Goal: Task Accomplishment & Management: Manage account settings

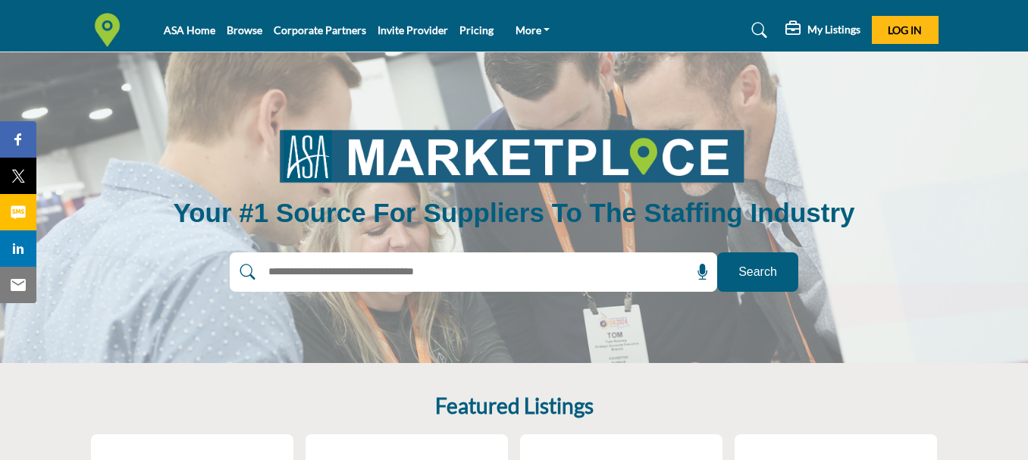
click at [324, 271] on input "text" at bounding box center [440, 272] width 361 height 23
type input "**********"
click at [717, 252] on button "Search" at bounding box center [757, 271] width 81 height 39
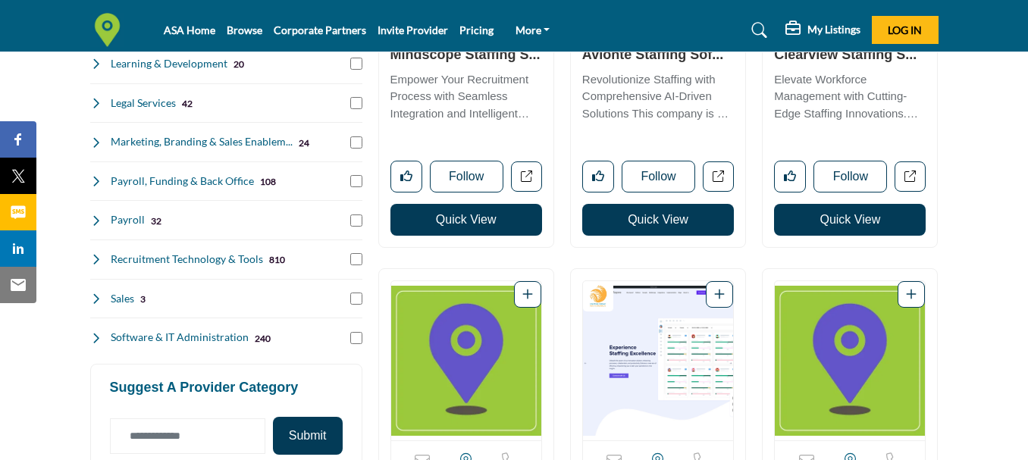
scroll to position [547, 0]
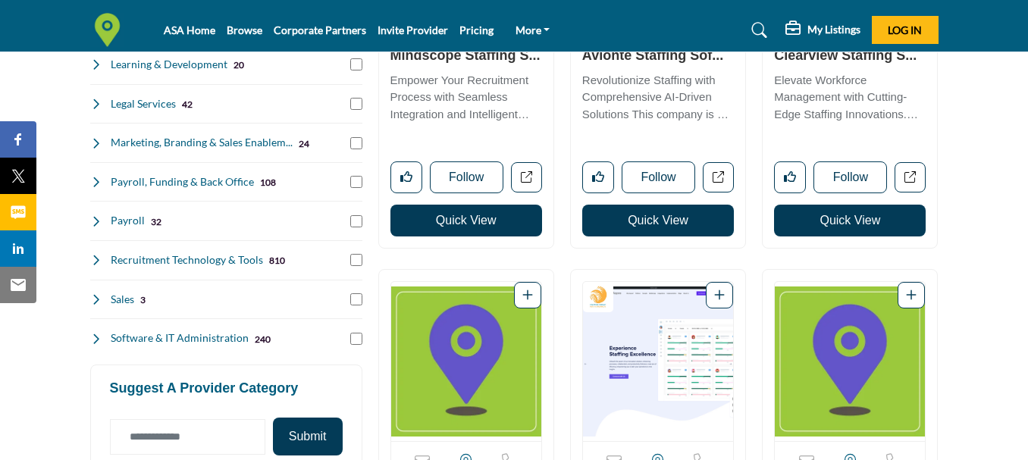
click at [96, 339] on icon at bounding box center [96, 339] width 12 height 12
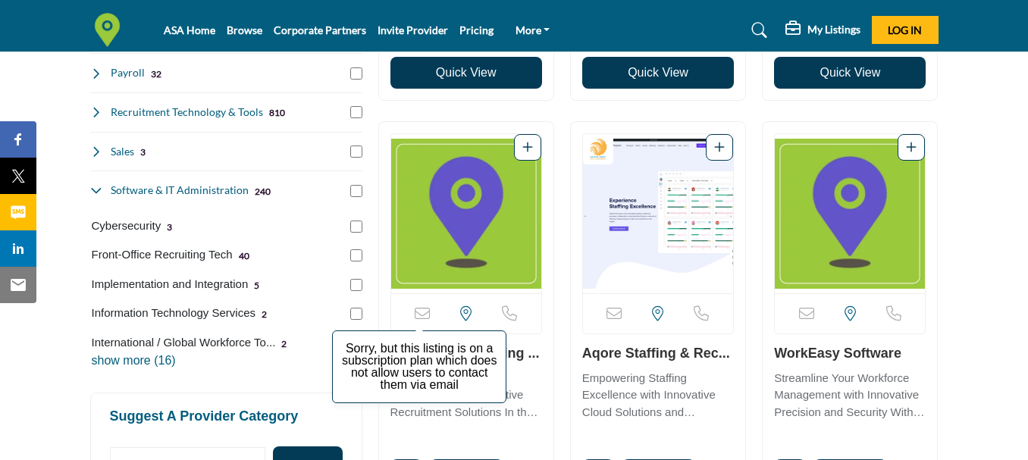
scroll to position [699, 0]
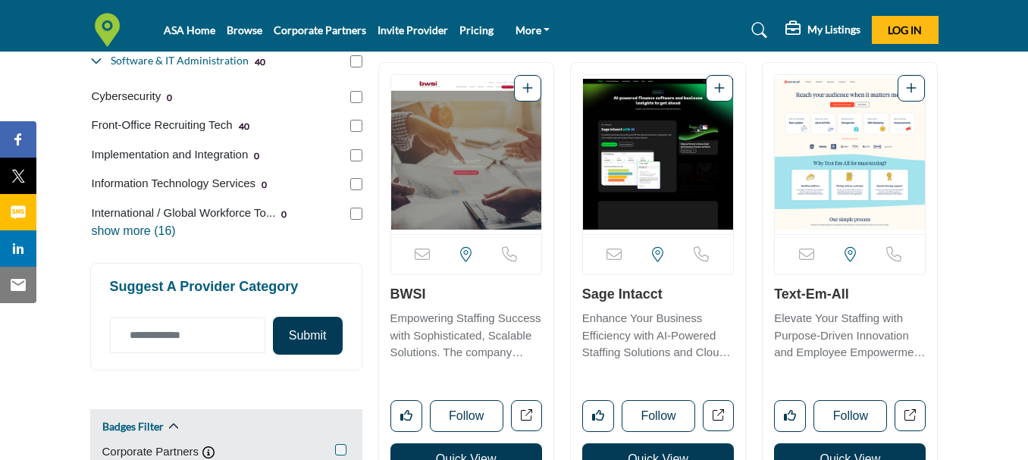
scroll to position [834, 0]
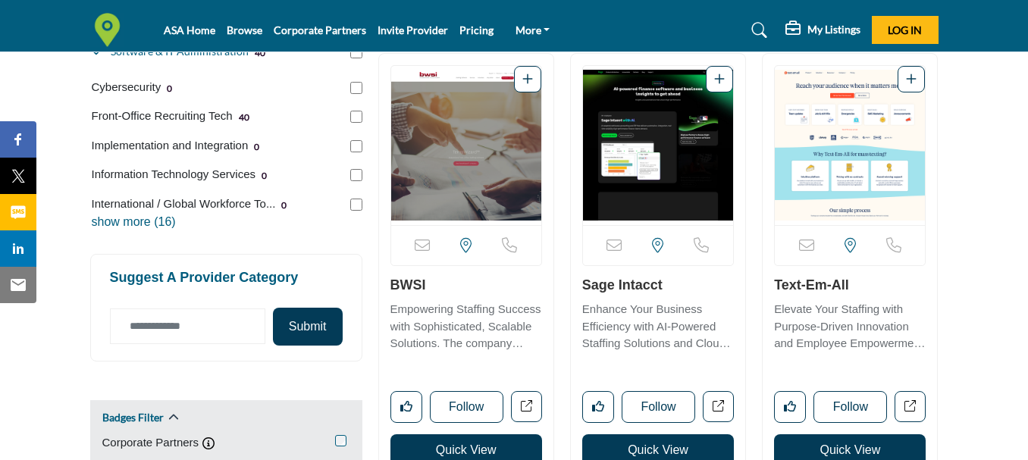
click at [133, 226] on p "show more (16)" at bounding box center [227, 222] width 271 height 18
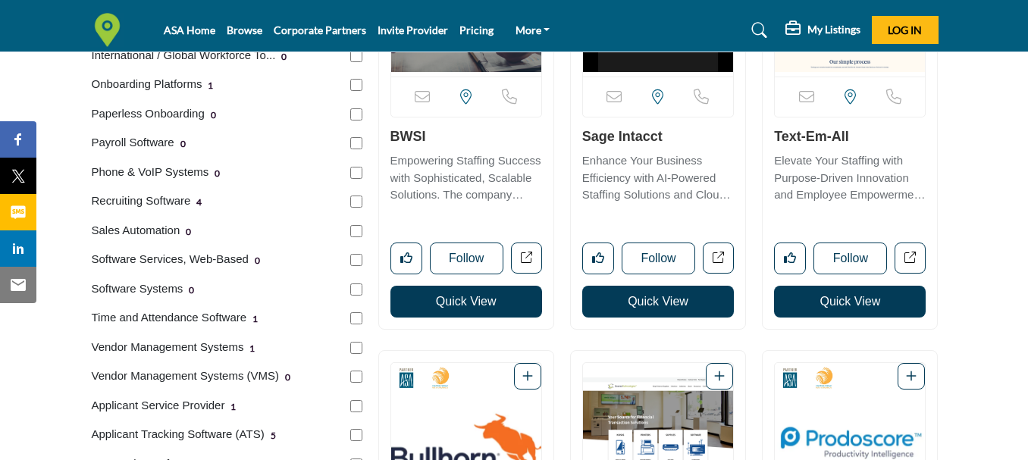
scroll to position [1061, 0]
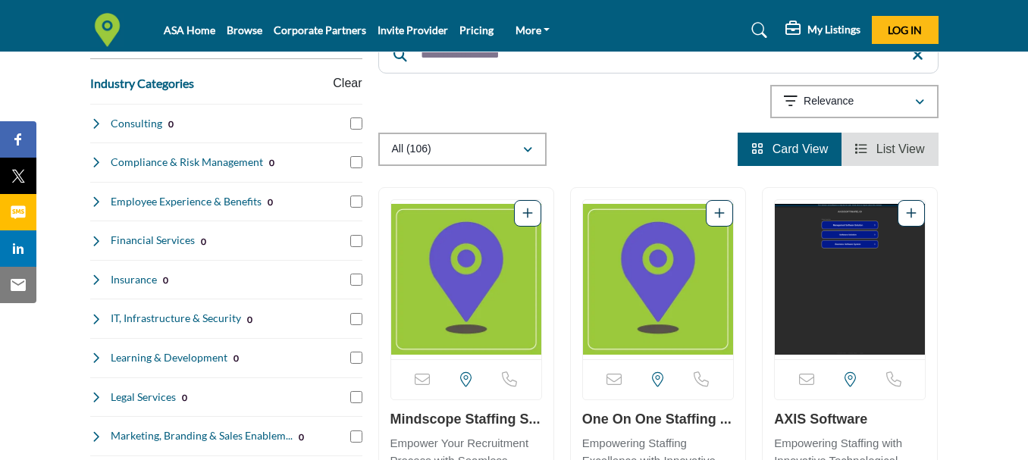
scroll to position [227, 0]
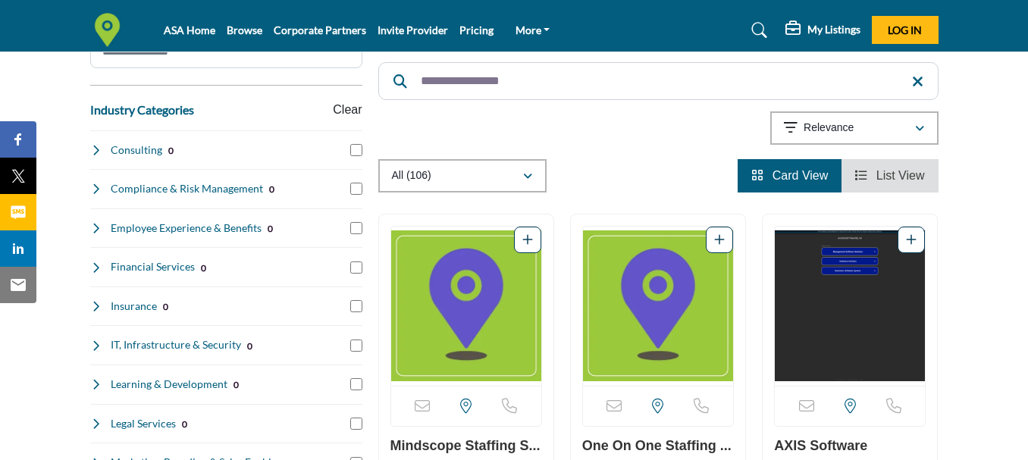
click at [887, 172] on span "List View" at bounding box center [900, 175] width 48 height 13
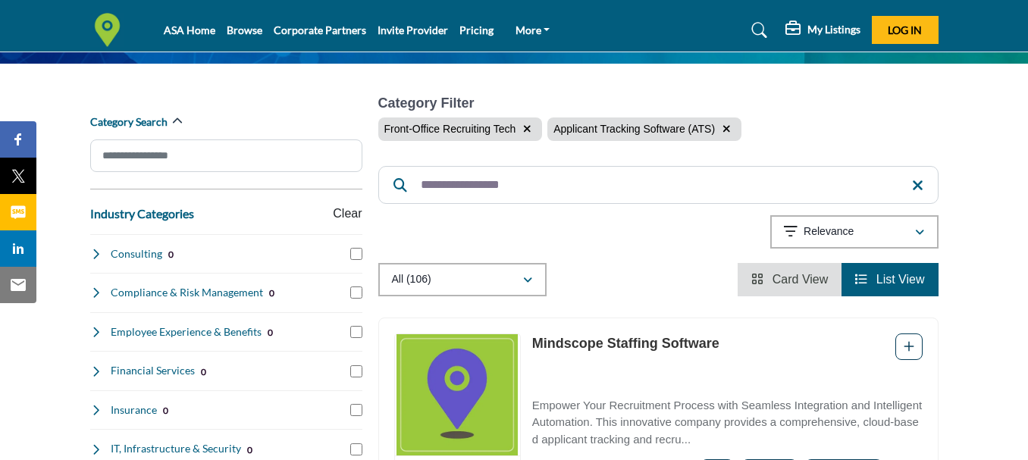
scroll to position [152, 0]
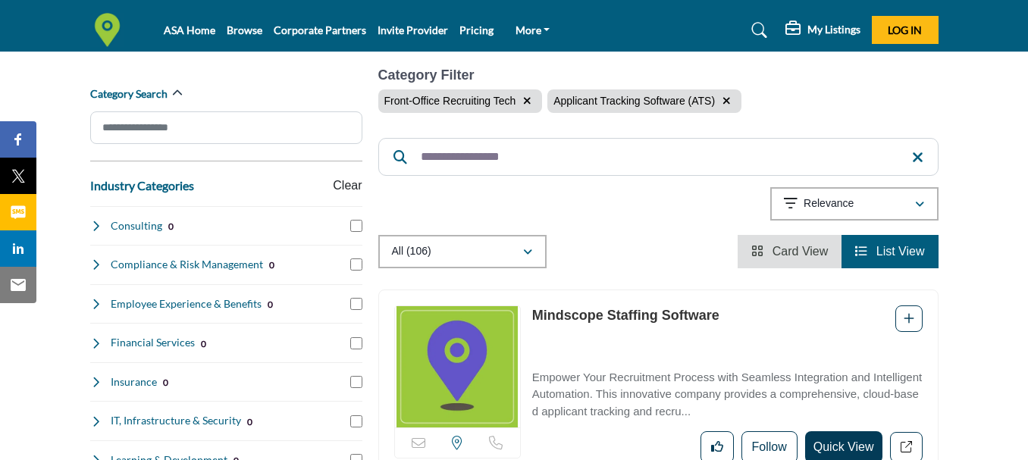
click at [799, 258] on li "Card View" at bounding box center [789, 251] width 104 height 33
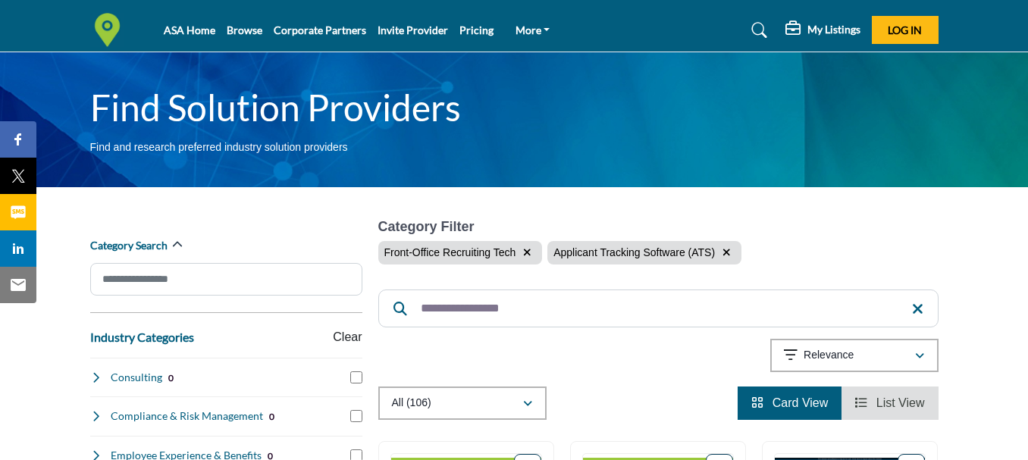
scroll to position [227, 0]
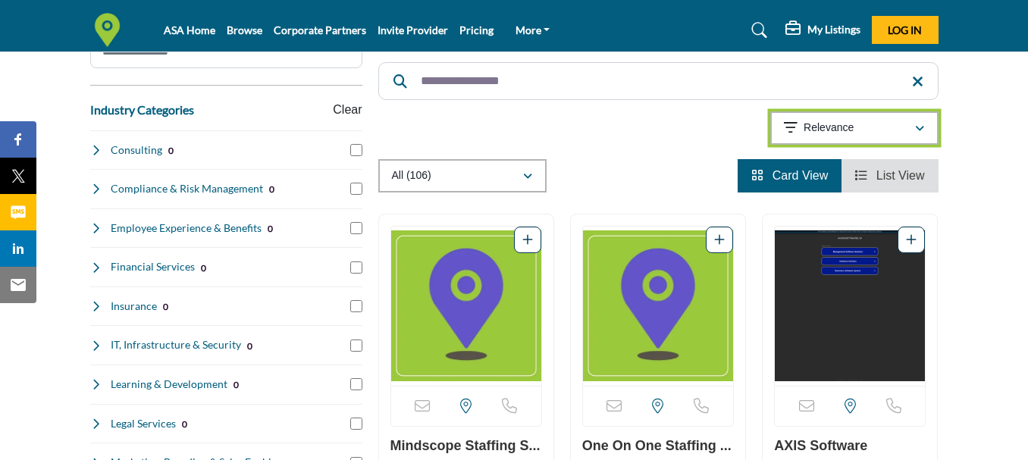
click at [872, 122] on div "Relevance" at bounding box center [849, 128] width 130 height 18
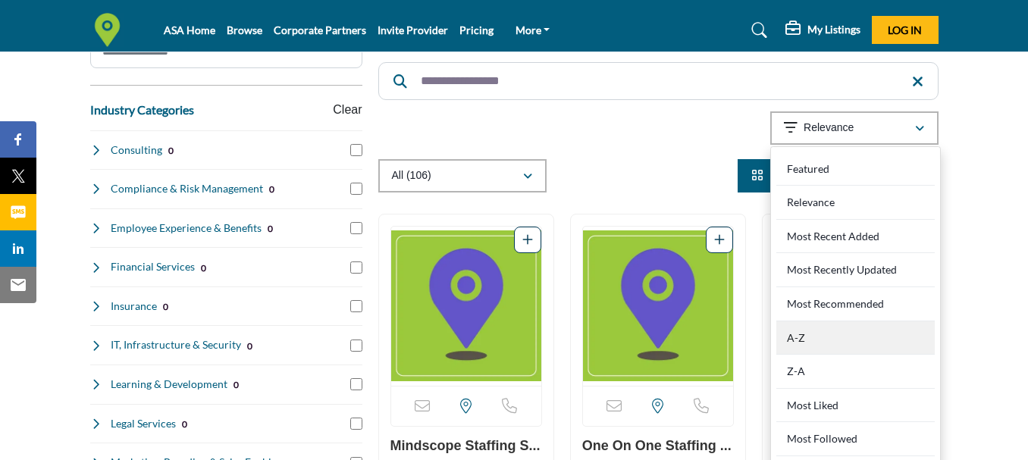
click at [820, 334] on div "A-Z" at bounding box center [855, 338] width 158 height 34
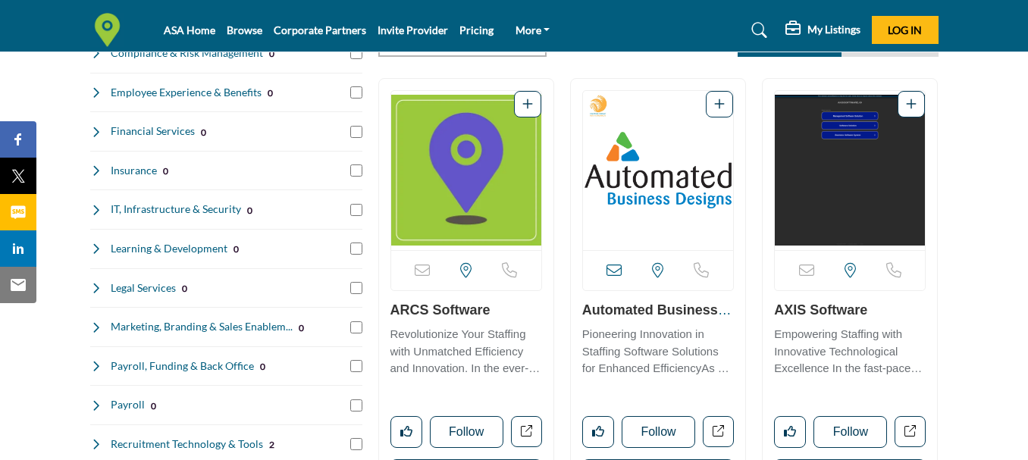
scroll to position [379, 0]
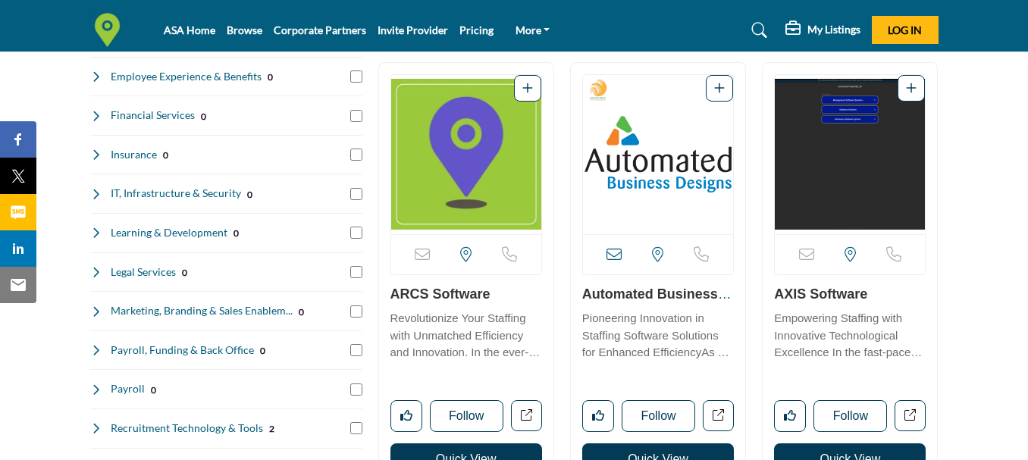
click at [658, 287] on link "Automated Business D..." at bounding box center [656, 302] width 149 height 32
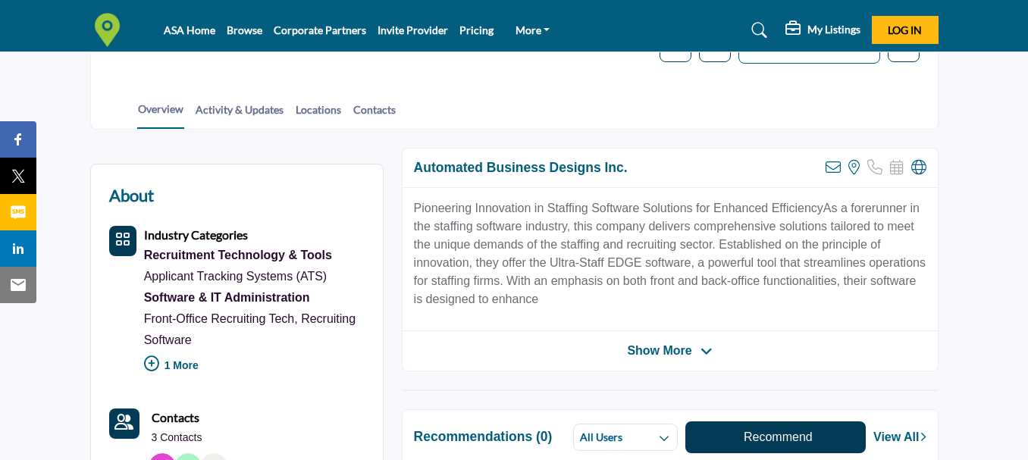
scroll to position [303, 0]
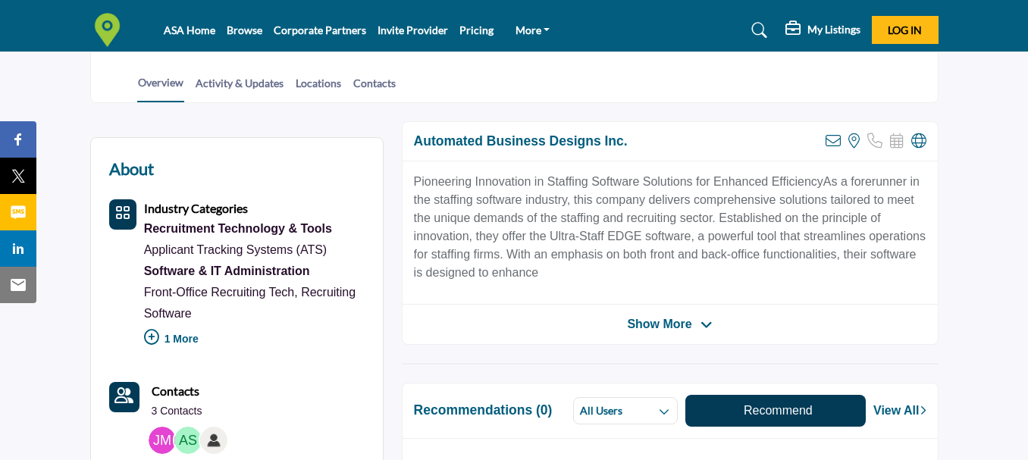
click at [189, 336] on p "1 More" at bounding box center [254, 340] width 221 height 33
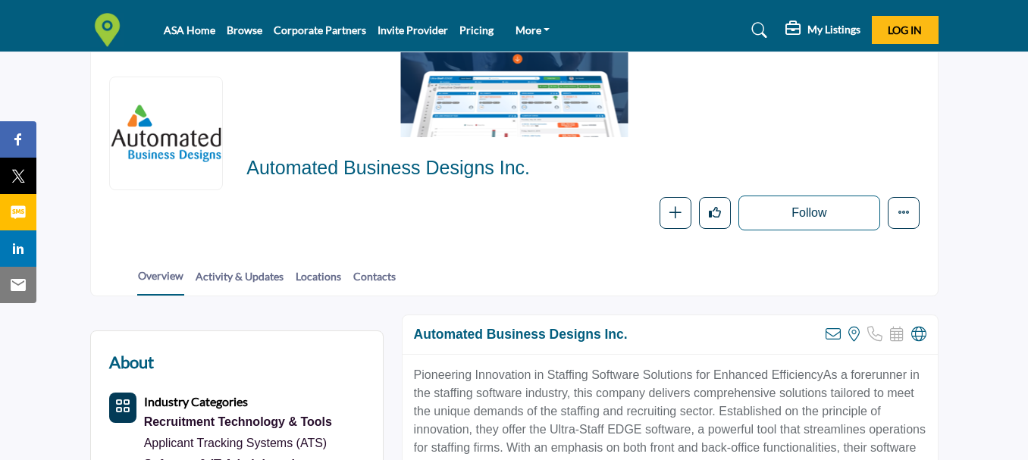
scroll to position [0, 0]
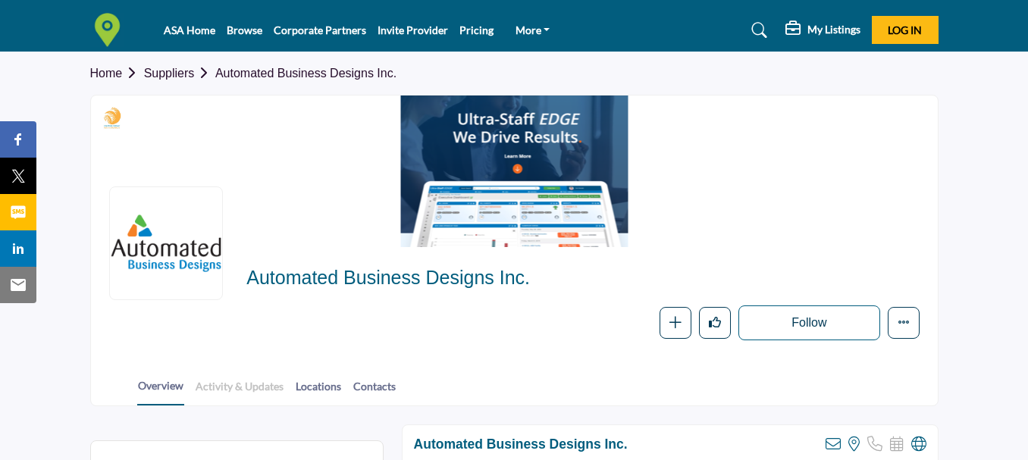
click at [227, 379] on link "Activity & Updates" at bounding box center [239, 391] width 89 height 27
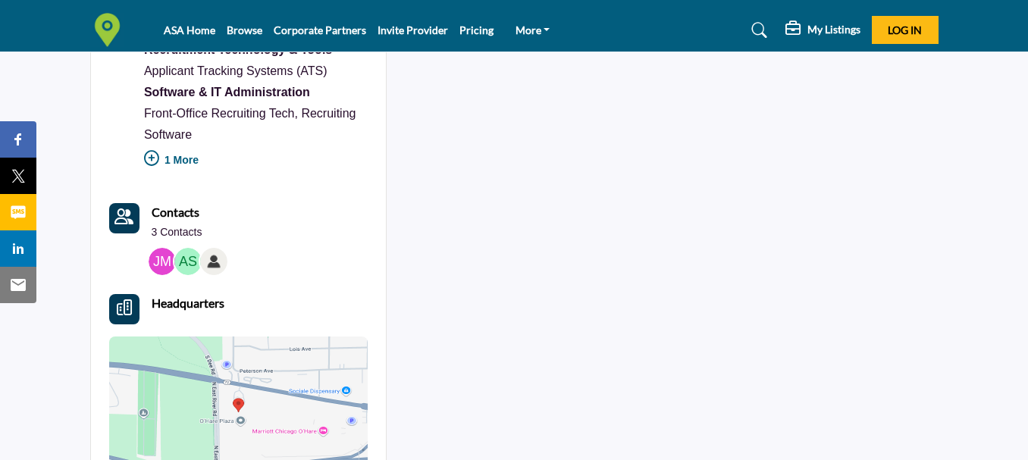
scroll to position [530, 0]
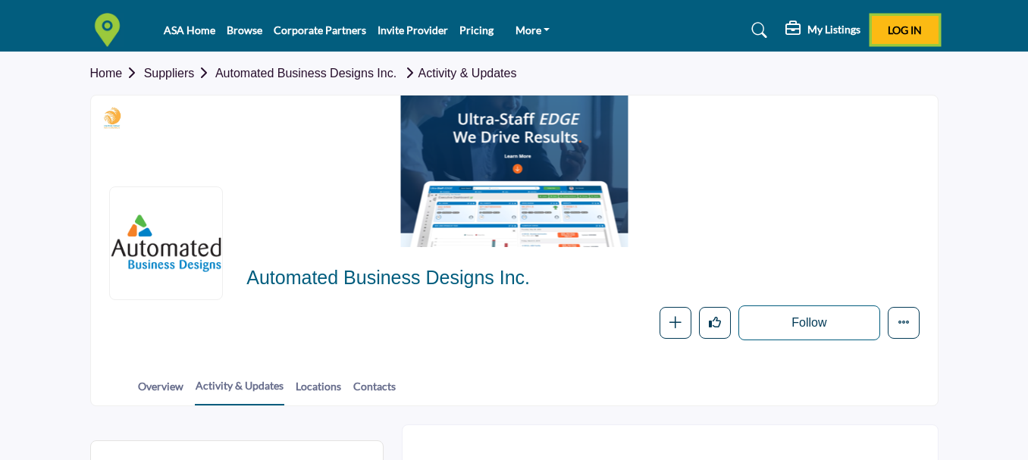
click at [895, 35] on span "Log In" at bounding box center [904, 29] width 34 height 13
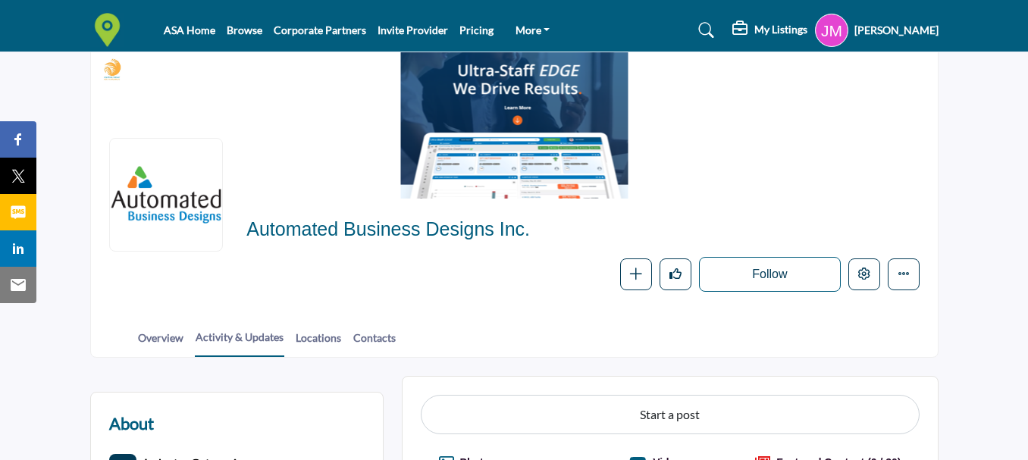
scroll to position [76, 0]
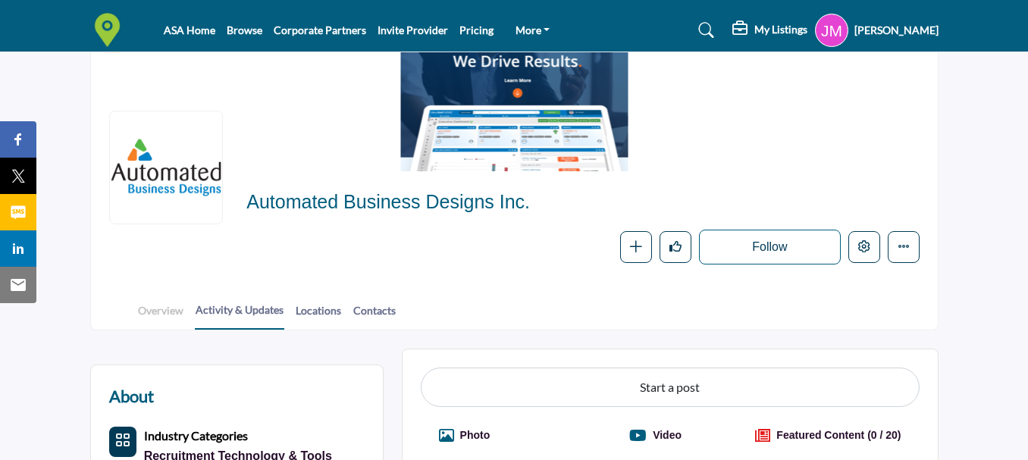
click at [161, 314] on link "Overview" at bounding box center [160, 315] width 47 height 27
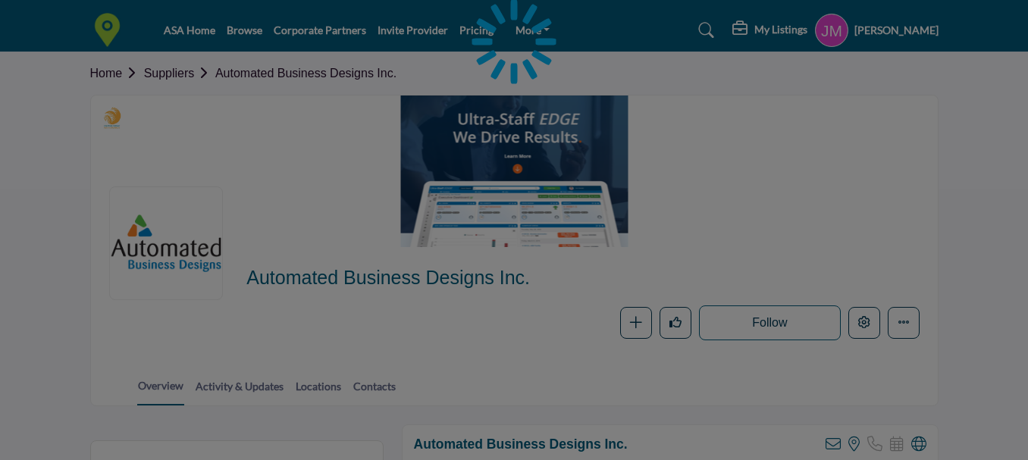
scroll to position [227, 0]
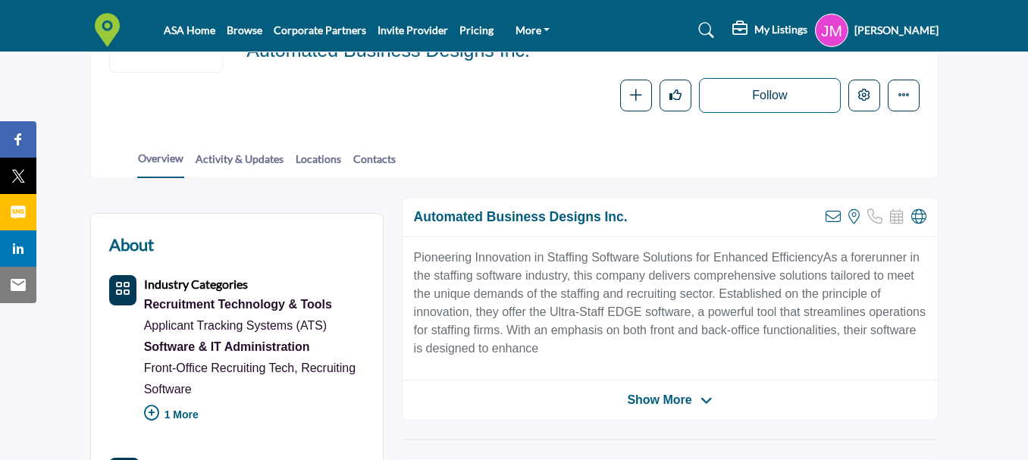
click at [694, 397] on span "Show More" at bounding box center [669, 400] width 85 height 18
click at [906, 94] on icon "More details" at bounding box center [903, 95] width 12 height 12
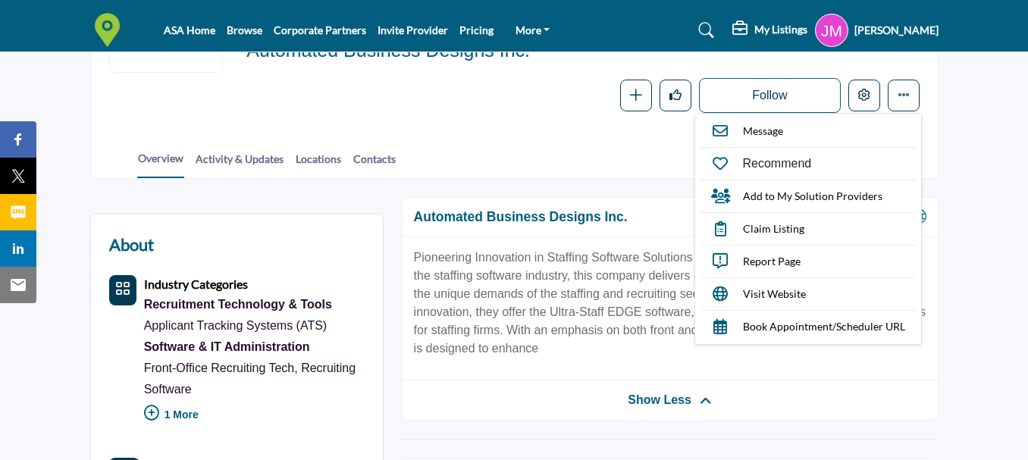
click at [604, 318] on p "Pioneering Innovation in Staffing Software Solutions for Enhanced EfficiencyAs …" at bounding box center [670, 303] width 512 height 109
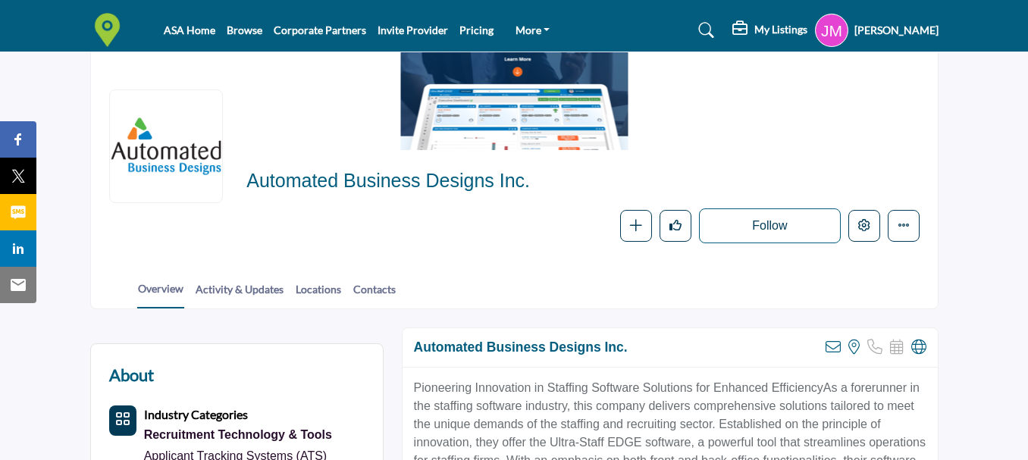
scroll to position [0, 0]
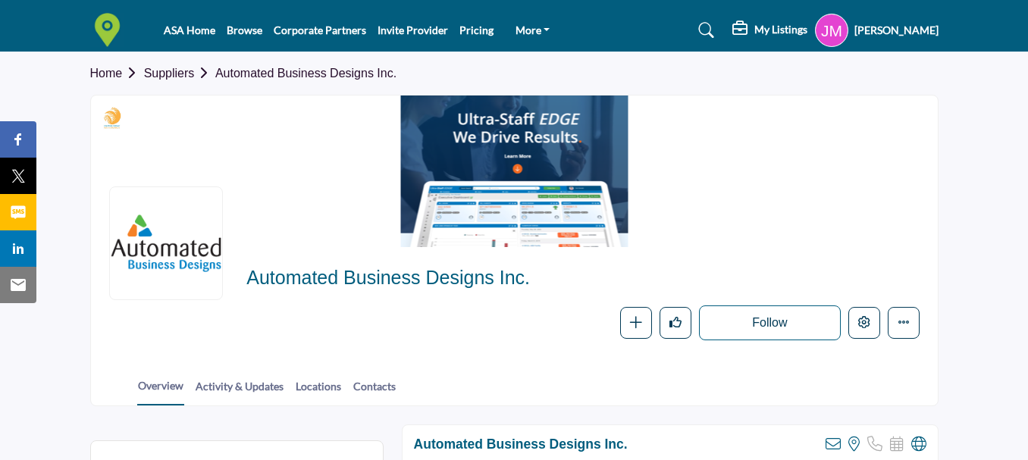
click at [923, 28] on h5 "[PERSON_NAME]" at bounding box center [896, 30] width 84 height 15
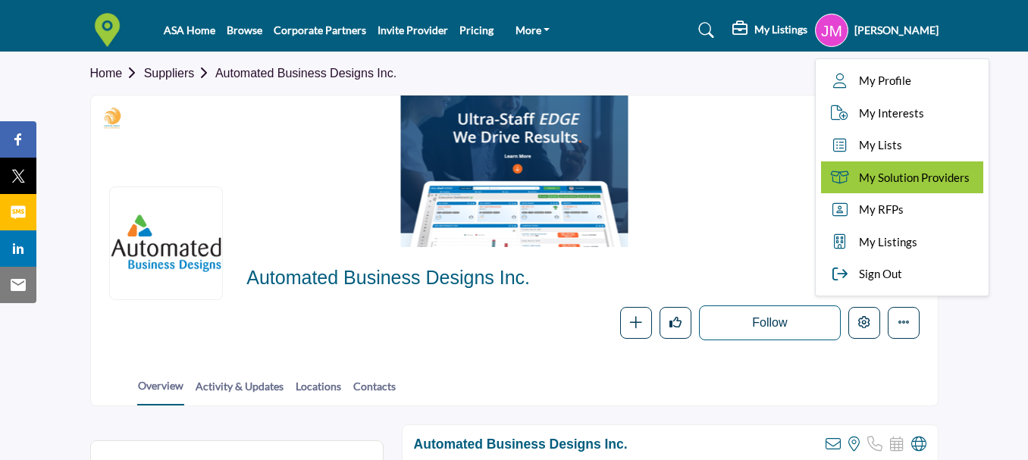
click at [880, 177] on span "My Solution Providers" at bounding box center [914, 177] width 111 height 17
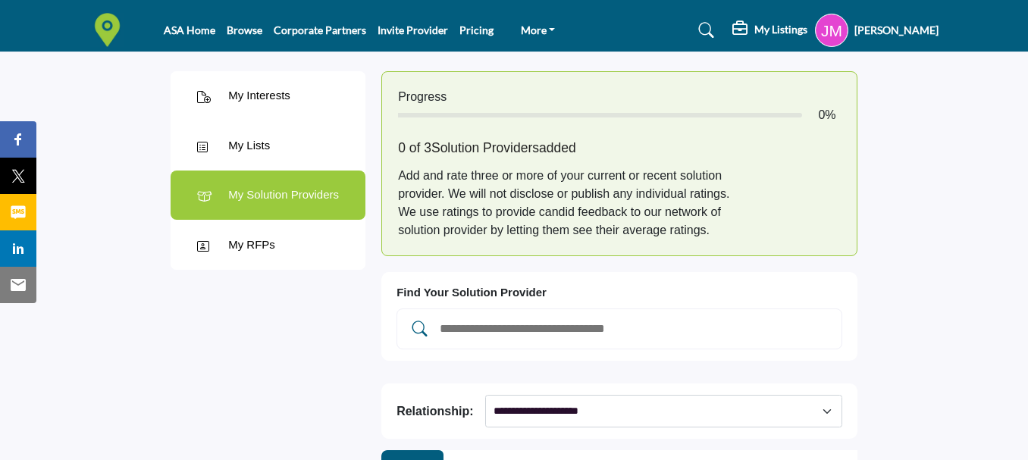
click at [754, 30] on h5 "My Listings" at bounding box center [780, 30] width 53 height 14
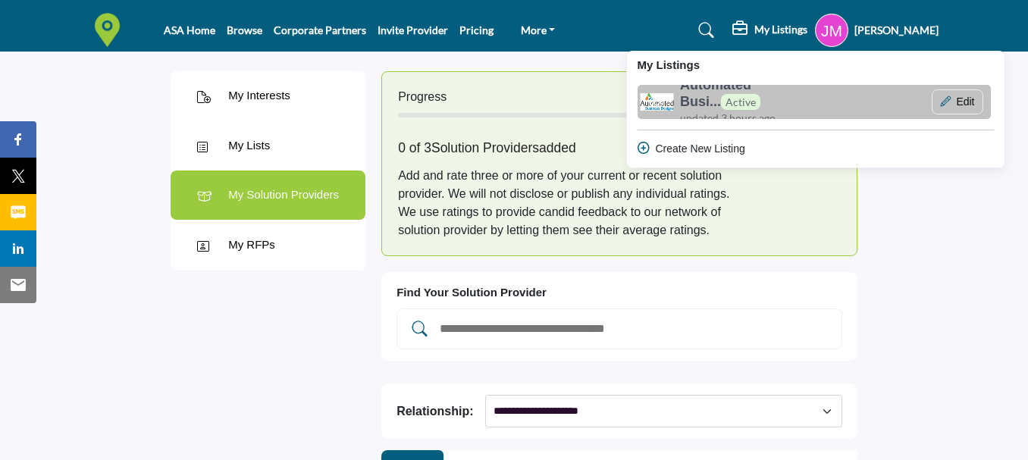
click at [721, 106] on span "Active" at bounding box center [740, 102] width 39 height 16
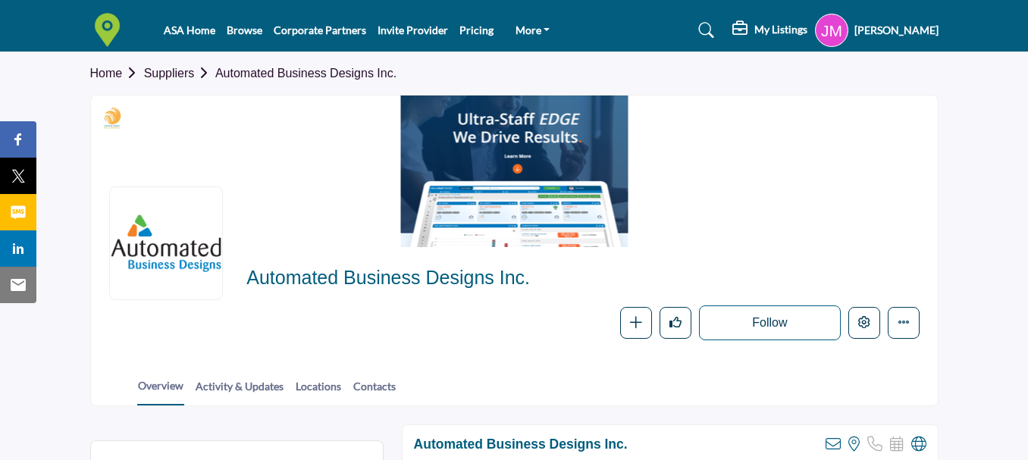
click at [754, 30] on h5 "My Listings" at bounding box center [780, 30] width 53 height 14
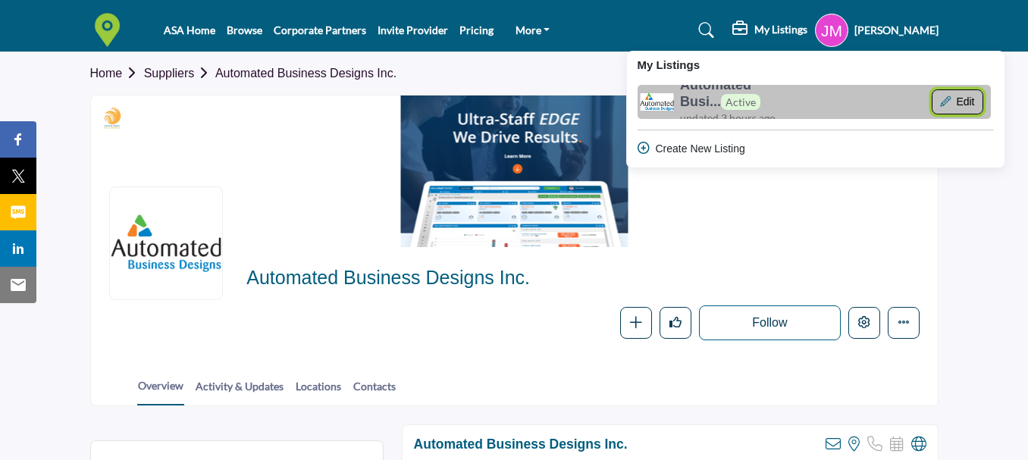
click at [931, 104] on button "Edit" at bounding box center [957, 102] width 52 height 26
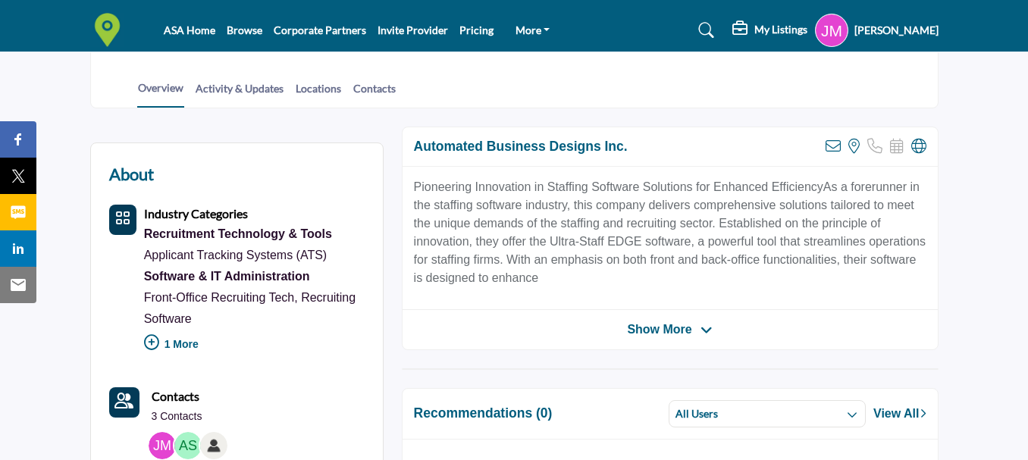
scroll to position [303, 0]
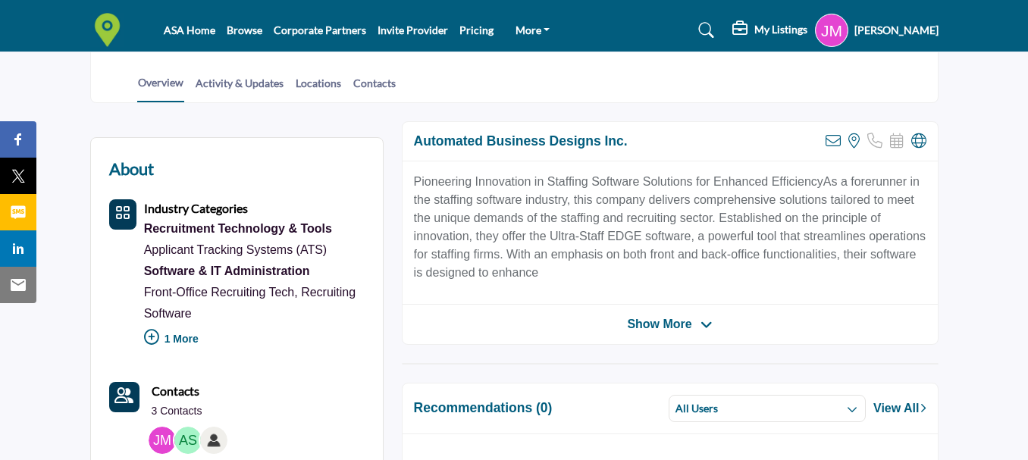
click at [687, 234] on p "Pioneering Innovation in Staffing Software Solutions for Enhanced EfficiencyAs …" at bounding box center [670, 227] width 512 height 109
click at [694, 202] on p "Pioneering Innovation in Staffing Software Solutions for Enhanced EfficiencyAs …" at bounding box center [670, 227] width 512 height 109
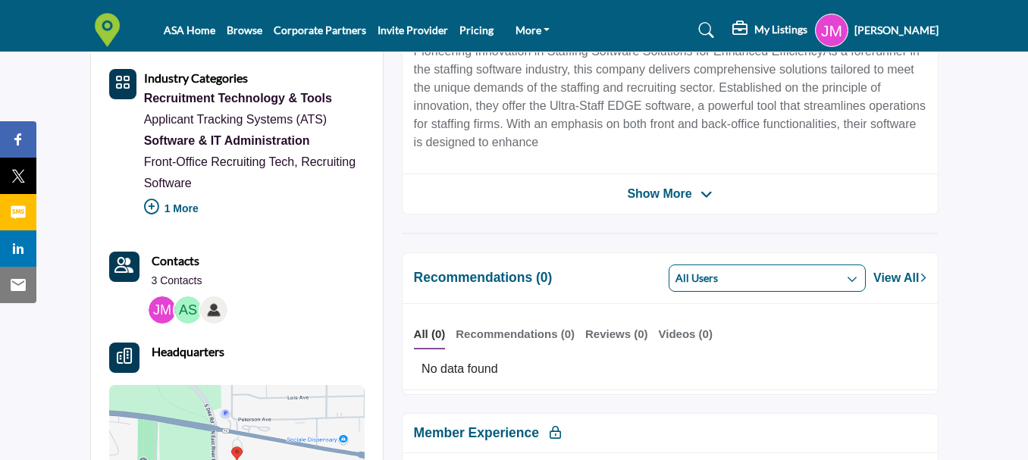
scroll to position [227, 0]
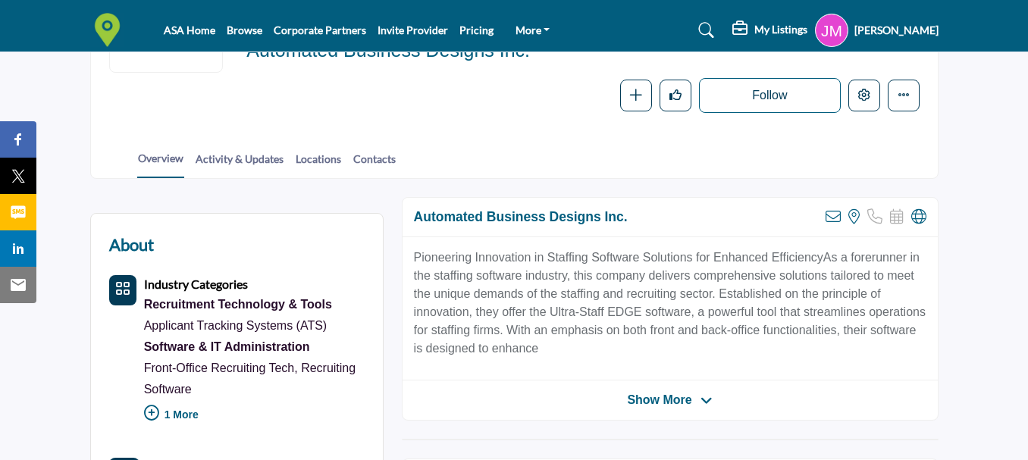
click at [799, 271] on p "Pioneering Innovation in Staffing Software Solutions for Enhanced EfficiencyAs …" at bounding box center [670, 303] width 512 height 109
click at [805, 253] on p "Pioneering Innovation in Staffing Software Solutions for Enhanced EfficiencyAs …" at bounding box center [670, 303] width 512 height 109
click at [897, 107] on button "More details" at bounding box center [903, 96] width 32 height 32
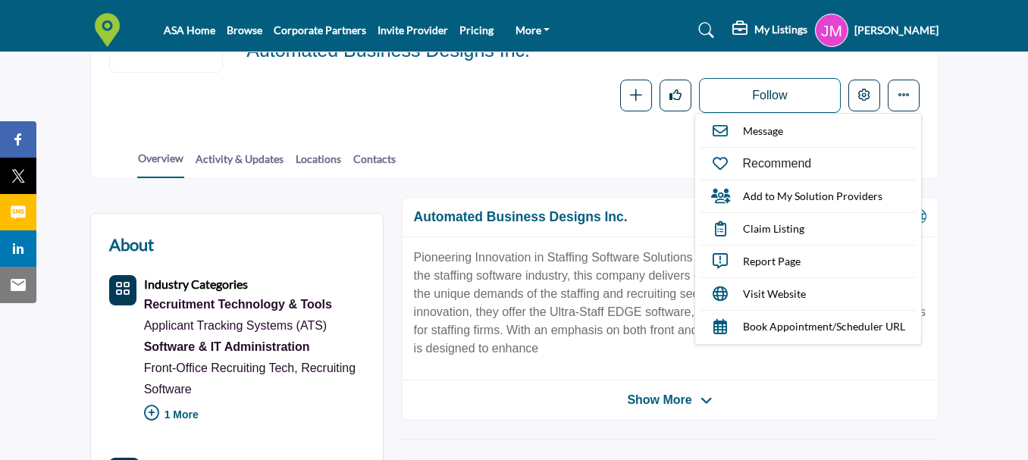
click at [630, 303] on p "Pioneering Innovation in Staffing Software Solutions for Enhanced EfficiencyAs …" at bounding box center [670, 303] width 512 height 109
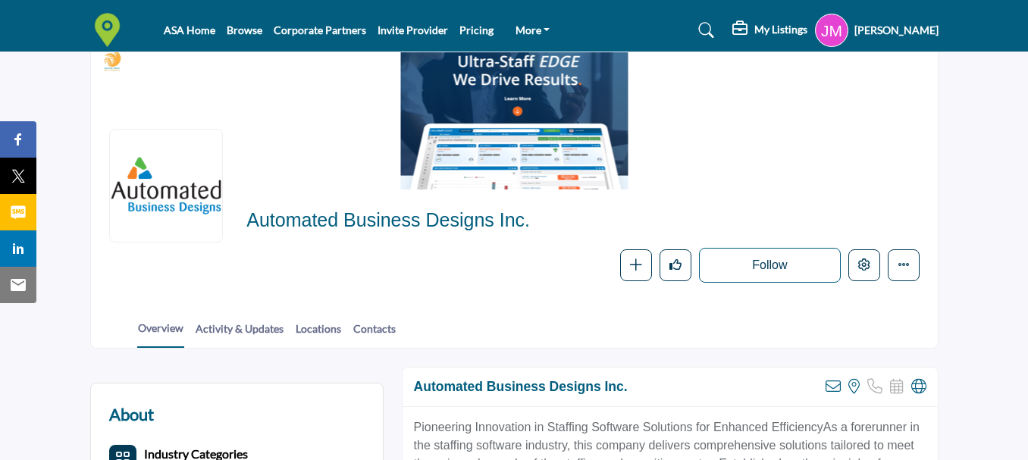
scroll to position [0, 0]
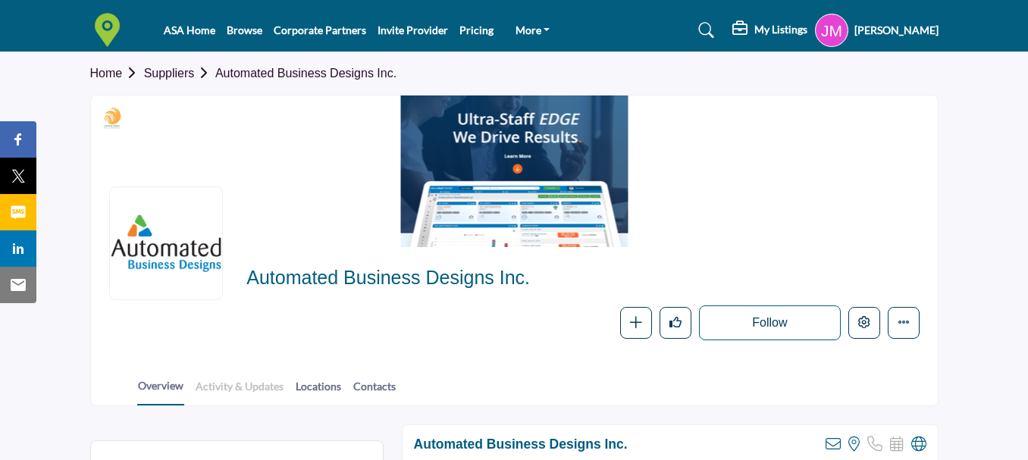
click link "Activity & Updates"
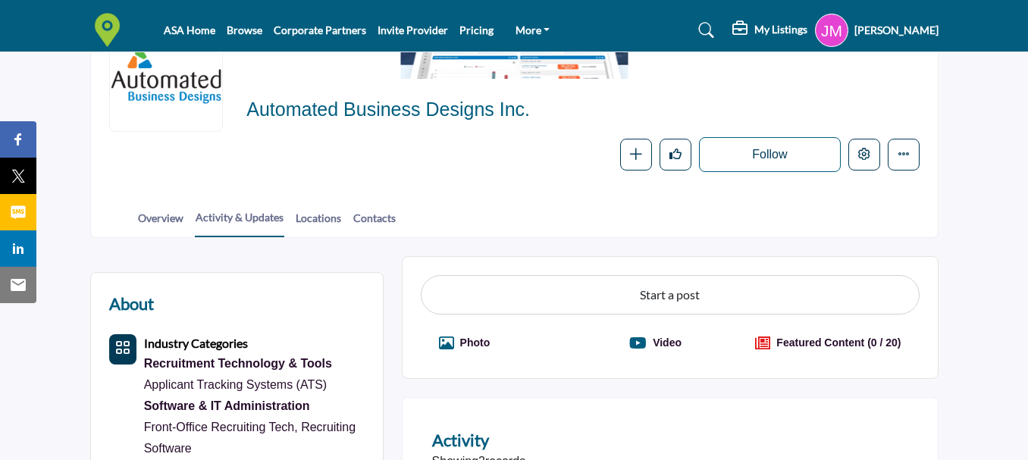
scroll to position [152, 0]
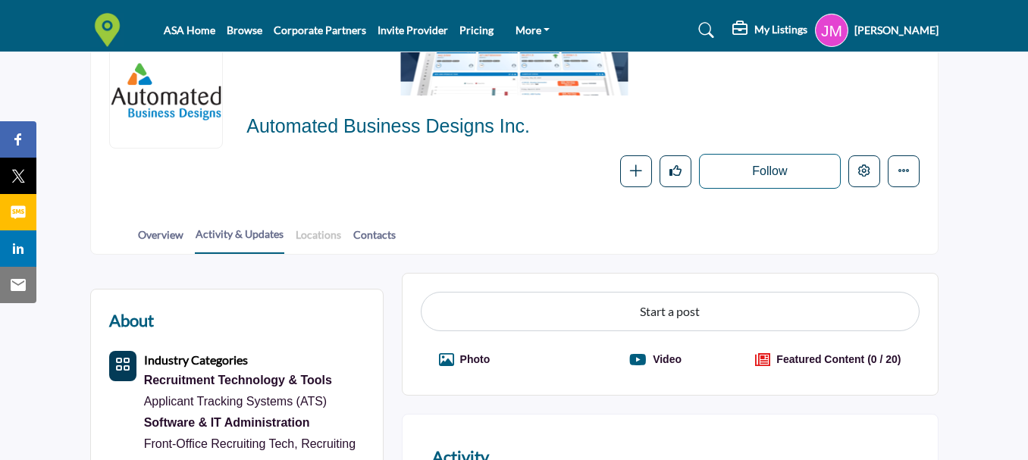
click at [313, 237] on link "Locations" at bounding box center [318, 240] width 47 height 27
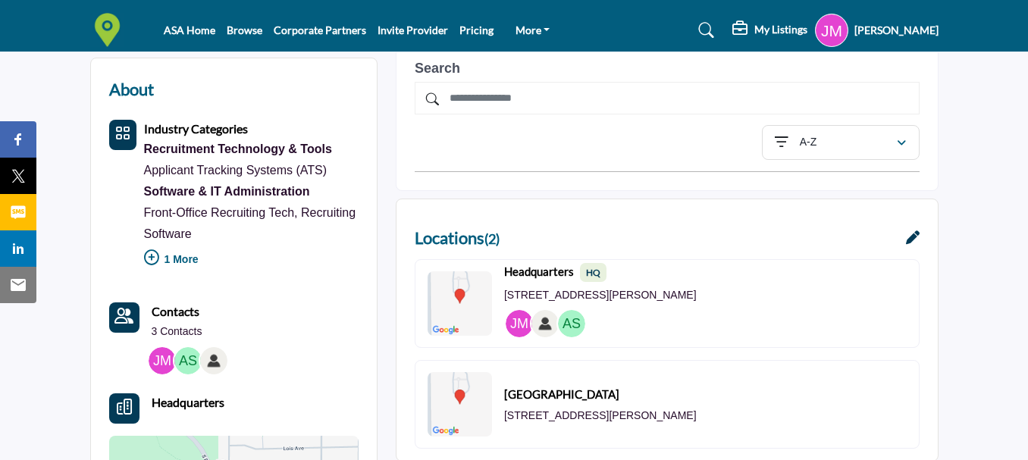
scroll to position [379, 0]
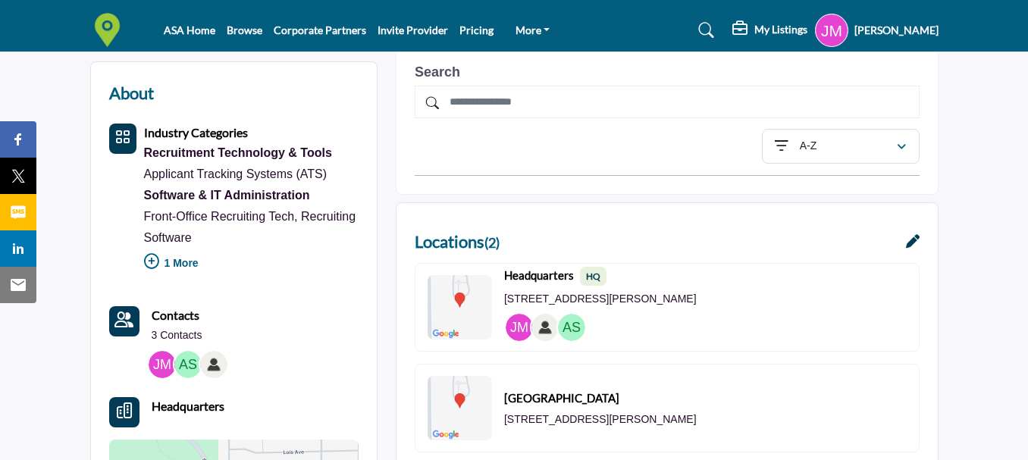
click at [912, 236] on icon at bounding box center [913, 241] width 14 height 14
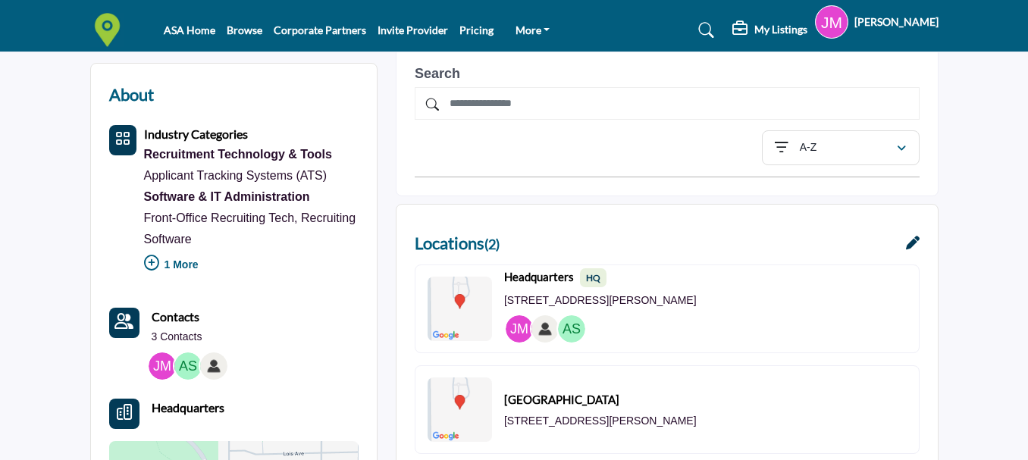
scroll to position [378, 0]
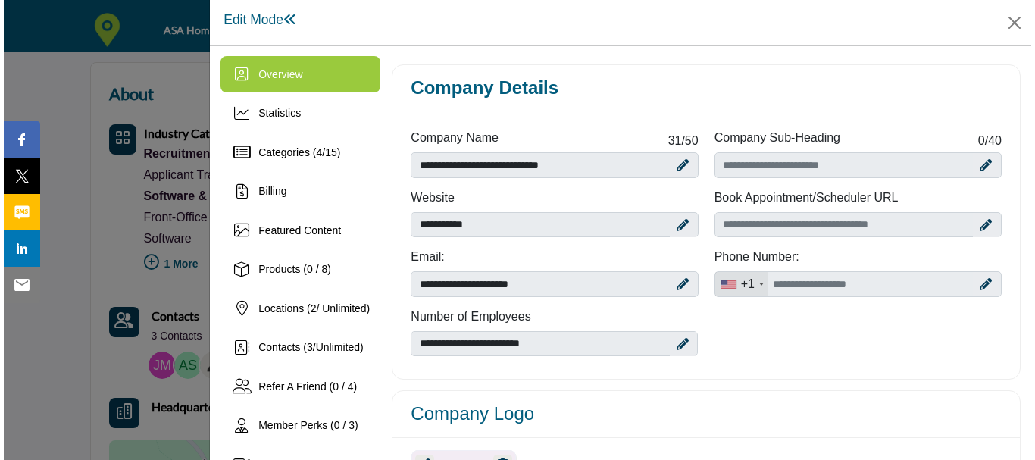
scroll to position [377, 0]
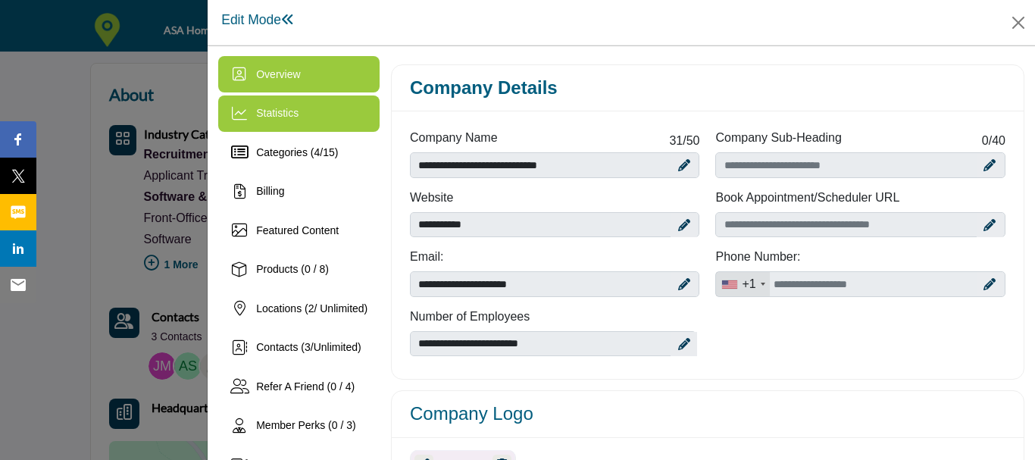
click at [314, 122] on div "Statistics" at bounding box center [298, 113] width 161 height 36
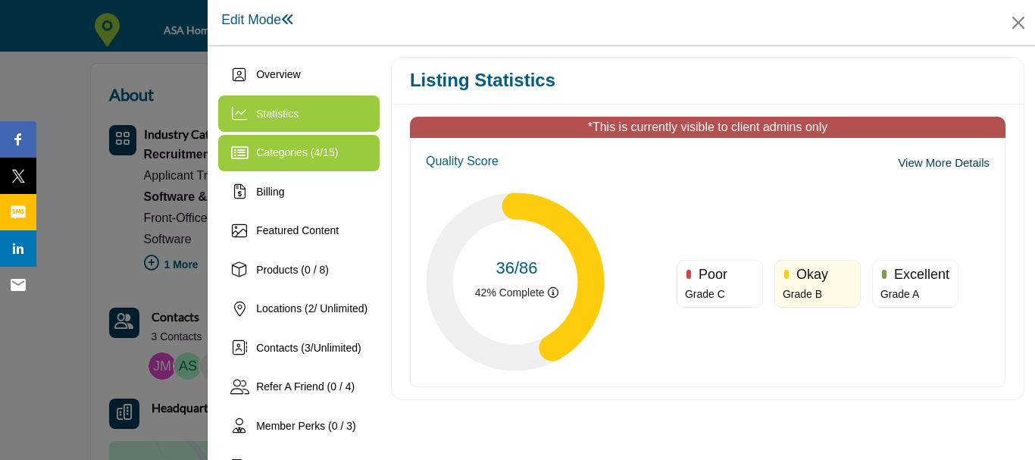
click at [317, 155] on span "4" at bounding box center [317, 152] width 6 height 12
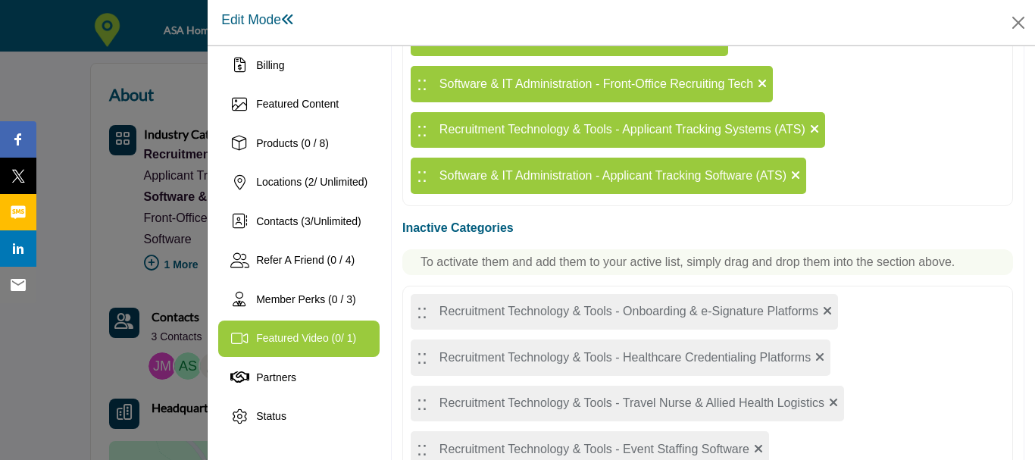
scroll to position [100, 0]
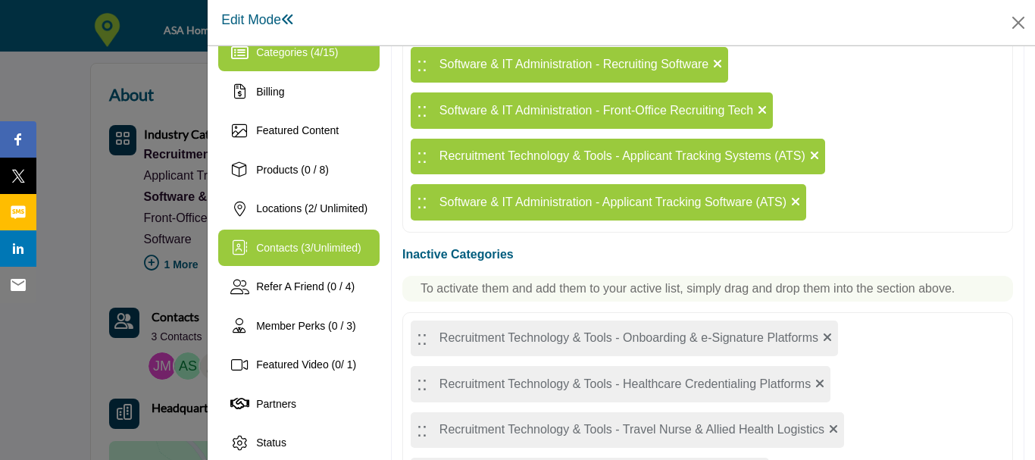
click at [345, 247] on span "Unlimited" at bounding box center [336, 248] width 44 height 12
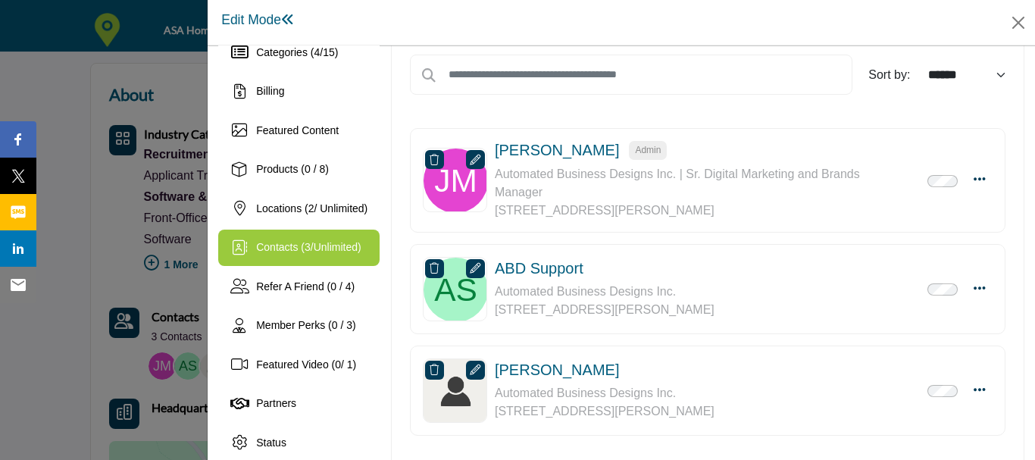
click at [477, 267] on icon at bounding box center [475, 268] width 11 height 11
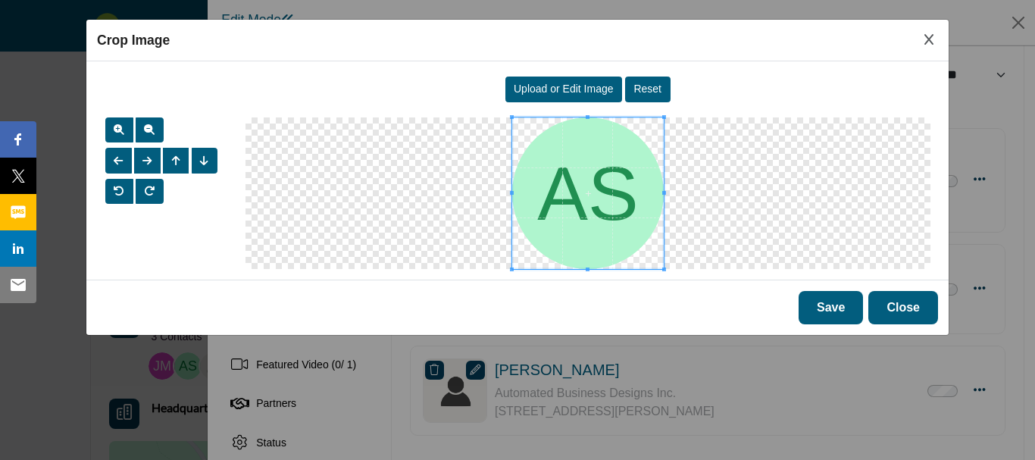
click at [933, 43] on icon "Close Image Upload Modal" at bounding box center [929, 39] width 9 height 12
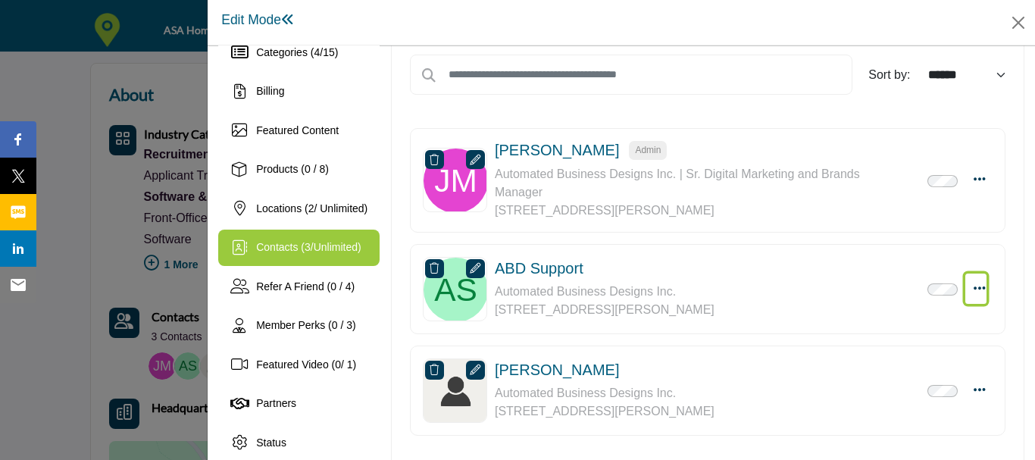
click at [977, 287] on icon "Select Droddown options" at bounding box center [980, 288] width 12 height 14
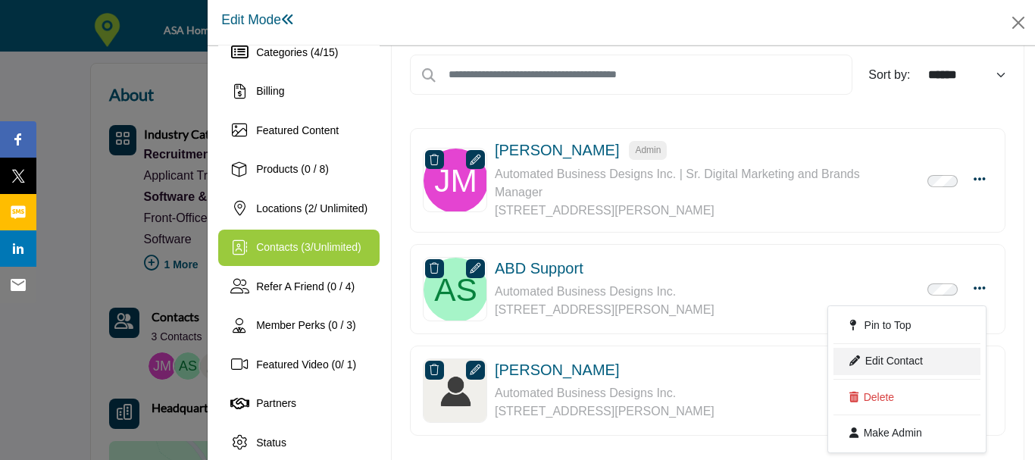
click at [934, 358] on link "Edit Contact" at bounding box center [907, 361] width 147 height 27
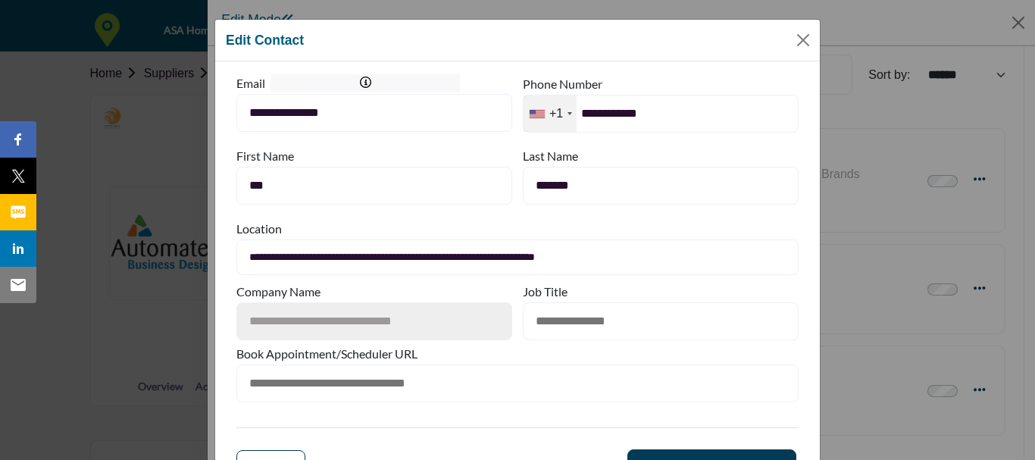
click at [275, 183] on input "***" at bounding box center [374, 186] width 276 height 38
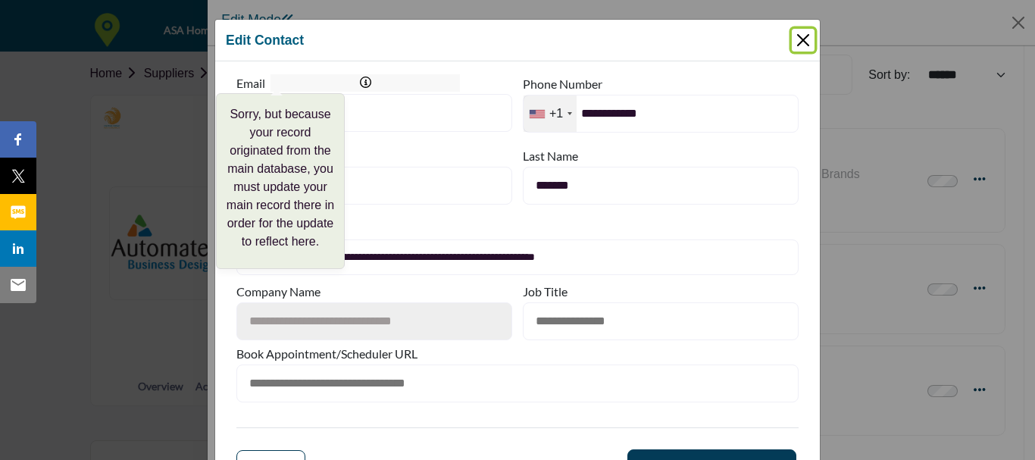
click at [360, 84] on icon at bounding box center [365, 82] width 11 height 11
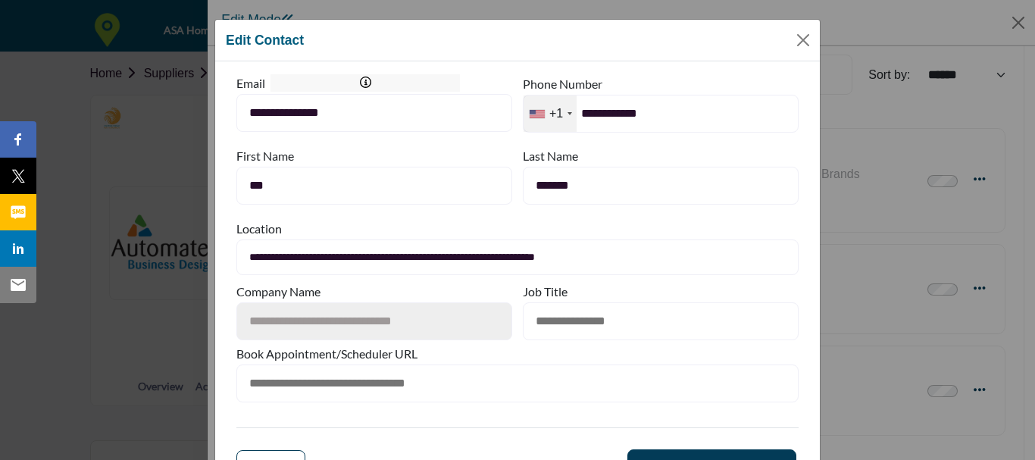
click at [312, 197] on input "***" at bounding box center [374, 186] width 276 height 38
click at [586, 196] on input "*******" at bounding box center [661, 186] width 276 height 38
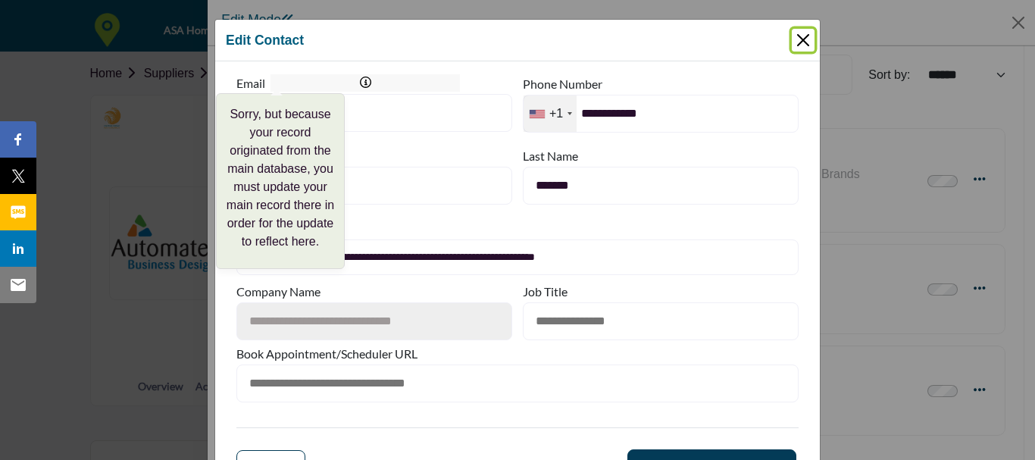
click at [360, 83] on icon at bounding box center [365, 82] width 11 height 11
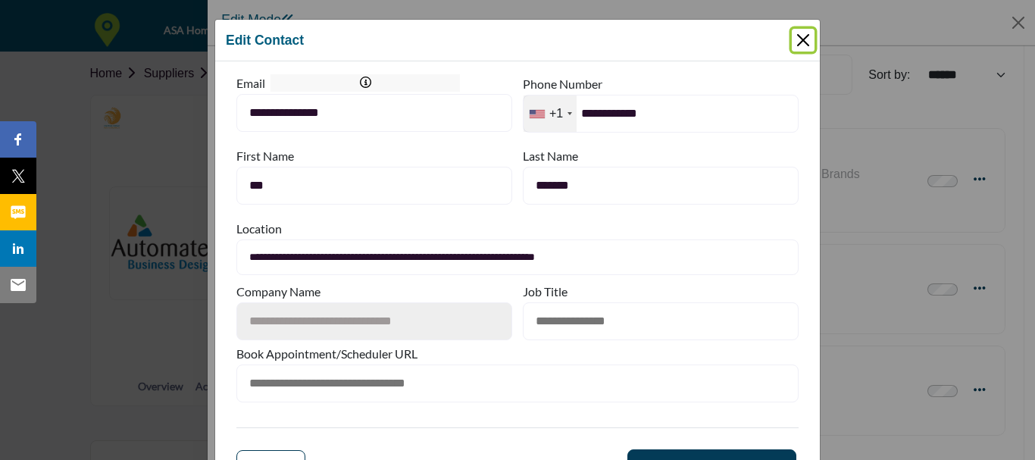
click at [795, 36] on button "Close Modal" at bounding box center [803, 40] width 23 height 23
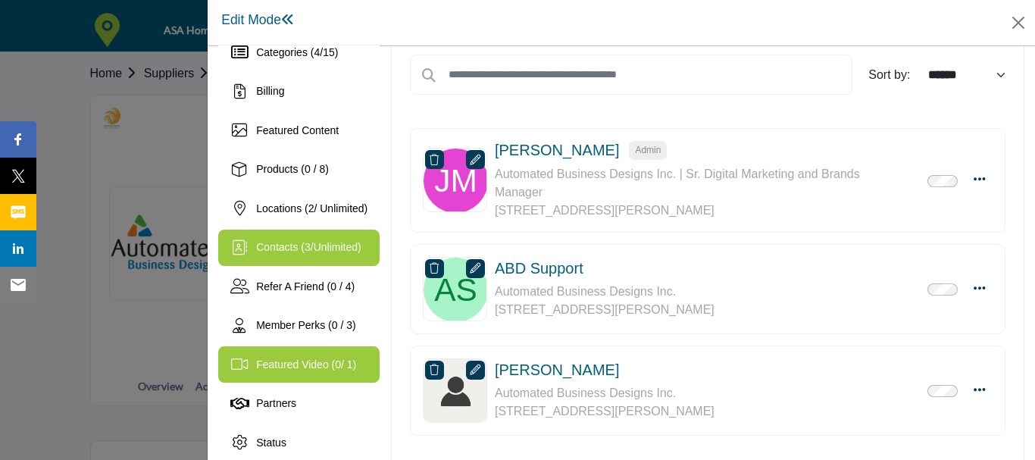
scroll to position [176, 0]
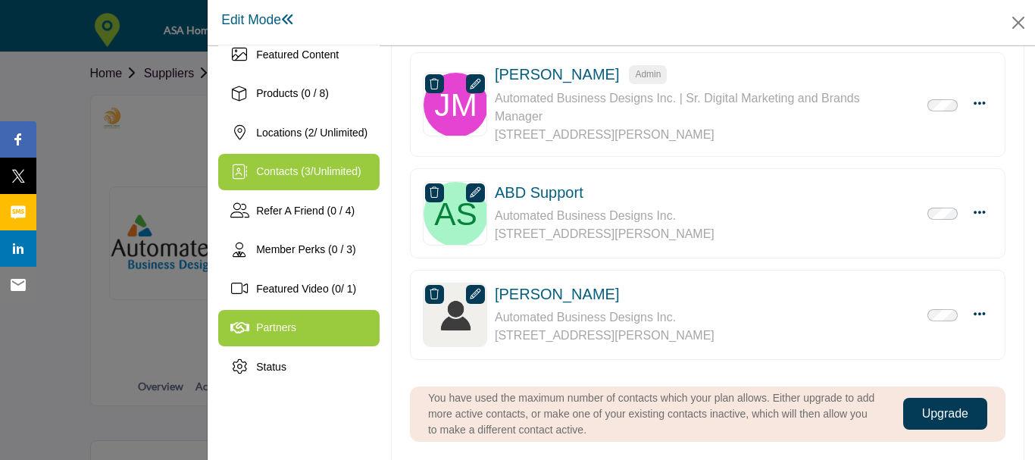
click at [293, 329] on span "Partners" at bounding box center [276, 327] width 40 height 12
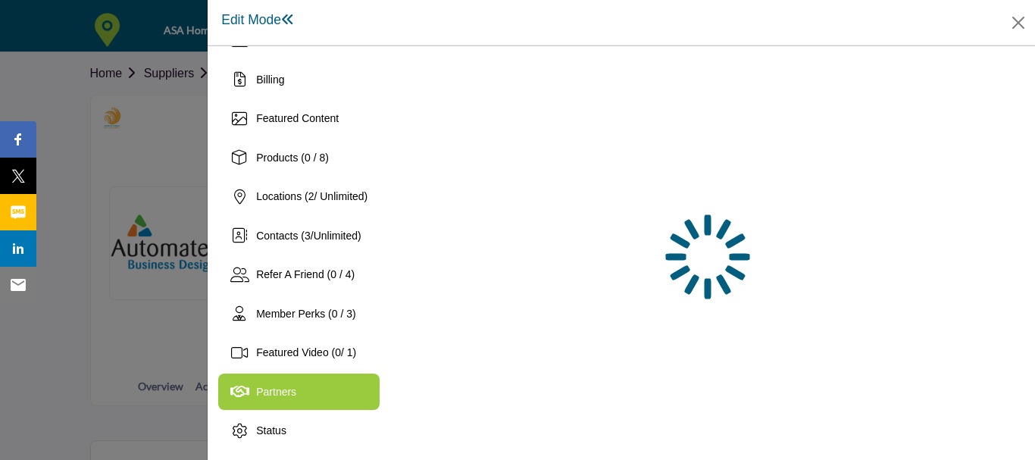
scroll to position [112, 0]
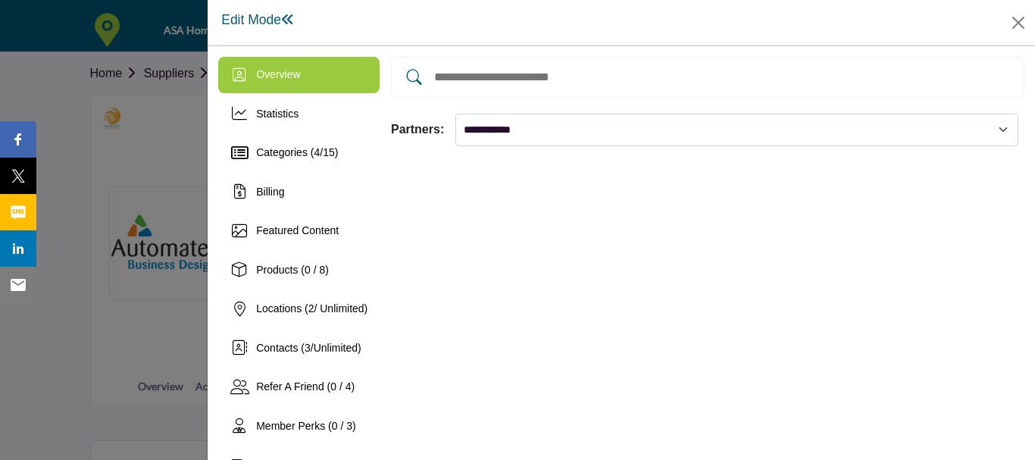
click at [279, 70] on span "Overview" at bounding box center [278, 74] width 44 height 12
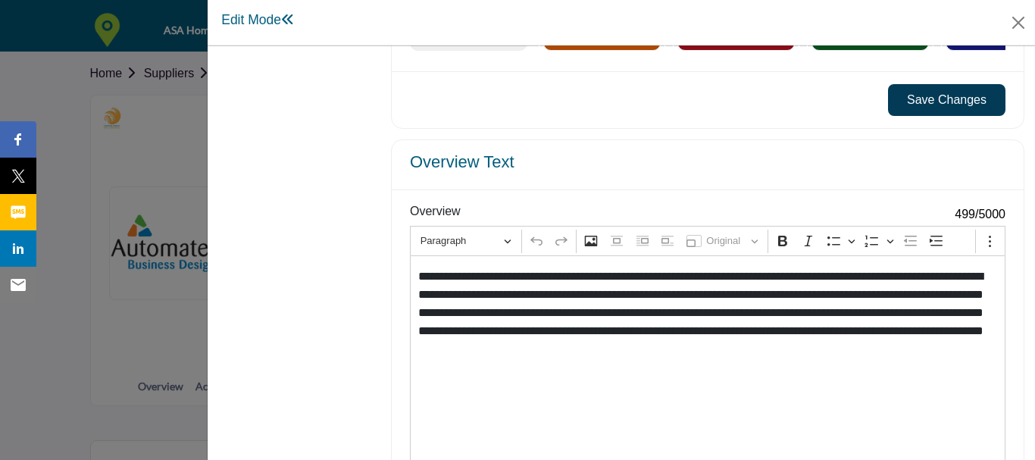
scroll to position [1364, 0]
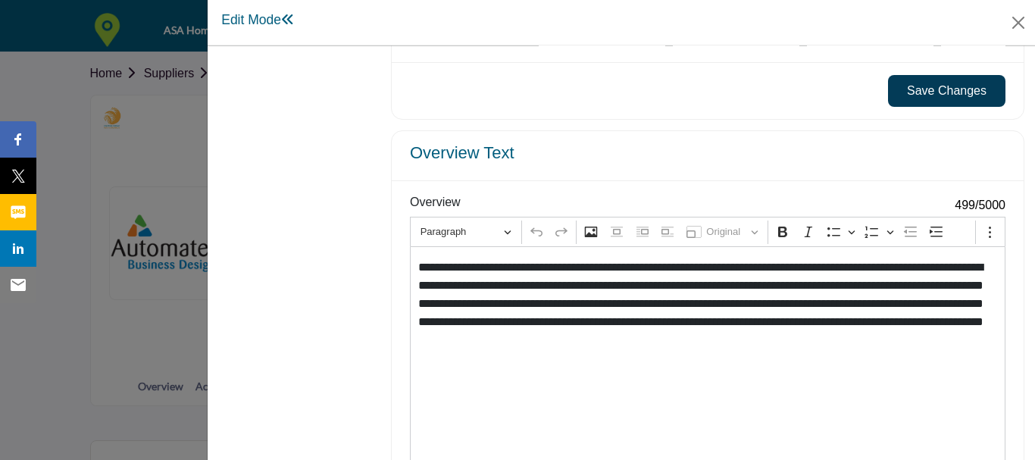
click at [824, 274] on p "**********" at bounding box center [705, 303] width 574 height 91
drag, startPoint x: 953, startPoint y: 309, endPoint x: 928, endPoint y: 309, distance: 24.2
click at [928, 309] on p "**********" at bounding box center [705, 303] width 574 height 91
click at [788, 239] on icon "Editor toolbar" at bounding box center [782, 231] width 15 height 15
drag, startPoint x: 449, startPoint y: 330, endPoint x: 465, endPoint y: 326, distance: 16.6
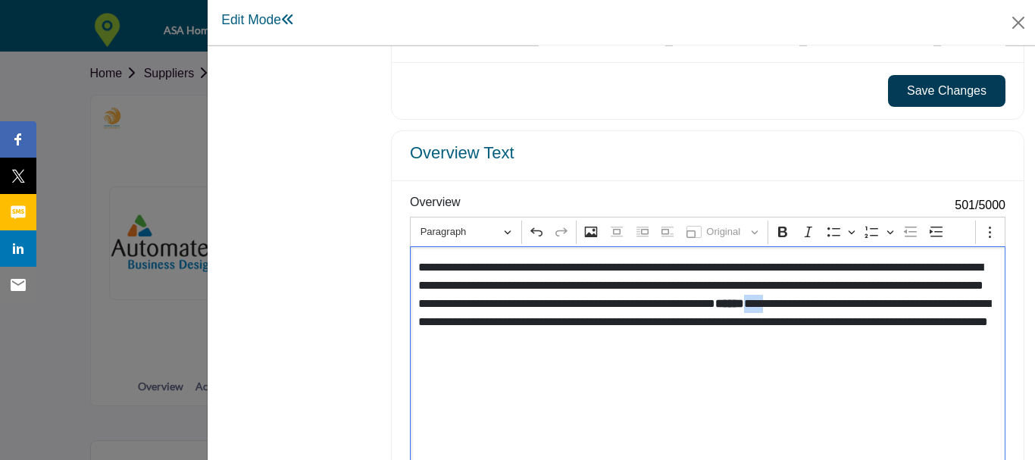
click at [419, 332] on p "**********" at bounding box center [705, 303] width 574 height 91
click at [812, 235] on icon "Editor toolbar" at bounding box center [808, 231] width 15 height 15
click at [728, 318] on p "**********" at bounding box center [705, 303] width 574 height 91
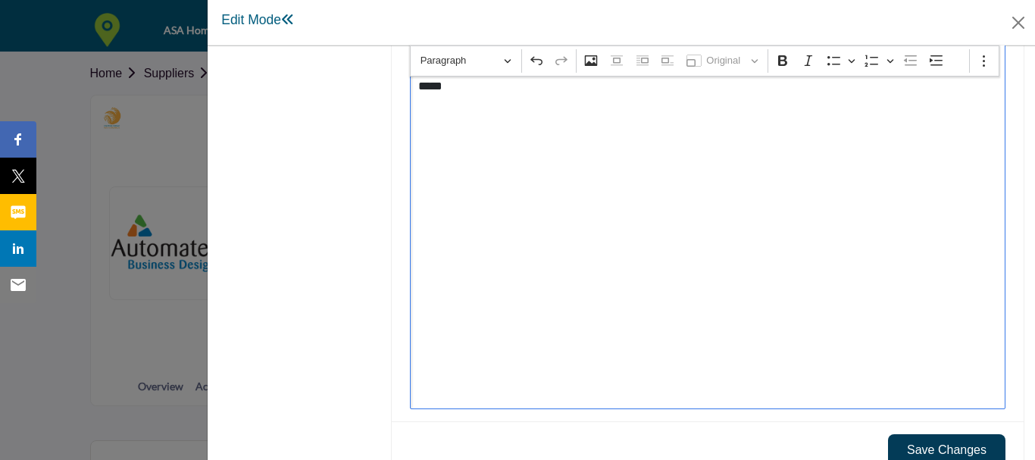
scroll to position [1425, 0]
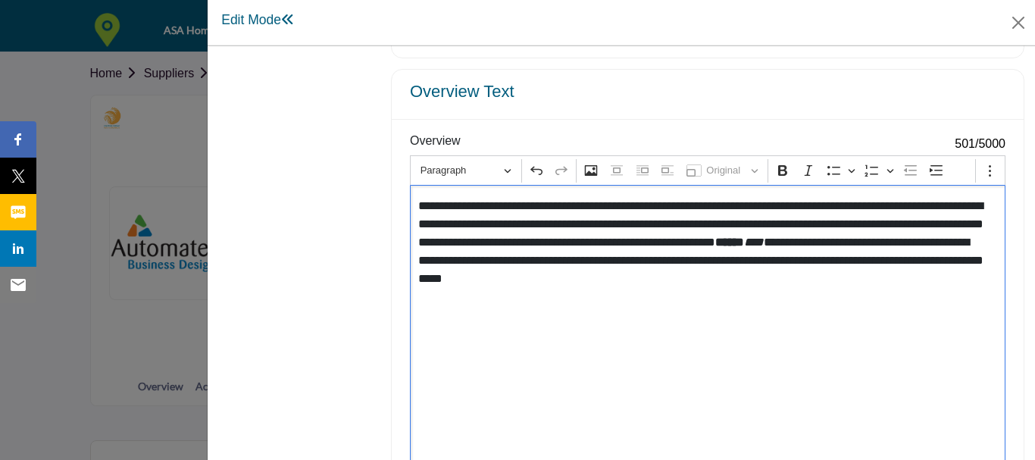
click at [816, 284] on p "**********" at bounding box center [705, 242] width 574 height 91
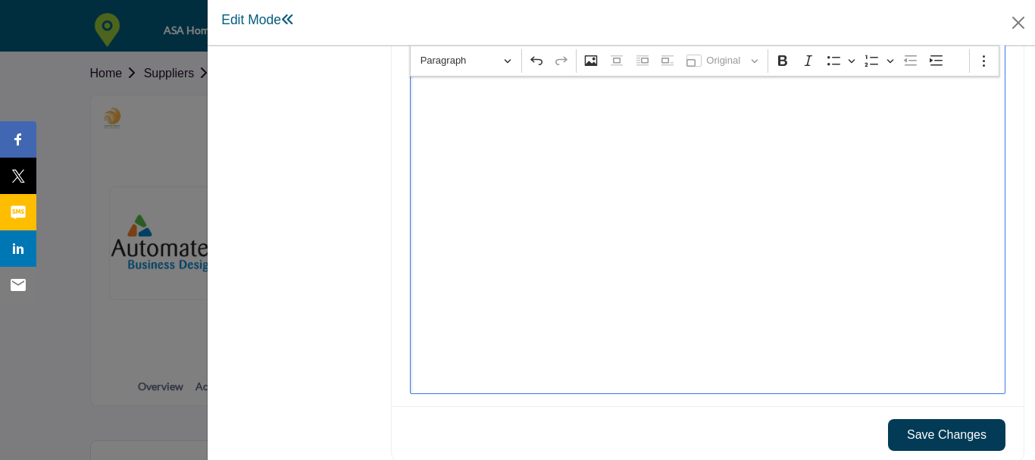
scroll to position [1653, 0]
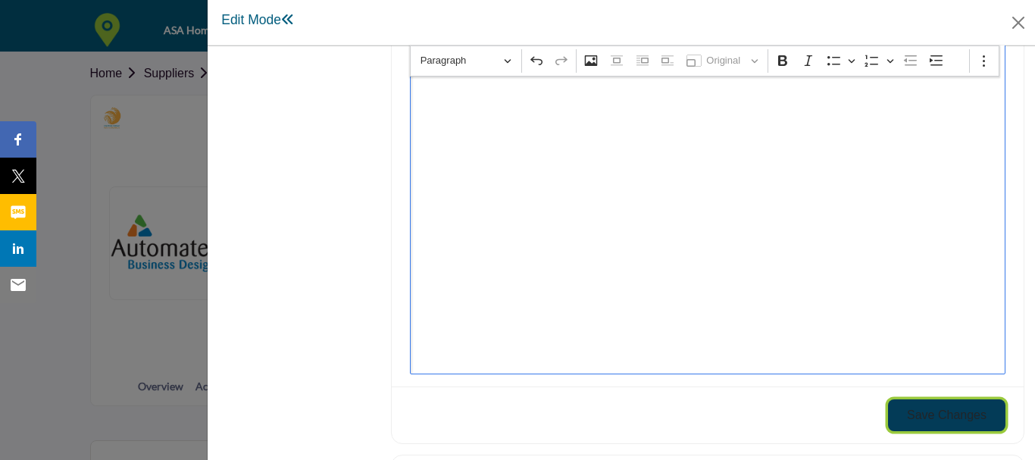
click at [940, 408] on button "Save Changes" at bounding box center [946, 415] width 117 height 32
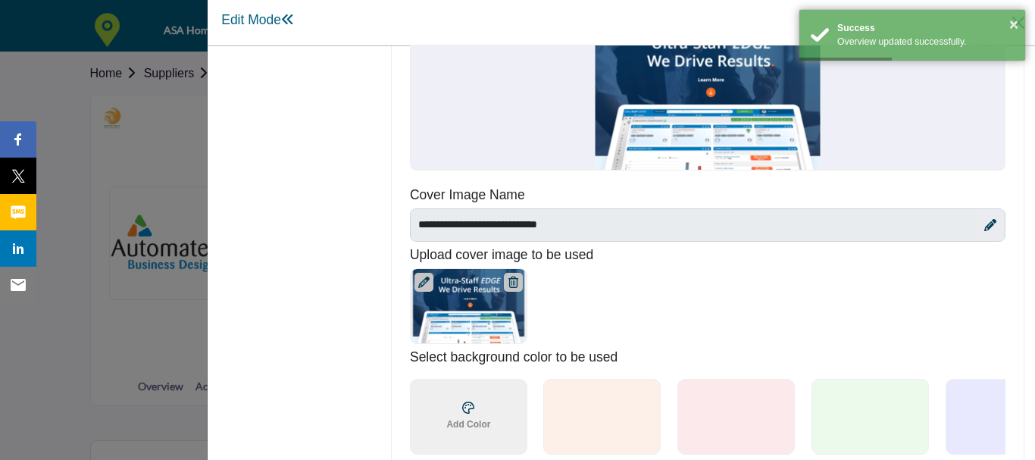
scroll to position [819, 0]
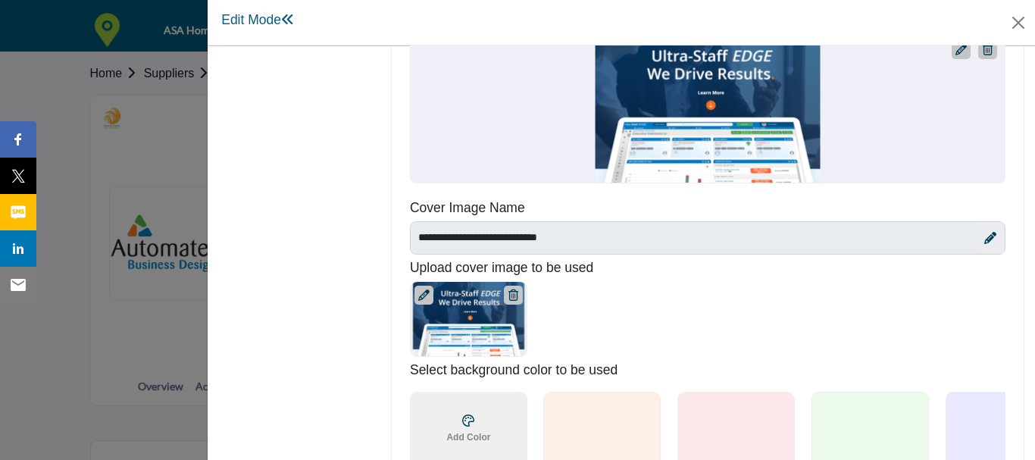
click at [427, 293] on icon at bounding box center [423, 294] width 11 height 11
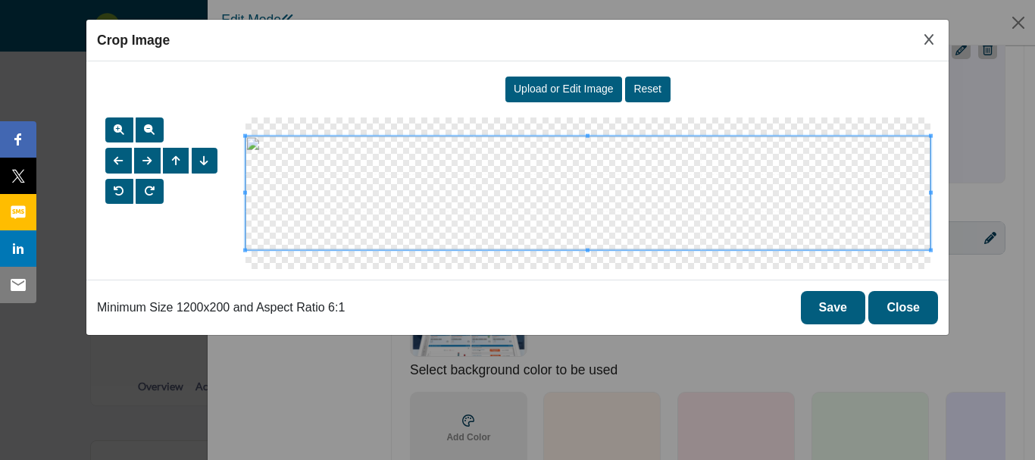
click at [571, 87] on span "Upload or Edit Image" at bounding box center [564, 89] width 100 height 12
click at [922, 189] on span at bounding box center [924, 192] width 4 height 113
click at [251, 192] on span at bounding box center [251, 193] width 4 height 4
click at [846, 303] on button "Save" at bounding box center [833, 307] width 64 height 33
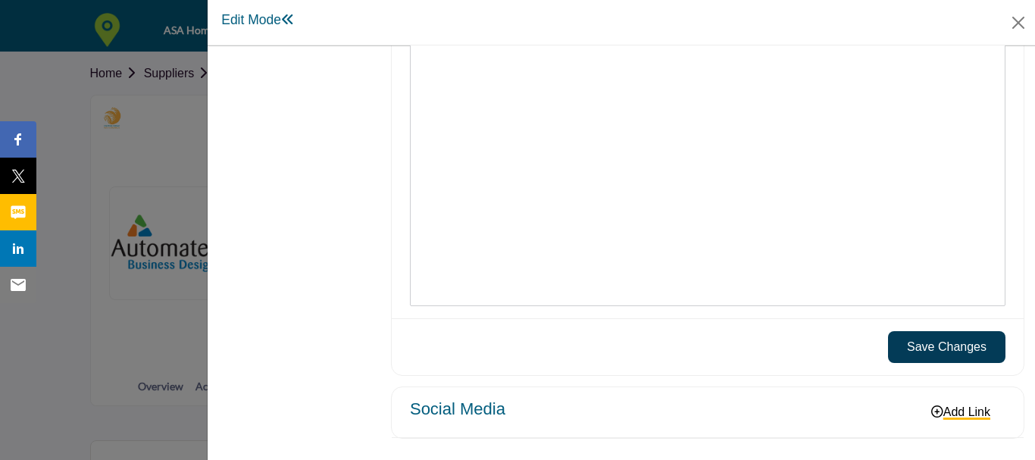
scroll to position [1729, 0]
click at [992, 344] on button "Save Changes" at bounding box center [946, 347] width 117 height 32
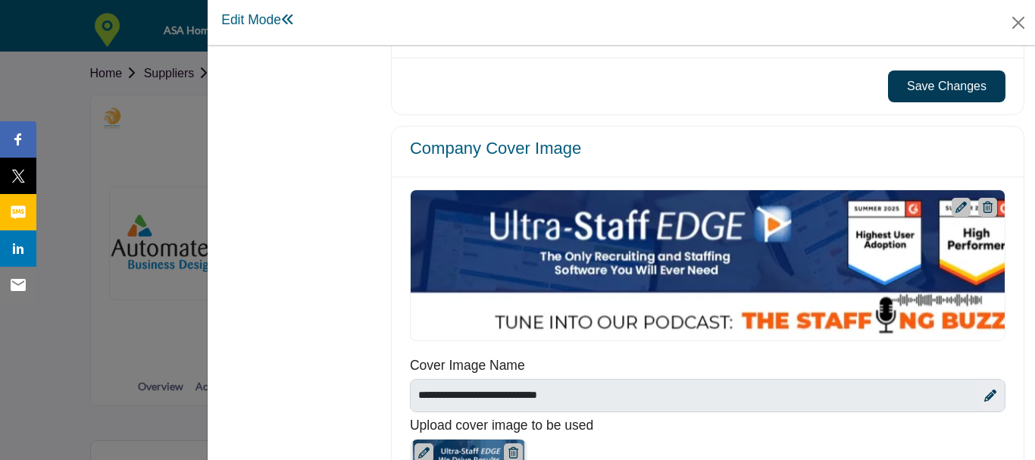
scroll to position [668, 0]
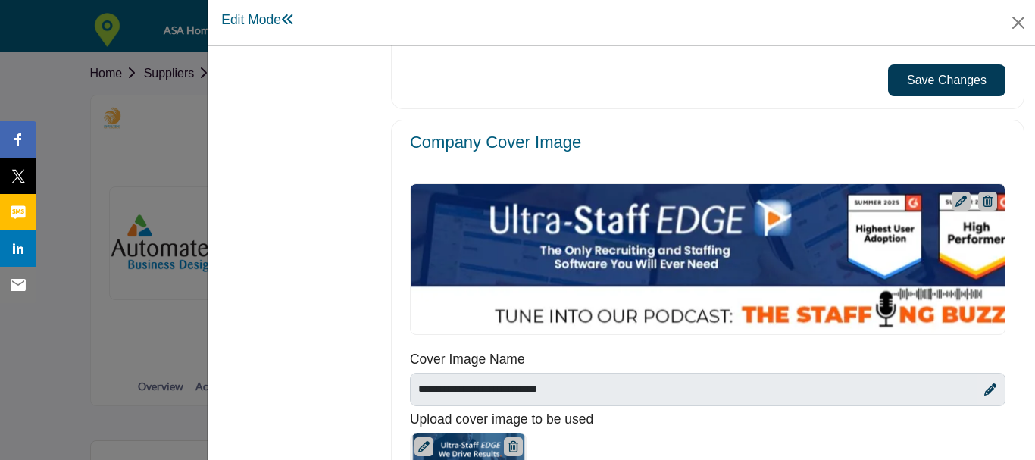
click at [703, 249] on div "Automated Business Designs Inc." at bounding box center [708, 259] width 596 height 152
click at [630, 257] on div "Automated Business Designs Inc." at bounding box center [708, 259] width 596 height 152
click at [928, 224] on div "Automated Business Designs Inc." at bounding box center [708, 259] width 596 height 152
click at [956, 196] on icon at bounding box center [961, 201] width 11 height 11
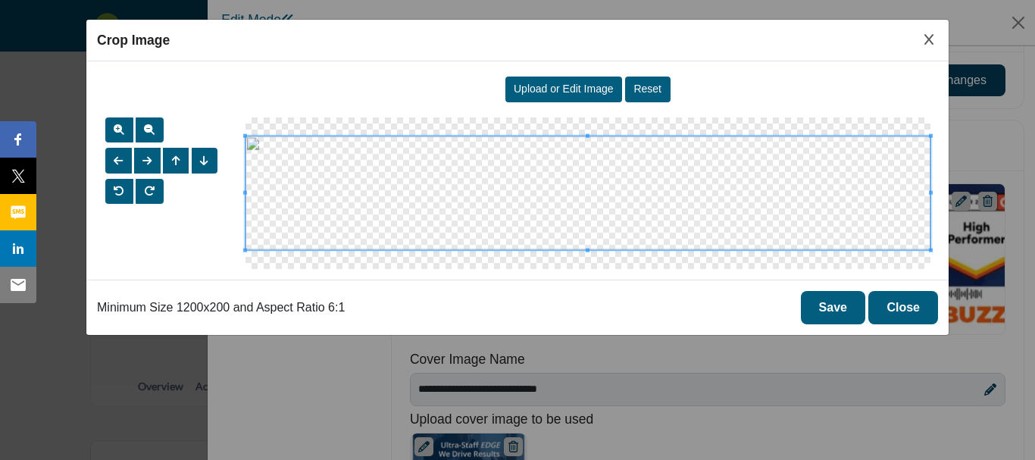
click at [910, 295] on button "Close" at bounding box center [903, 307] width 70 height 33
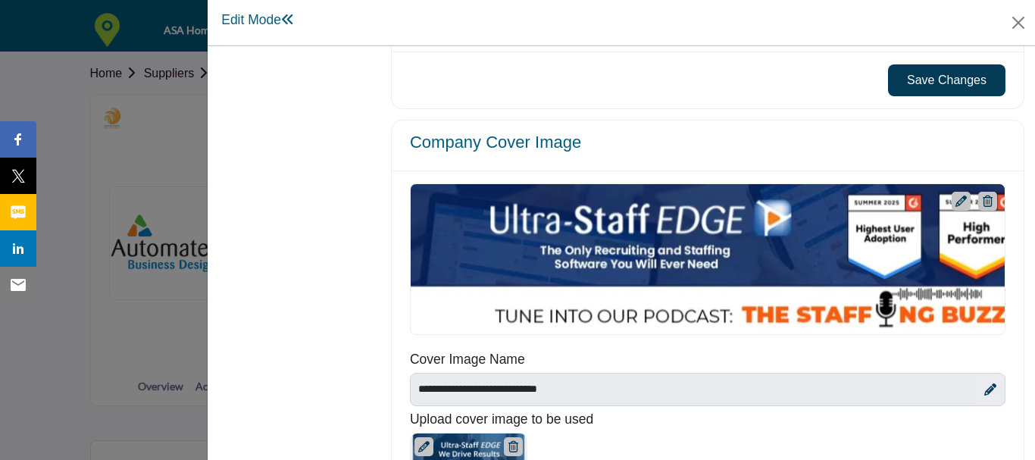
click at [930, 276] on div "Automated Business Designs Inc." at bounding box center [708, 259] width 596 height 152
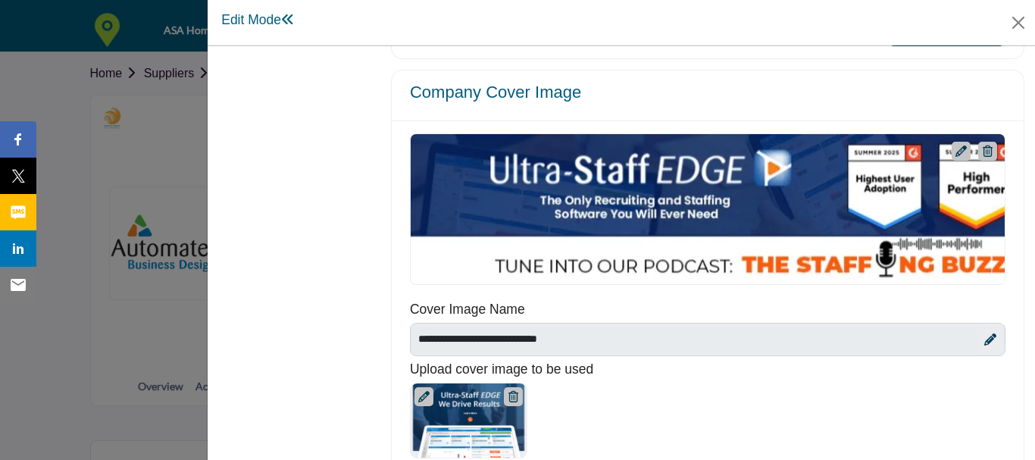
scroll to position [743, 0]
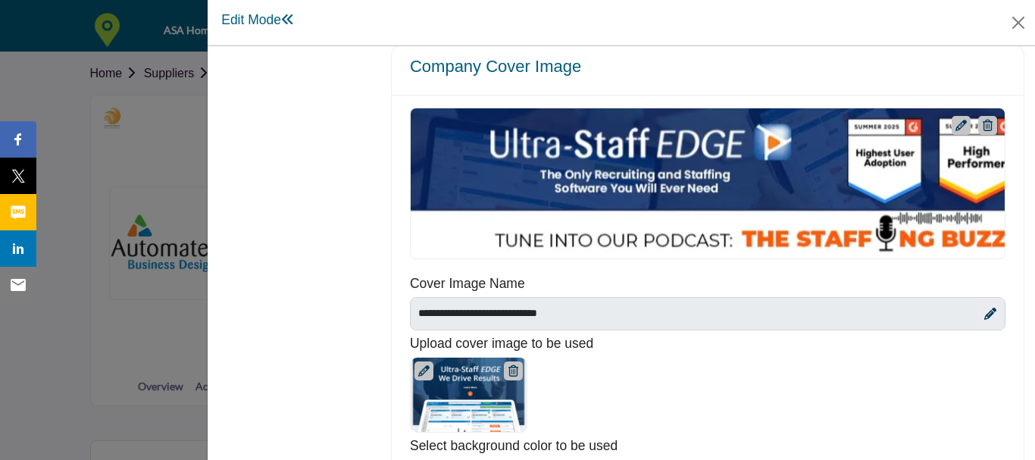
click at [956, 126] on icon at bounding box center [961, 125] width 11 height 11
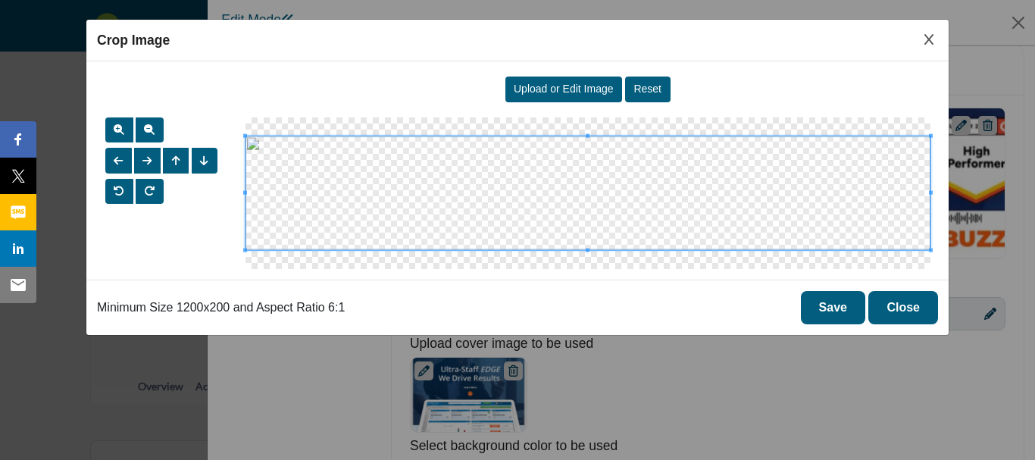
click at [916, 314] on button "Close" at bounding box center [903, 307] width 70 height 33
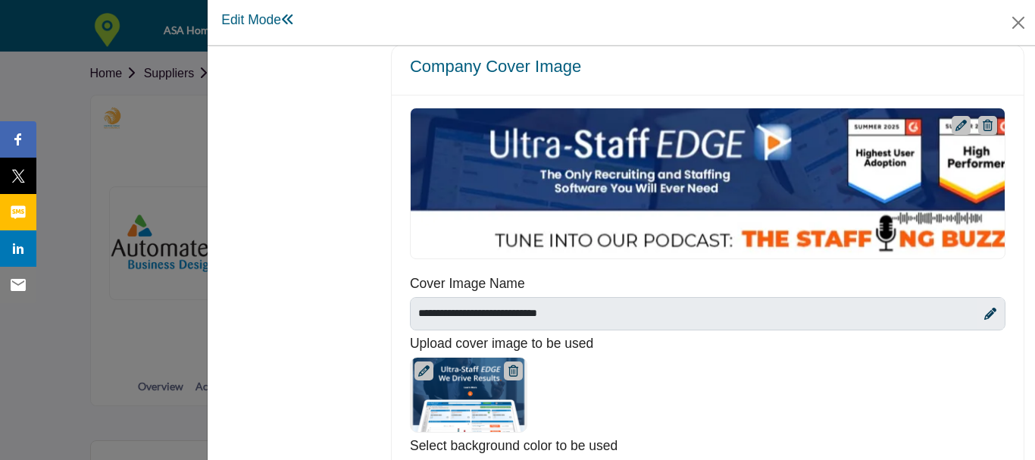
click at [426, 370] on icon at bounding box center [423, 370] width 11 height 11
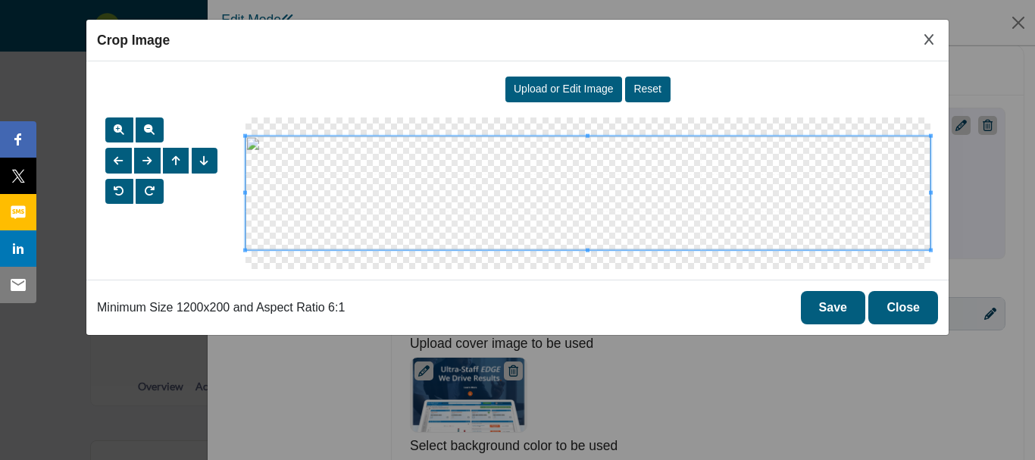
click at [608, 87] on span "Upload or Edit Image" at bounding box center [564, 89] width 100 height 12
click at [831, 311] on button "Save" at bounding box center [833, 307] width 64 height 33
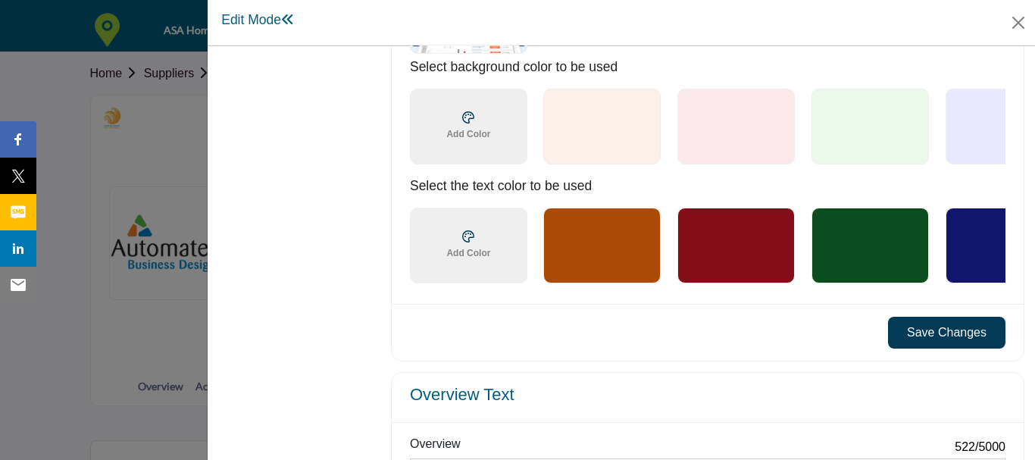
scroll to position [1198, 0]
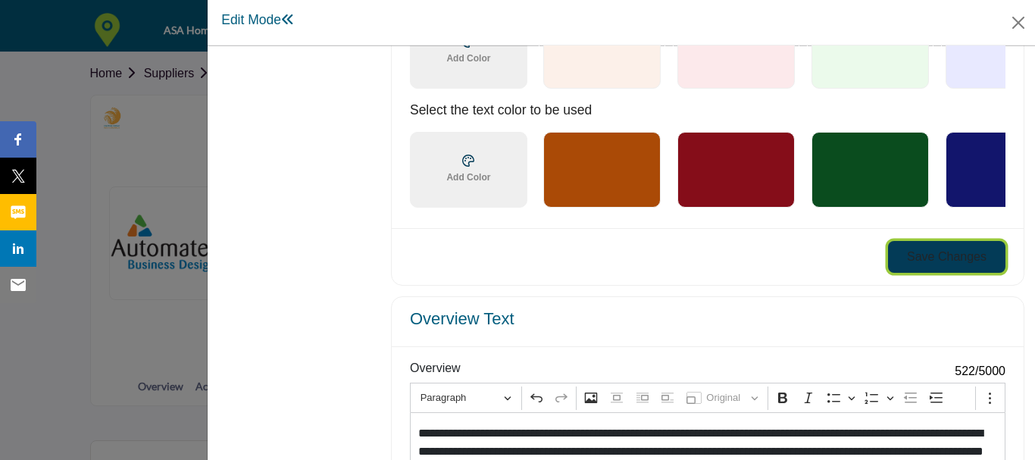
click at [940, 255] on button "Save Changes" at bounding box center [946, 257] width 117 height 32
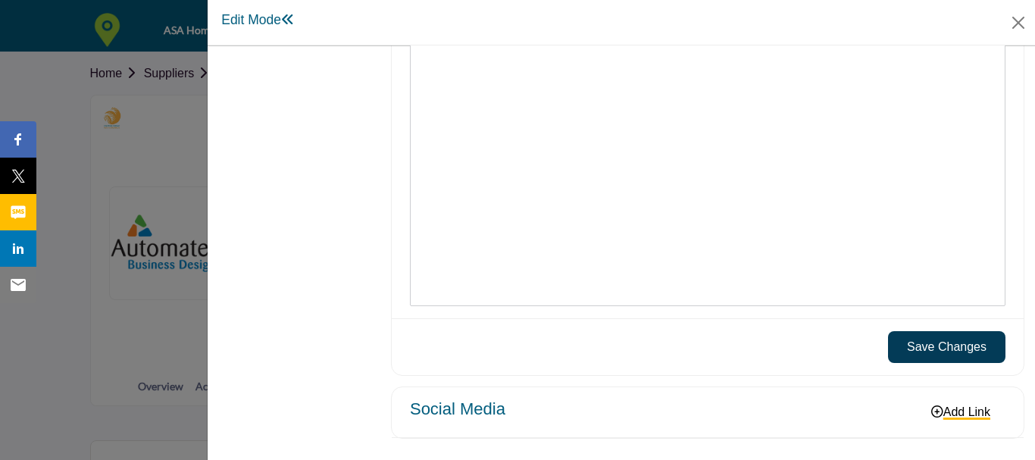
scroll to position [1819, 0]
click at [946, 411] on link "Add Link" at bounding box center [960, 411] width 89 height 25
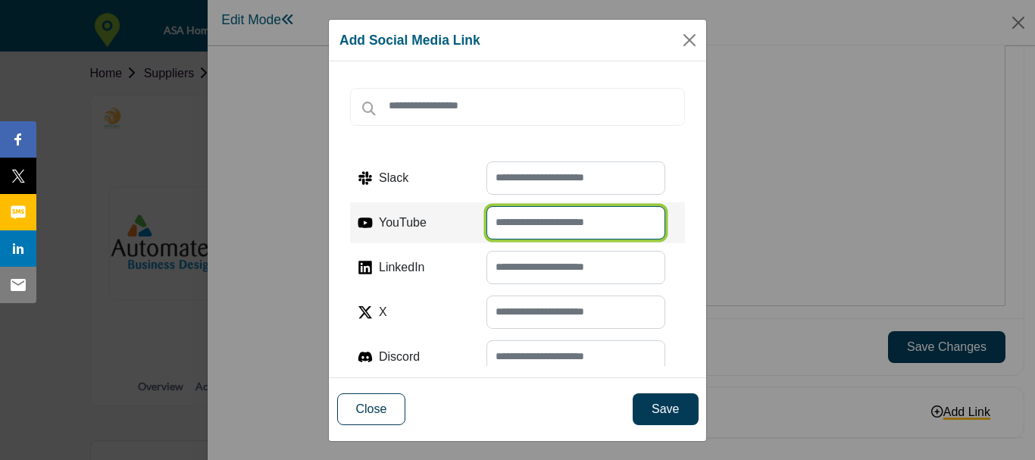
click at [562, 217] on input "text" at bounding box center [576, 222] width 179 height 33
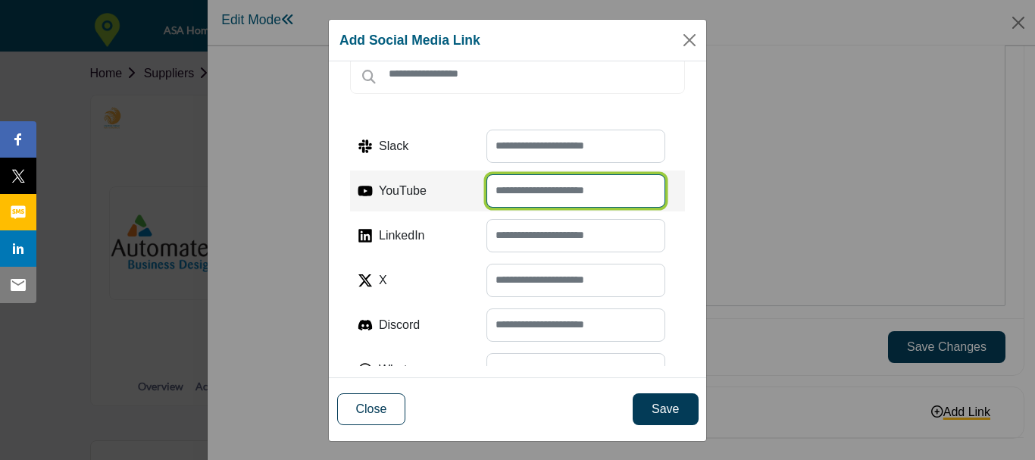
scroll to position [0, 0]
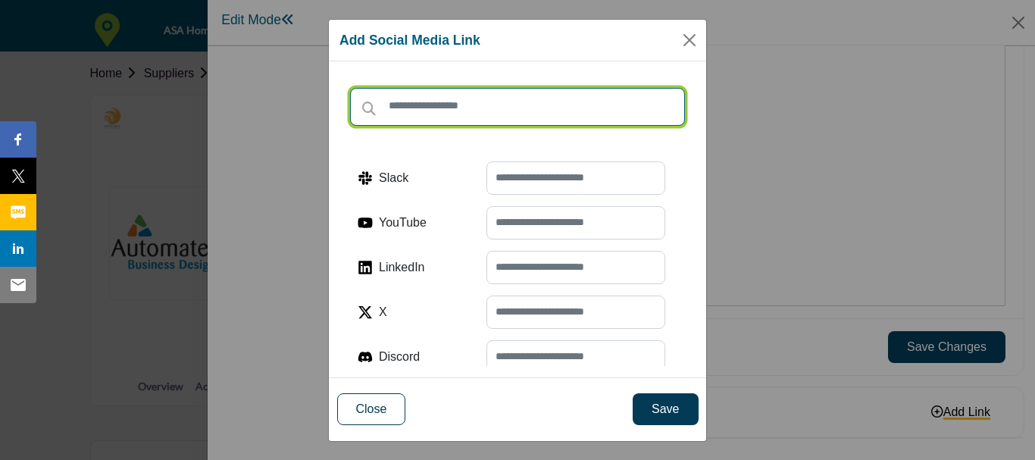
click at [527, 107] on input "text" at bounding box center [517, 107] width 335 height 38
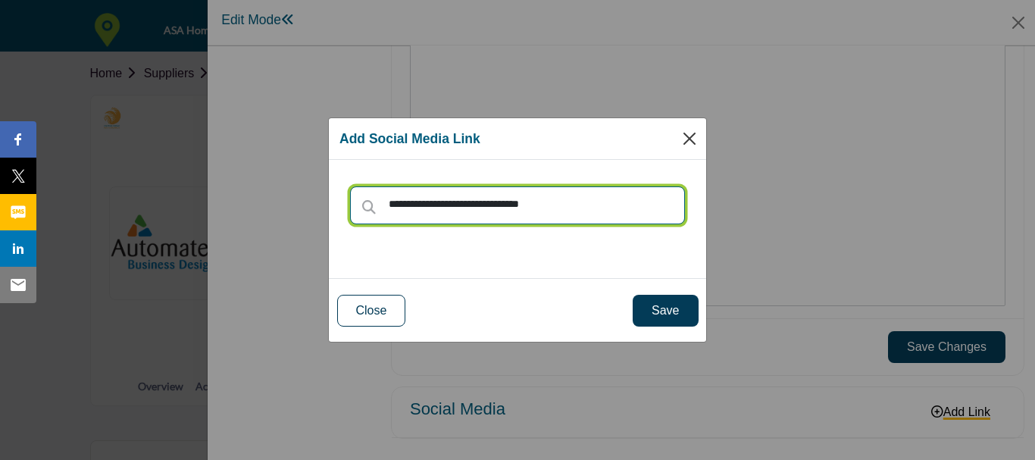
type input "**********"
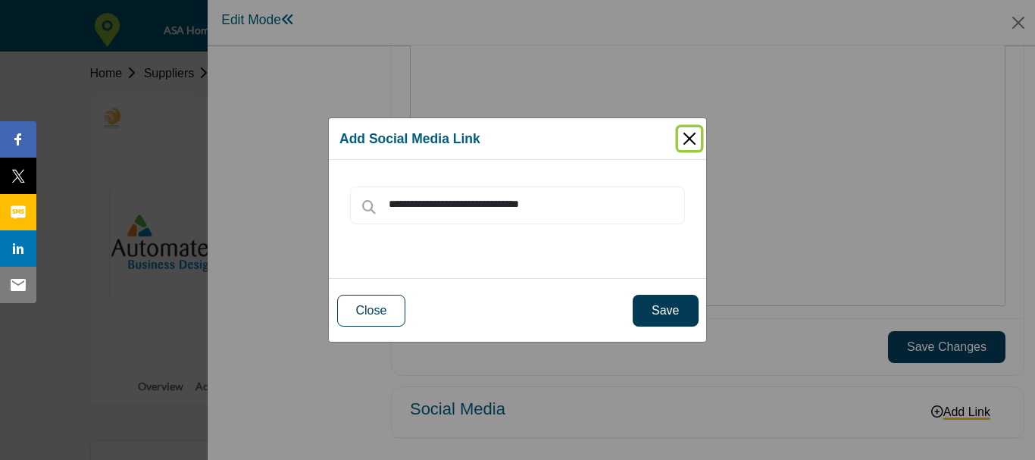
click at [691, 140] on button "Close" at bounding box center [689, 138] width 23 height 23
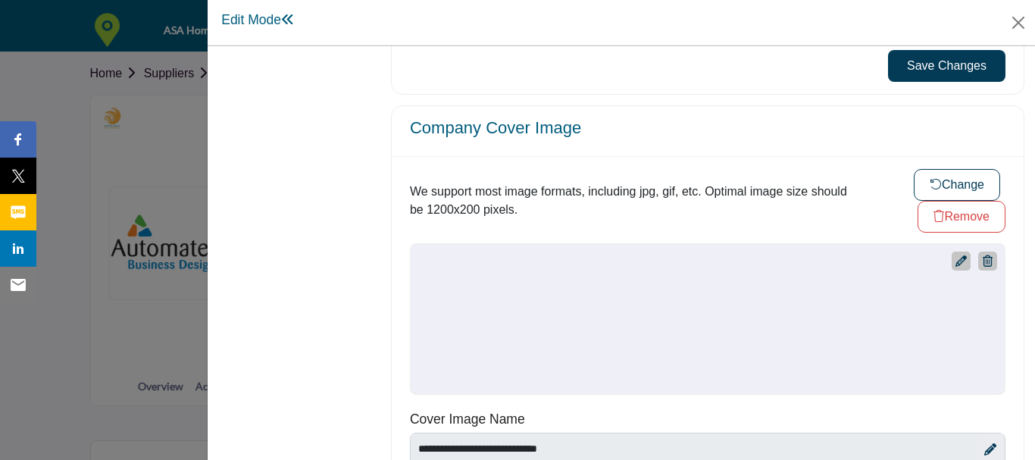
scroll to position [683, 0]
click at [946, 178] on button "Change" at bounding box center [957, 184] width 86 height 32
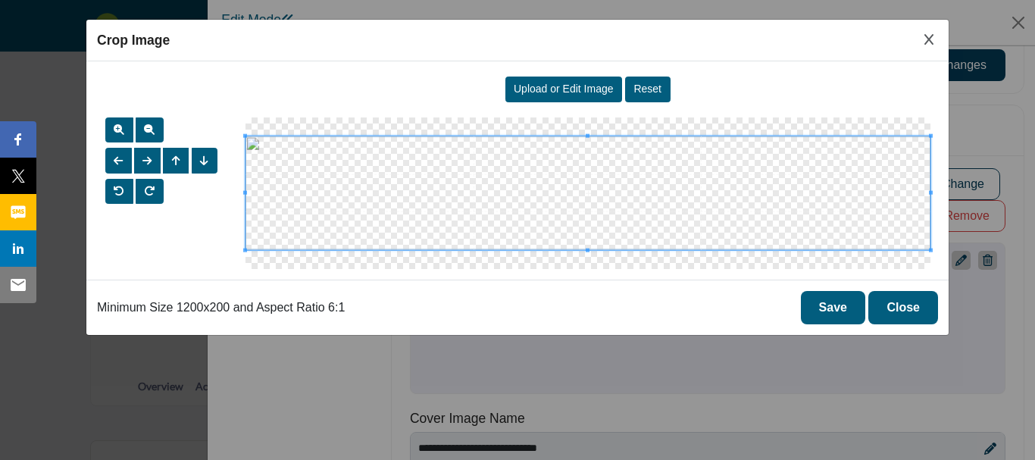
click at [567, 87] on span "Upload or Edit Image" at bounding box center [564, 89] width 100 height 12
click at [839, 304] on button "Save" at bounding box center [833, 307] width 64 height 33
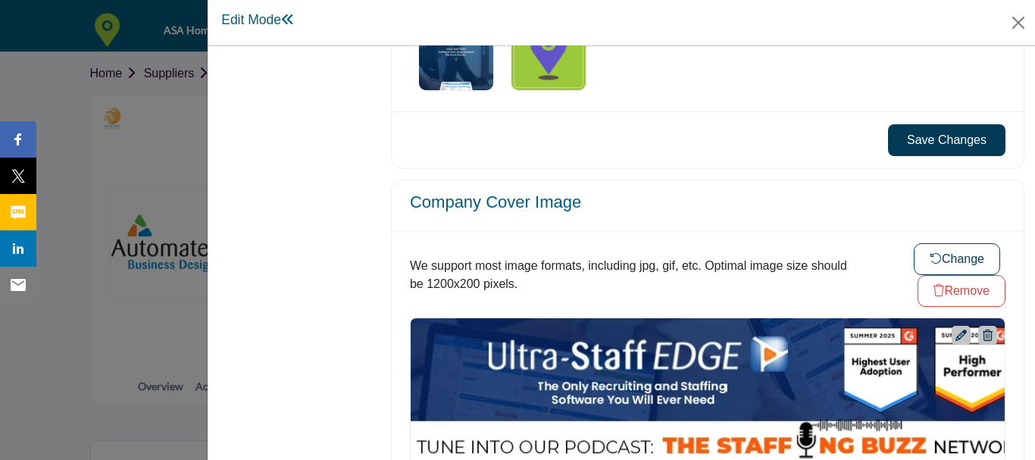
scroll to position [607, 0]
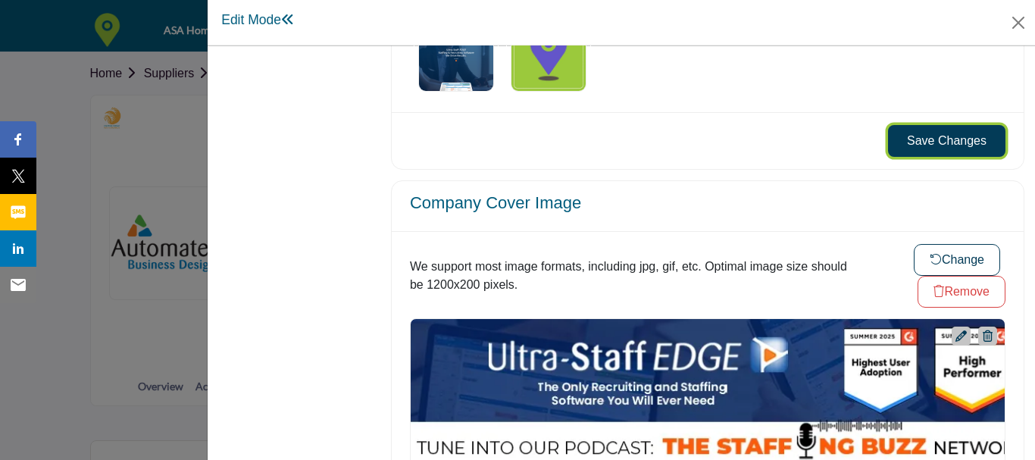
click at [939, 140] on button "Save Changes" at bounding box center [946, 141] width 117 height 32
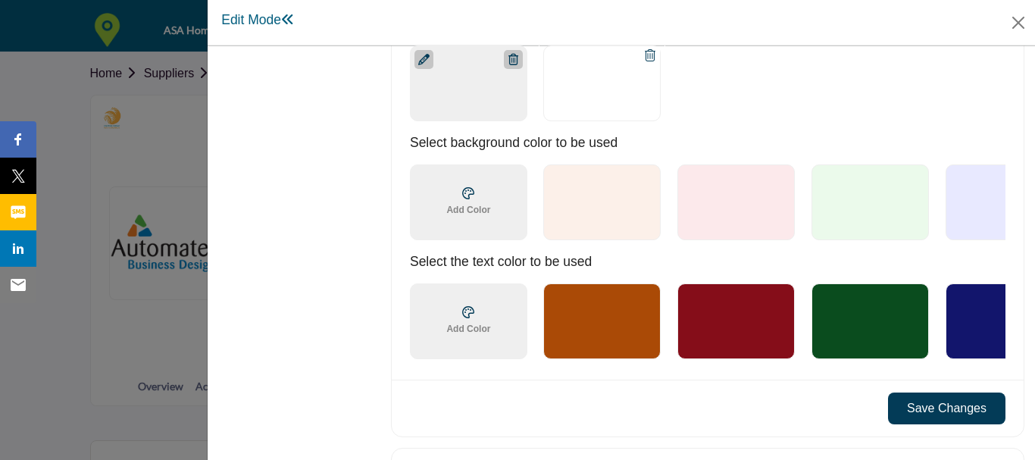
scroll to position [1213, 0]
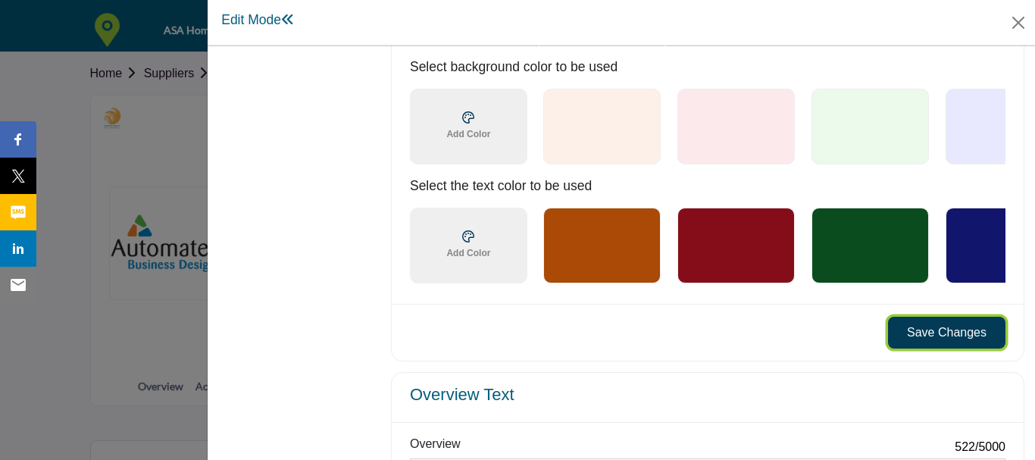
click at [925, 339] on button "Save Changes" at bounding box center [946, 333] width 117 height 32
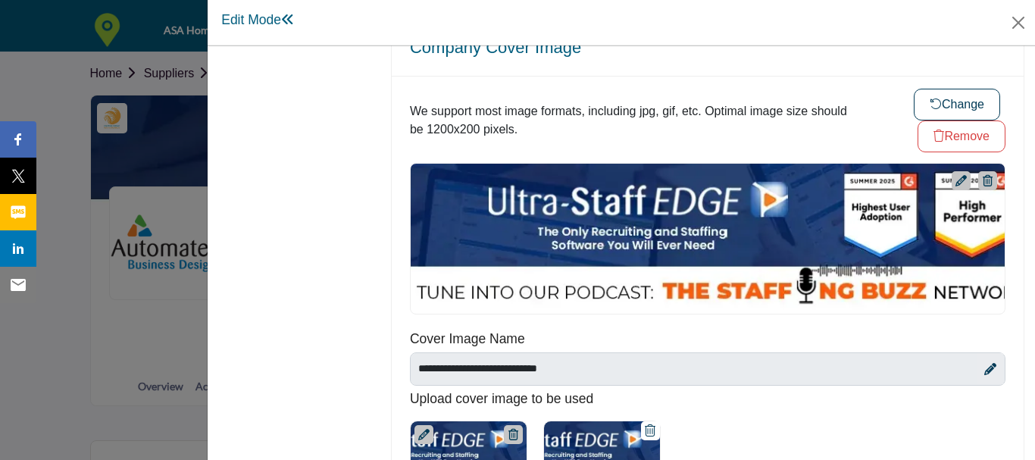
scroll to position [759, 0]
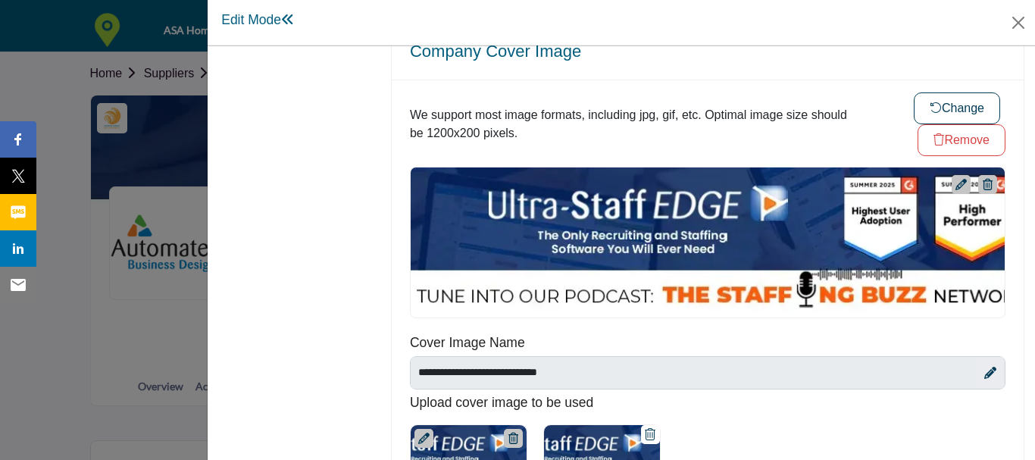
click at [953, 105] on button "Change" at bounding box center [957, 108] width 86 height 32
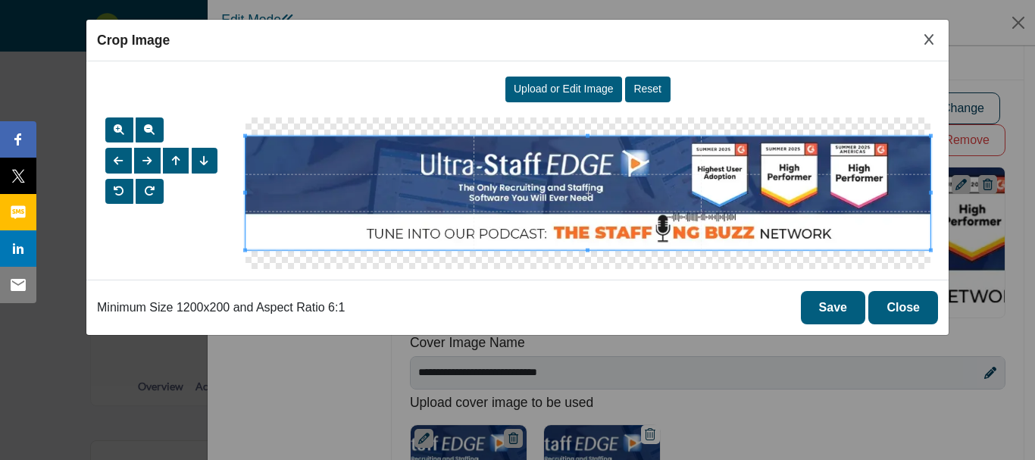
click at [580, 87] on span "Upload or Edit Image" at bounding box center [564, 89] width 100 height 12
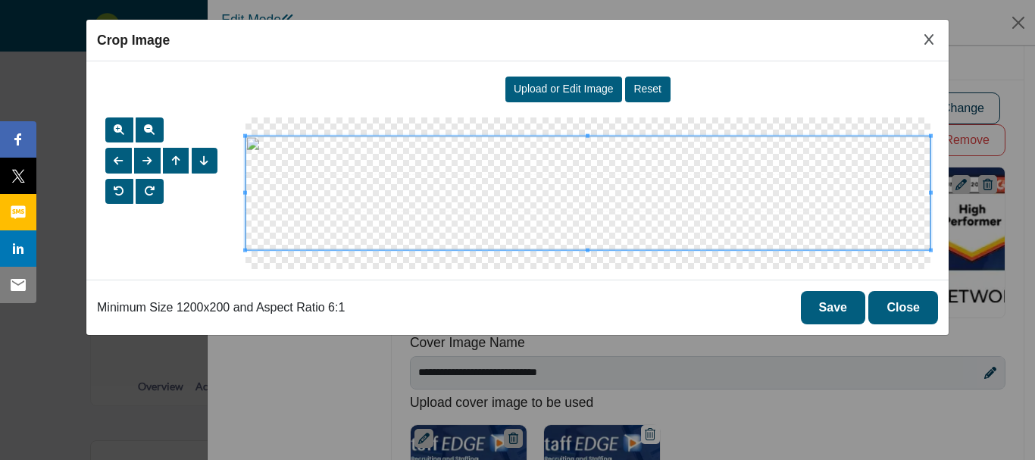
click at [828, 311] on button "Save" at bounding box center [833, 307] width 64 height 33
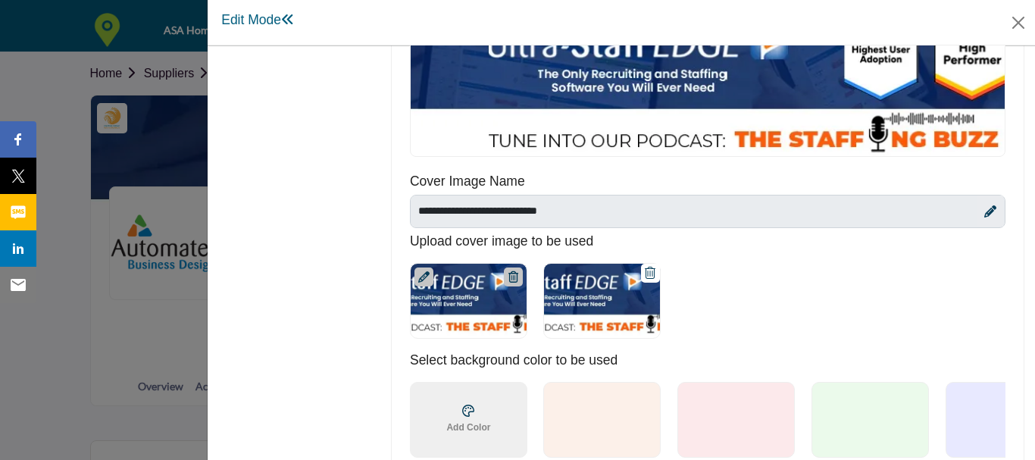
scroll to position [986, 0]
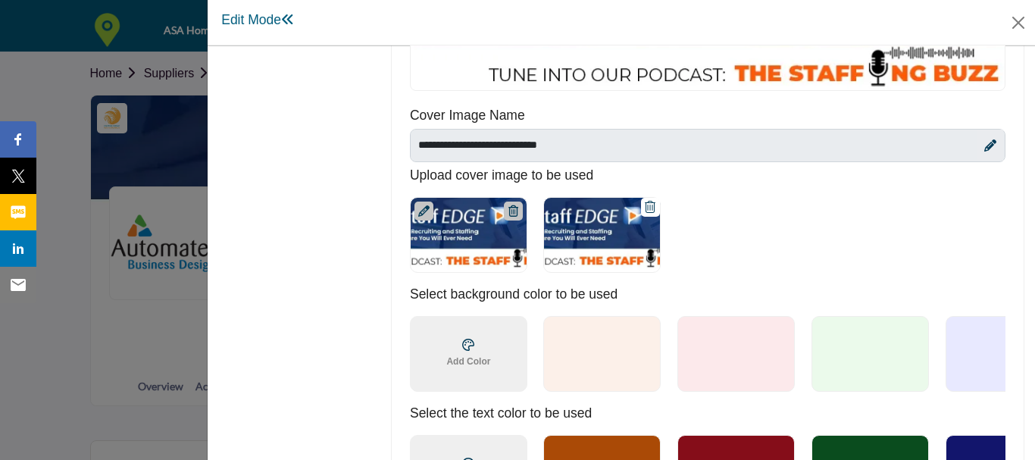
click at [520, 208] on div at bounding box center [513, 211] width 19 height 19
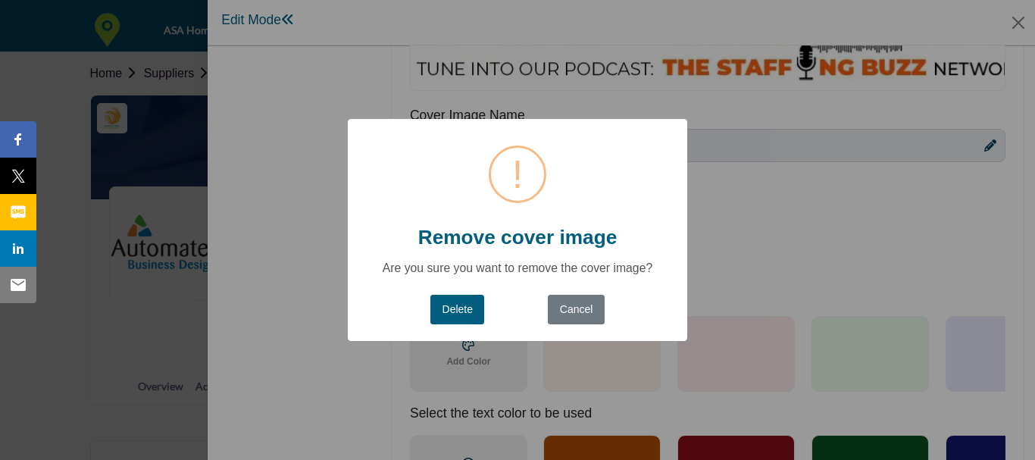
click at [463, 304] on button "Delete" at bounding box center [457, 310] width 54 height 30
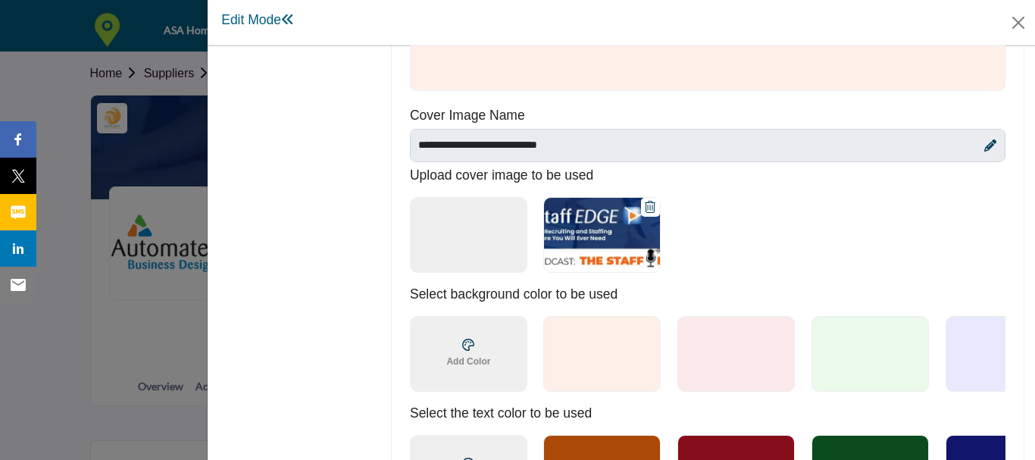
click at [654, 204] on icon at bounding box center [650, 207] width 11 height 12
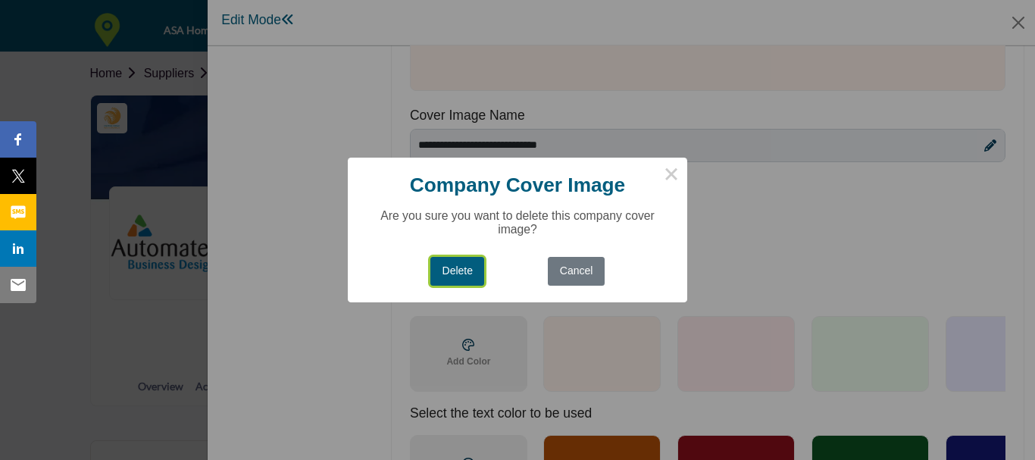
click at [470, 268] on button "Delete" at bounding box center [457, 272] width 54 height 30
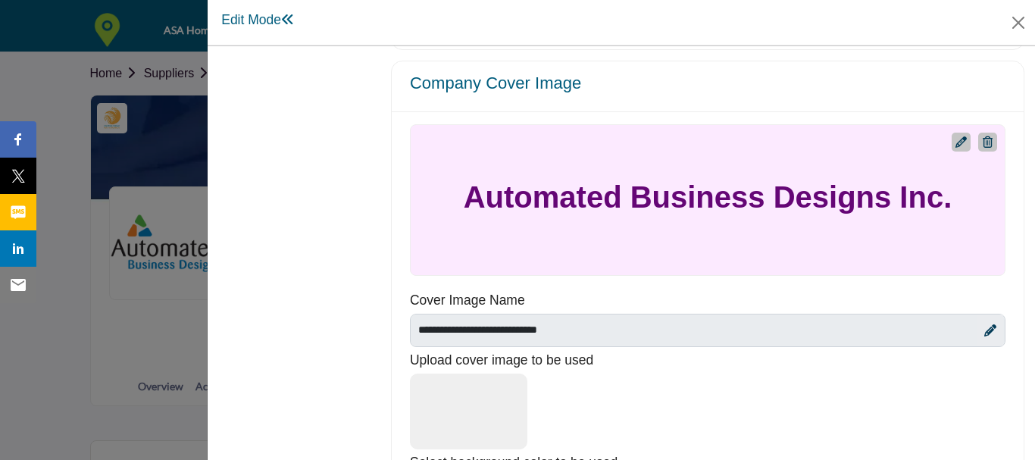
scroll to position [683, 0]
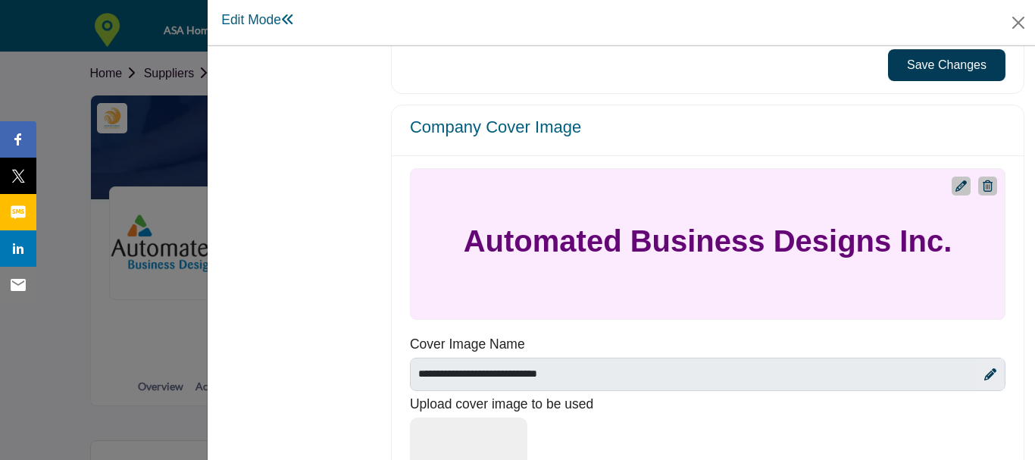
click at [956, 182] on icon at bounding box center [961, 185] width 11 height 11
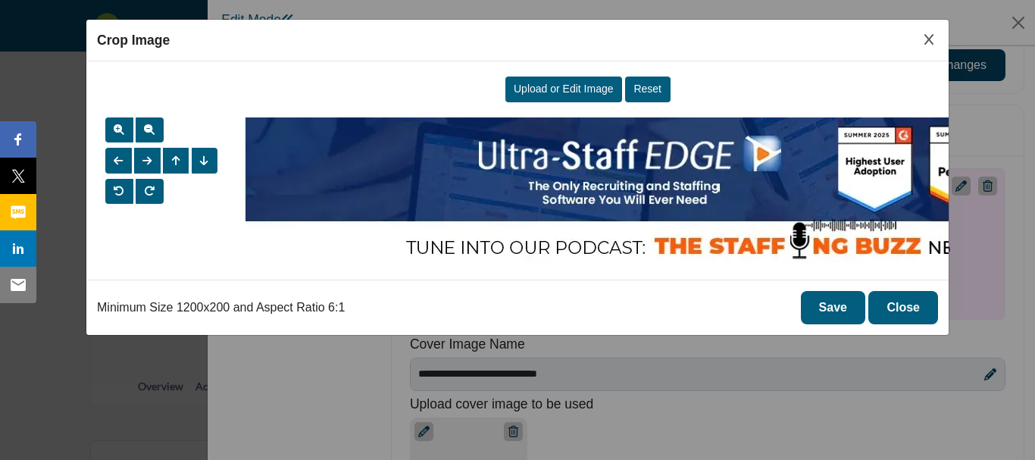
click at [565, 87] on span "Upload or Edit Image" at bounding box center [564, 89] width 100 height 12
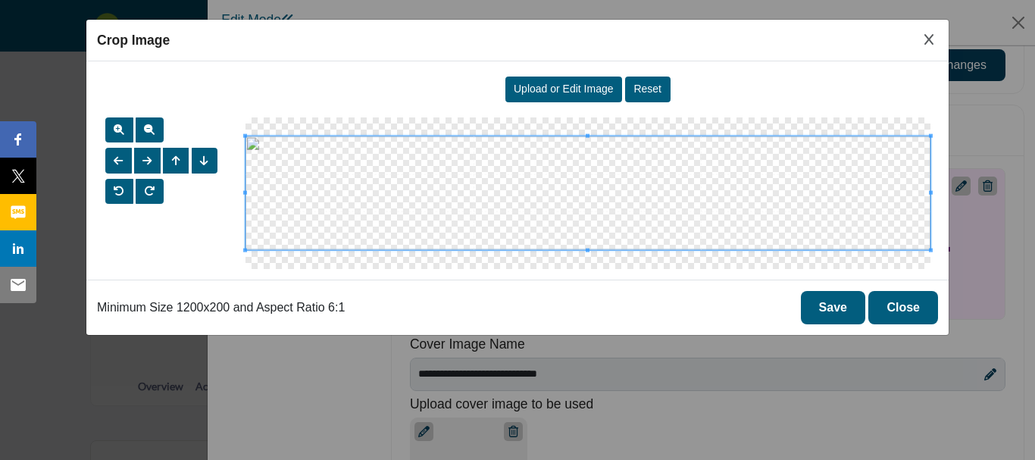
click at [825, 303] on button "Save" at bounding box center [833, 307] width 64 height 33
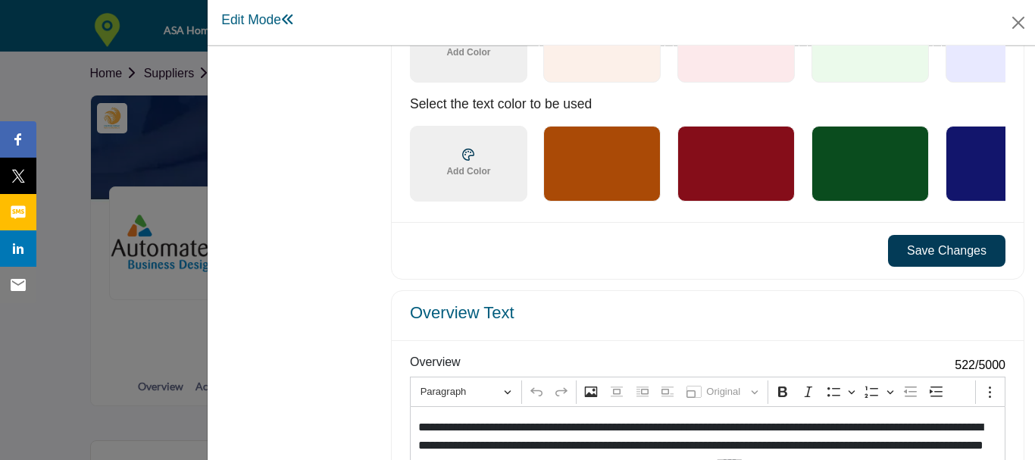
scroll to position [1213, 0]
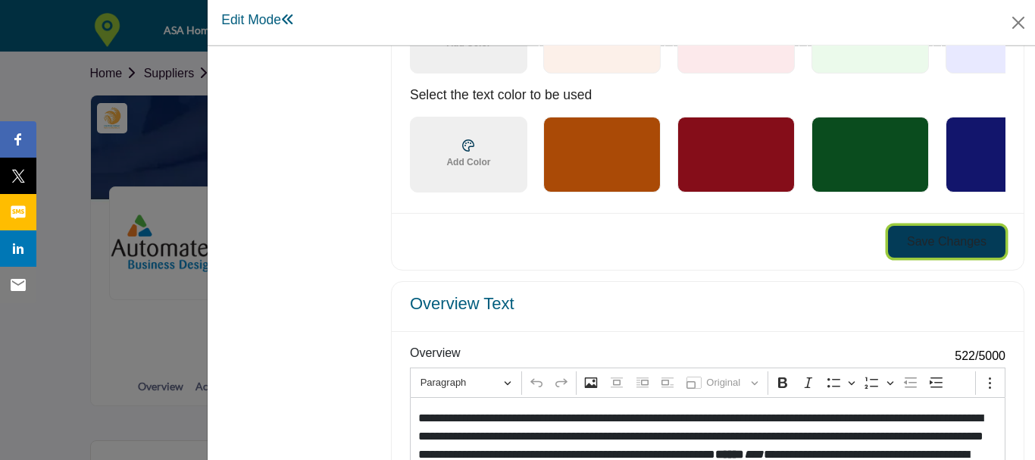
click at [901, 253] on button "Save Changes" at bounding box center [946, 242] width 117 height 32
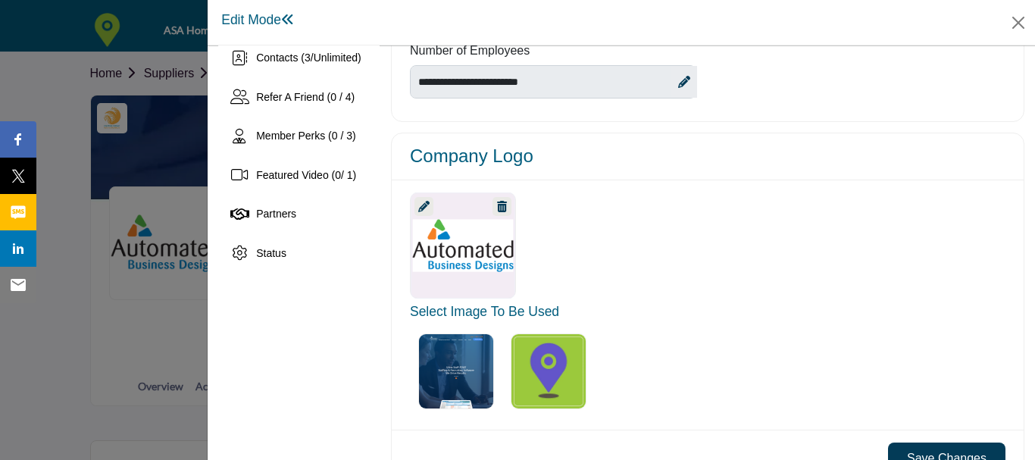
scroll to position [77, 0]
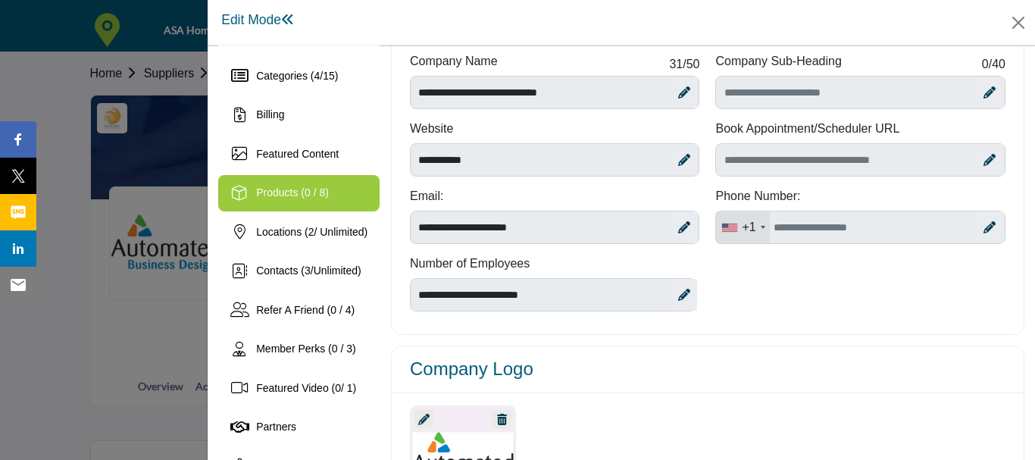
click at [317, 180] on div "Products (0 / 8)" at bounding box center [298, 193] width 161 height 36
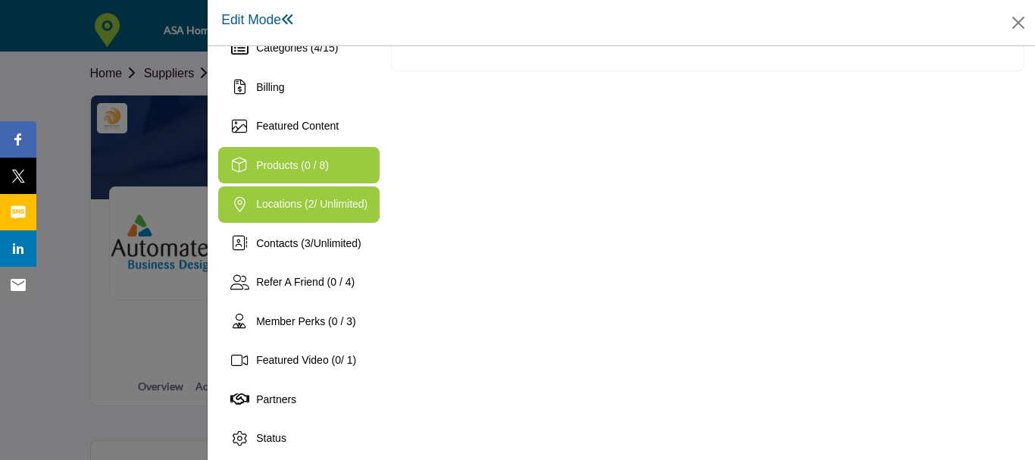
scroll to position [112, 0]
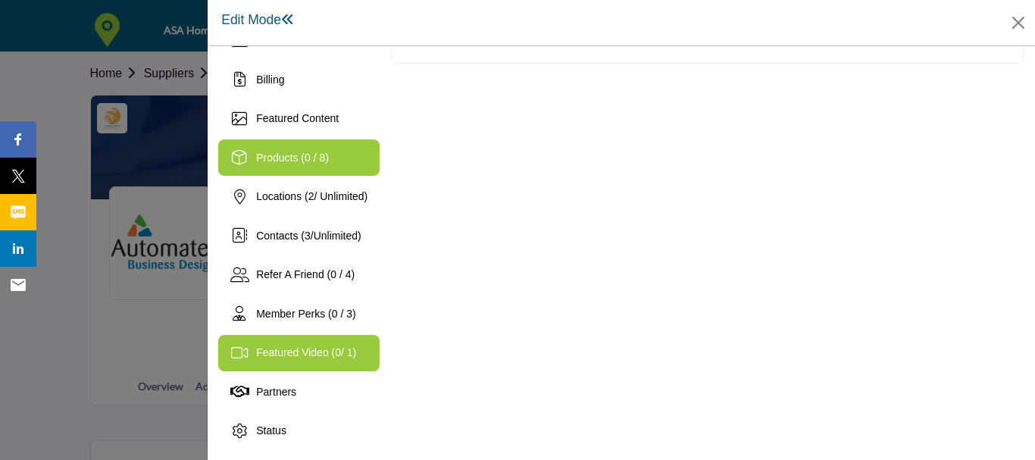
click at [326, 348] on span "Featured Video ( 0 / 1)" at bounding box center [306, 352] width 100 height 12
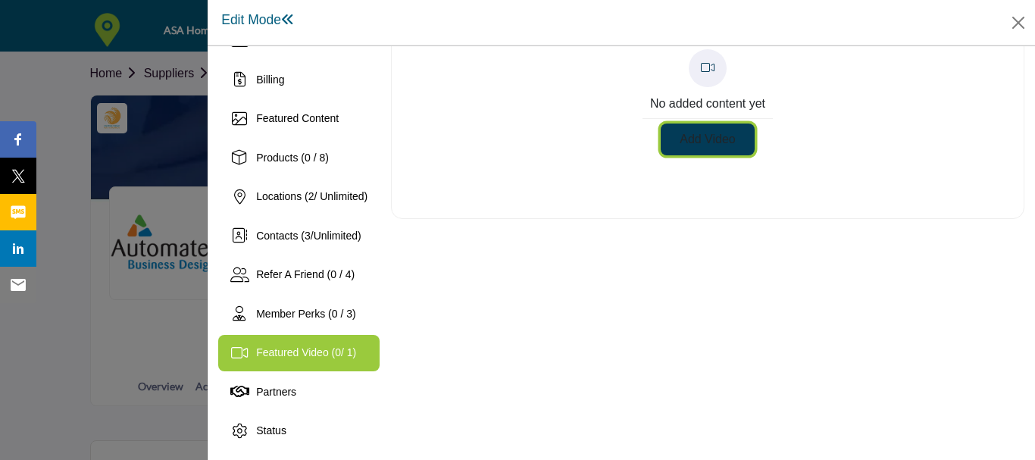
click at [712, 140] on button "Add Video" at bounding box center [708, 140] width 94 height 32
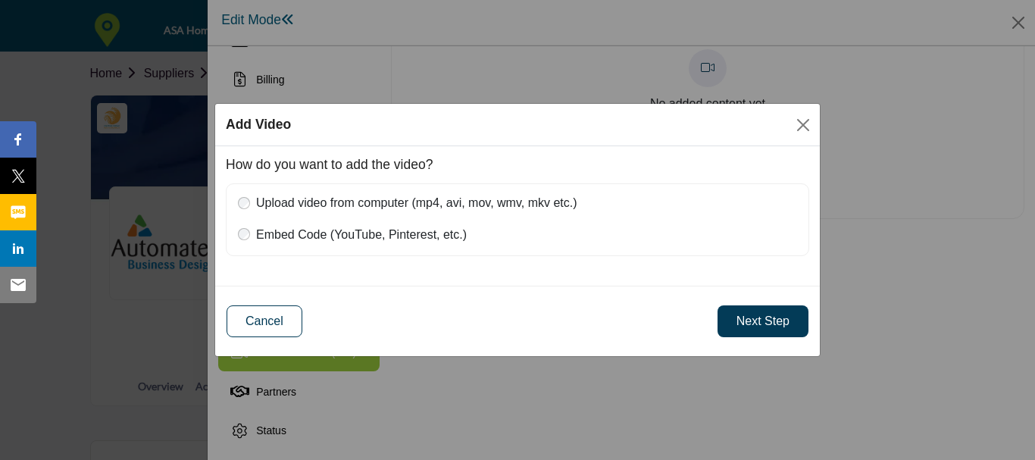
click at [427, 236] on label "Embed Code (YouTube, Pinterest, etc.)" at bounding box center [526, 233] width 541 height 21
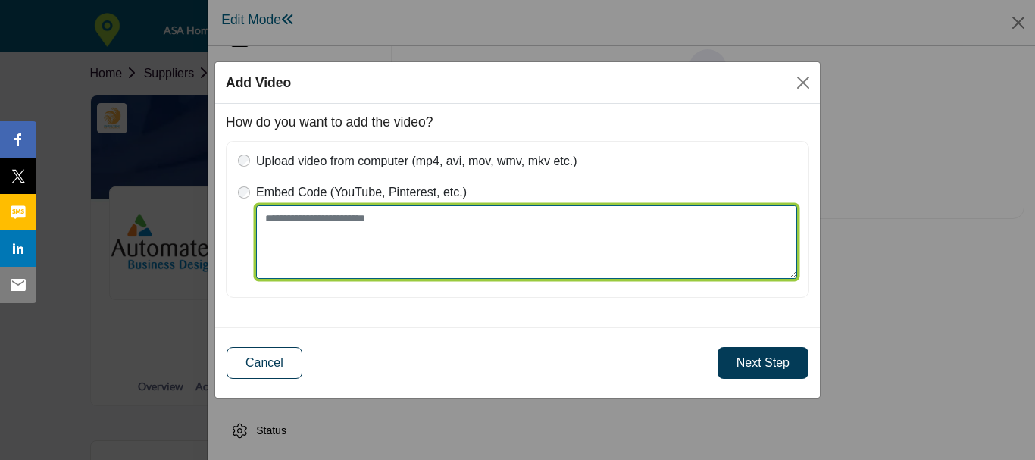
click at [427, 217] on textarea "Place your Embed Code here" at bounding box center [526, 242] width 541 height 74
paste textarea "**********"
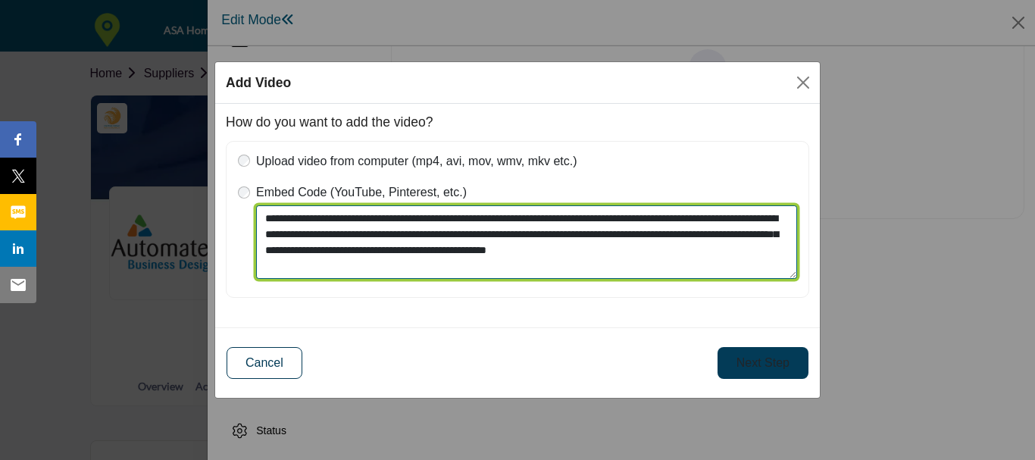
type textarea "**********"
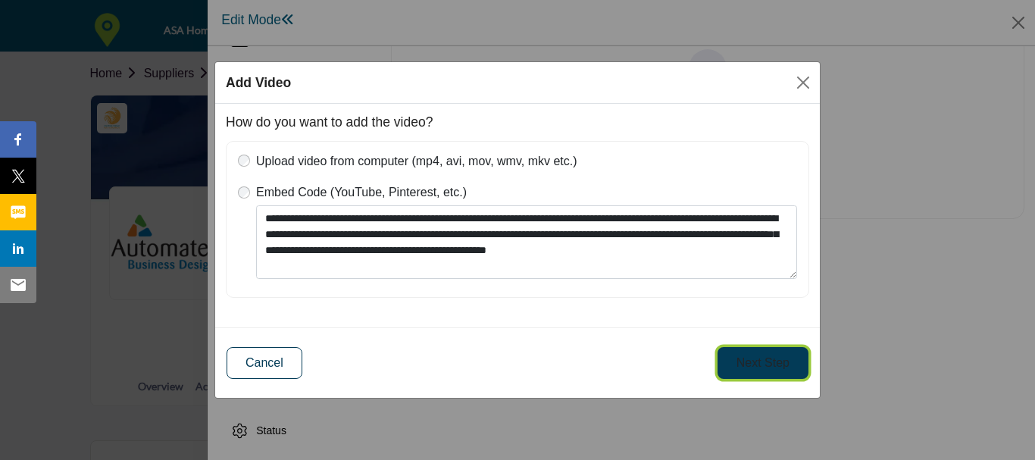
click at [761, 366] on button "Next Step" at bounding box center [763, 363] width 91 height 32
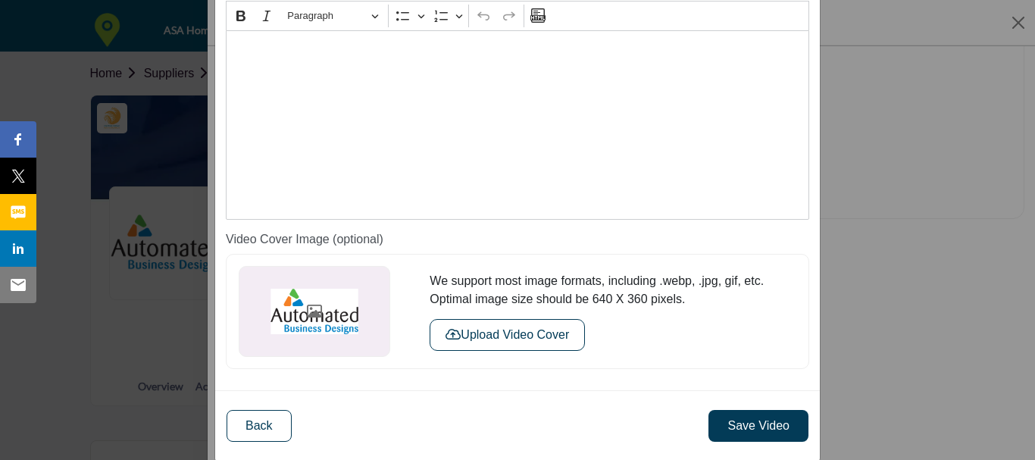
scroll to position [209, 0]
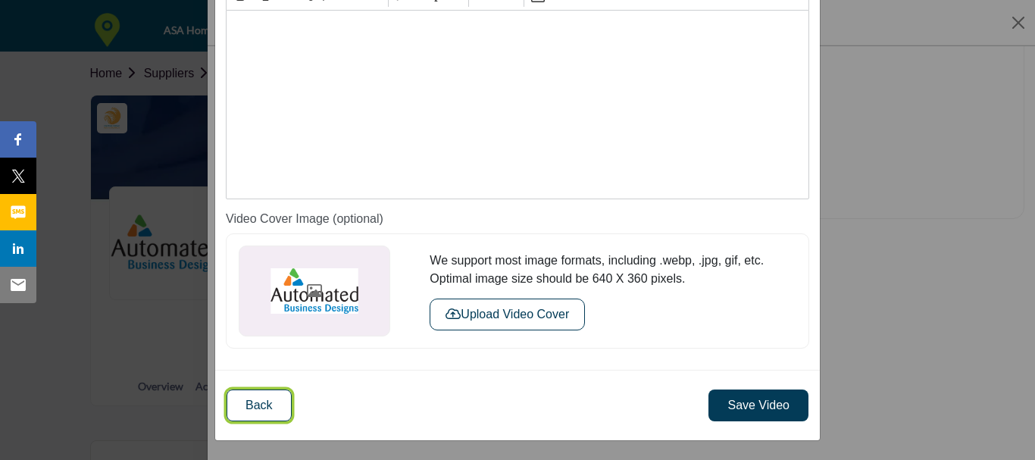
click at [267, 404] on button "Back" at bounding box center [259, 406] width 65 height 32
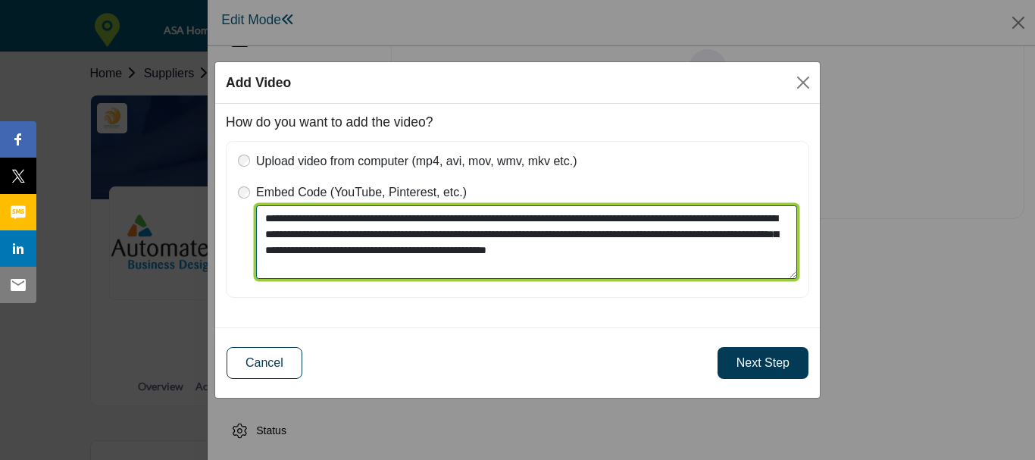
drag, startPoint x: 458, startPoint y: 265, endPoint x: 246, endPoint y: 200, distance: 222.0
click at [246, 200] on div "Upload video from computer (mp4, avi, mov, wmv, mkv etc.) We support most video…" at bounding box center [518, 219] width 584 height 157
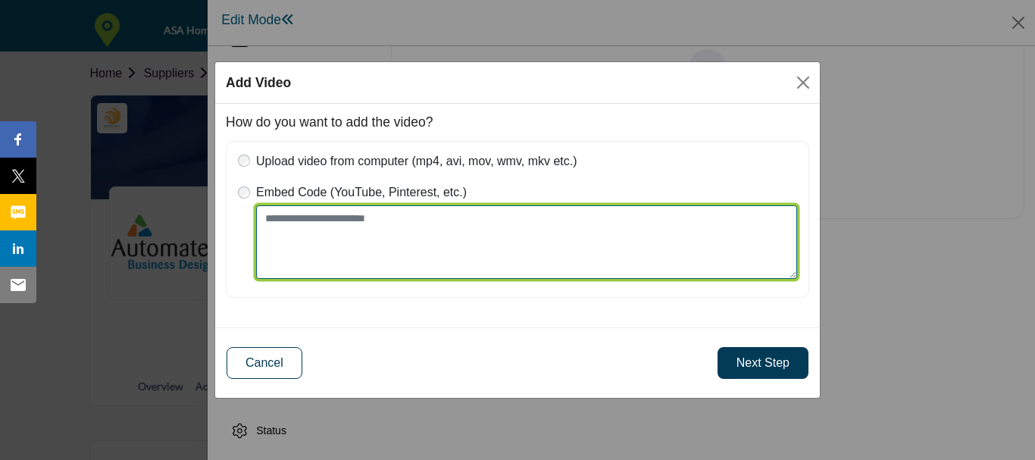
paste textarea "**********"
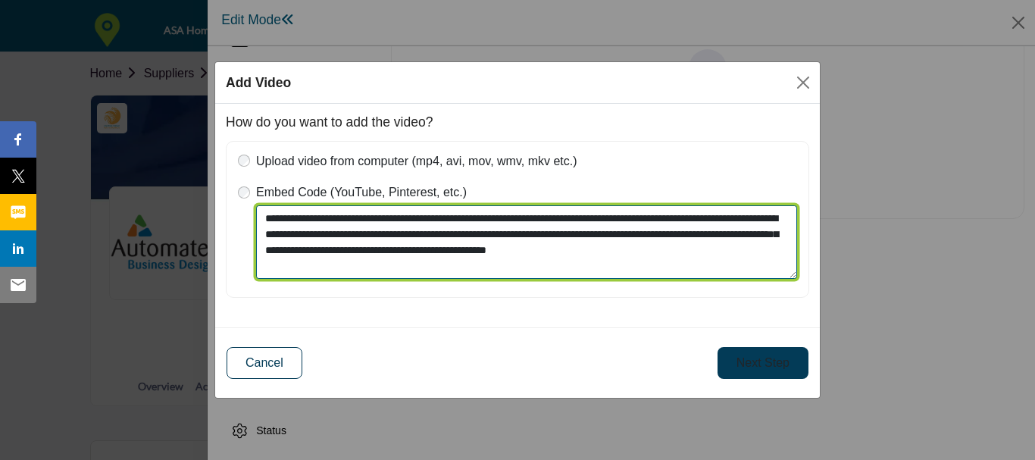
type textarea "**********"
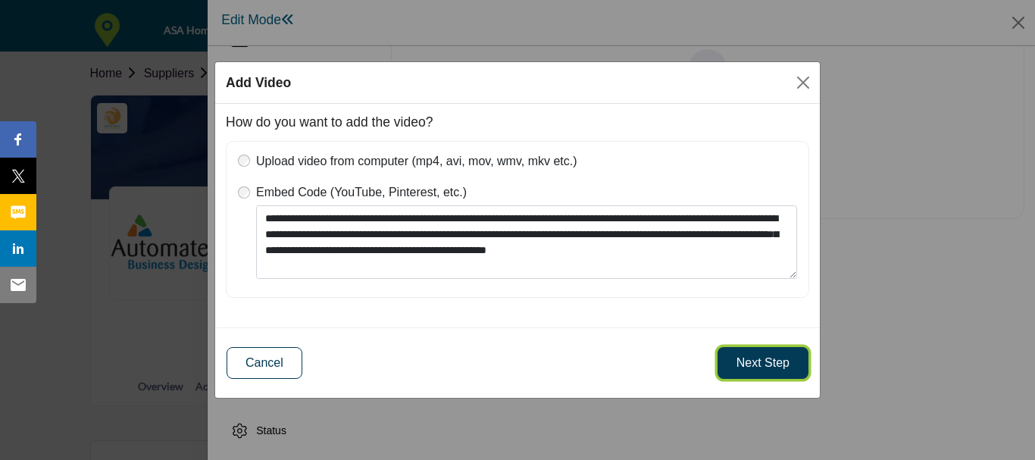
click at [743, 361] on button "Next Step" at bounding box center [763, 363] width 91 height 32
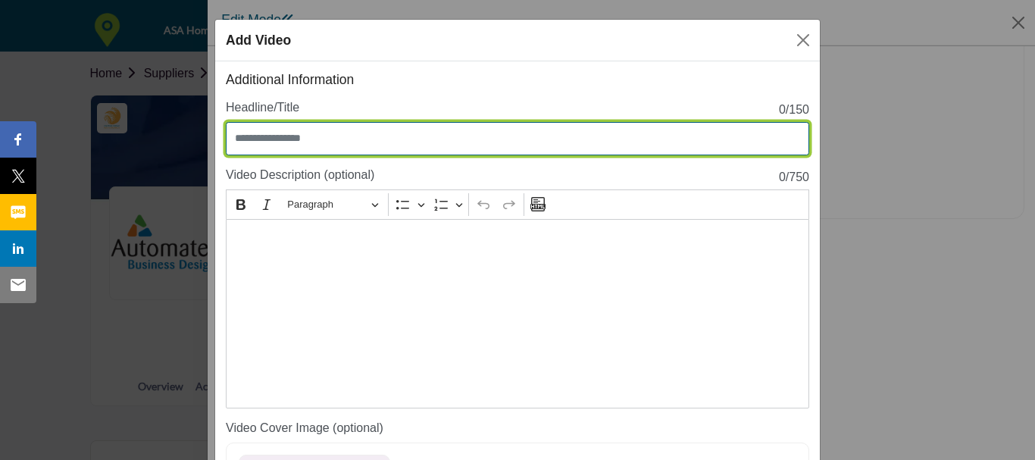
click at [357, 130] on input "Enter Video Title" at bounding box center [518, 138] width 584 height 33
paste input "**********"
type input "**********"
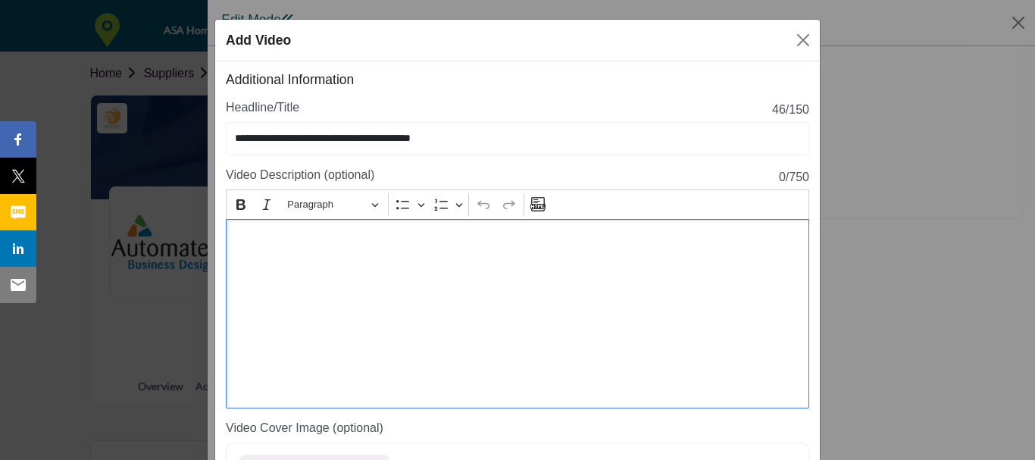
click at [338, 239] on p "Editor editing area: main" at bounding box center [518, 240] width 568 height 18
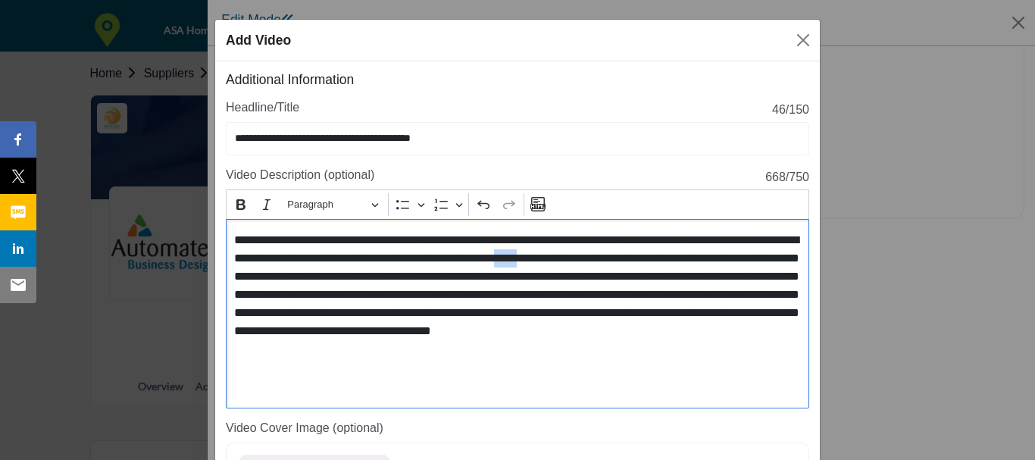
drag, startPoint x: 696, startPoint y: 257, endPoint x: 671, endPoint y: 253, distance: 25.3
click at [671, 253] on p "**********" at bounding box center [518, 294] width 568 height 127
click at [239, 205] on icon "Editor toolbar" at bounding box center [240, 204] width 9 height 11
click at [701, 261] on p "**********" at bounding box center [518, 294] width 568 height 127
drag, startPoint x: 737, startPoint y: 254, endPoint x: 705, endPoint y: 254, distance: 31.8
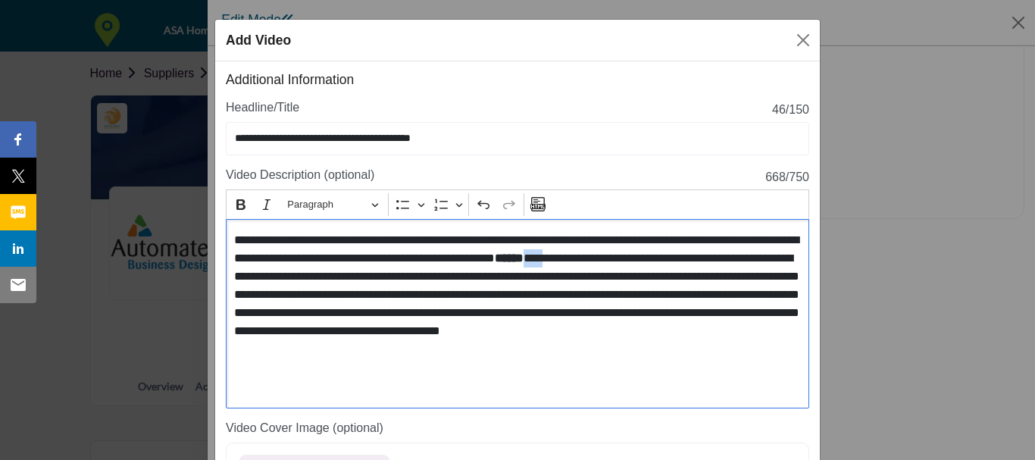
click at [705, 254] on p "**********" at bounding box center [518, 294] width 568 height 127
click at [269, 199] on icon "Editor toolbar" at bounding box center [266, 204] width 15 height 15
click at [441, 308] on p "**********" at bounding box center [518, 294] width 568 height 127
drag, startPoint x: 613, startPoint y: 313, endPoint x: 589, endPoint y: 310, distance: 24.4
click at [589, 310] on p "**********" at bounding box center [518, 294] width 568 height 127
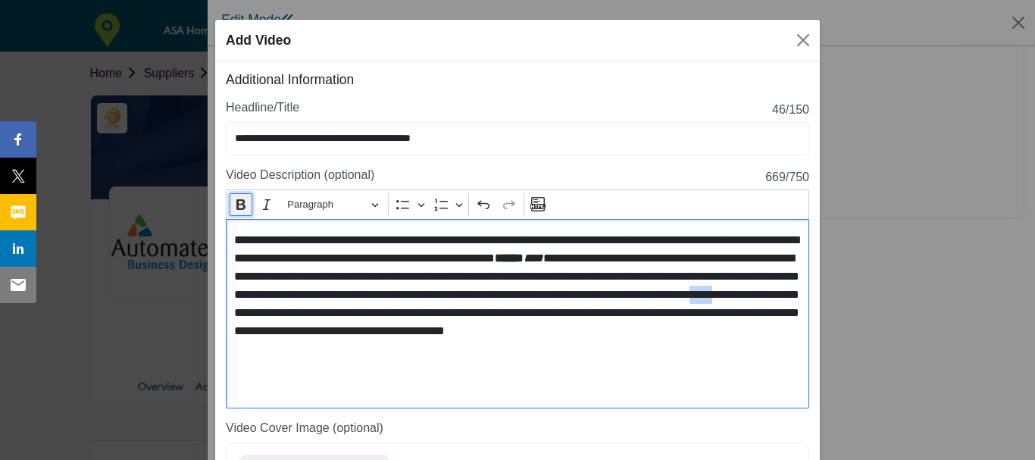
click at [243, 205] on icon "Editor toolbar" at bounding box center [240, 204] width 15 height 15
drag, startPoint x: 647, startPoint y: 311, endPoint x: 623, endPoint y: 310, distance: 24.3
click at [623, 310] on p "**********" at bounding box center [518, 294] width 568 height 127
drag, startPoint x: 651, startPoint y: 310, endPoint x: 620, endPoint y: 312, distance: 31.2
click at [620, 312] on p "**********" at bounding box center [518, 294] width 568 height 127
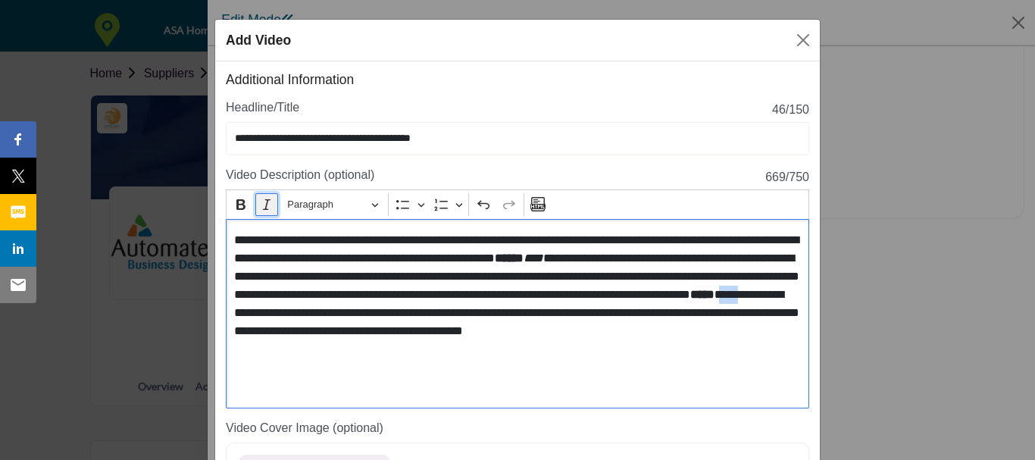
click at [261, 203] on icon "Editor toolbar" at bounding box center [266, 204] width 15 height 15
click at [434, 285] on p "**********" at bounding box center [518, 294] width 568 height 127
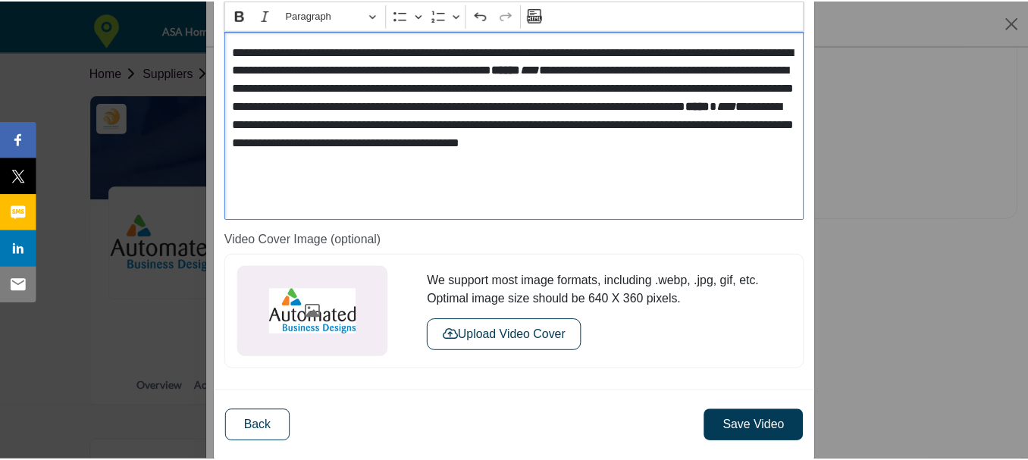
scroll to position [209, 0]
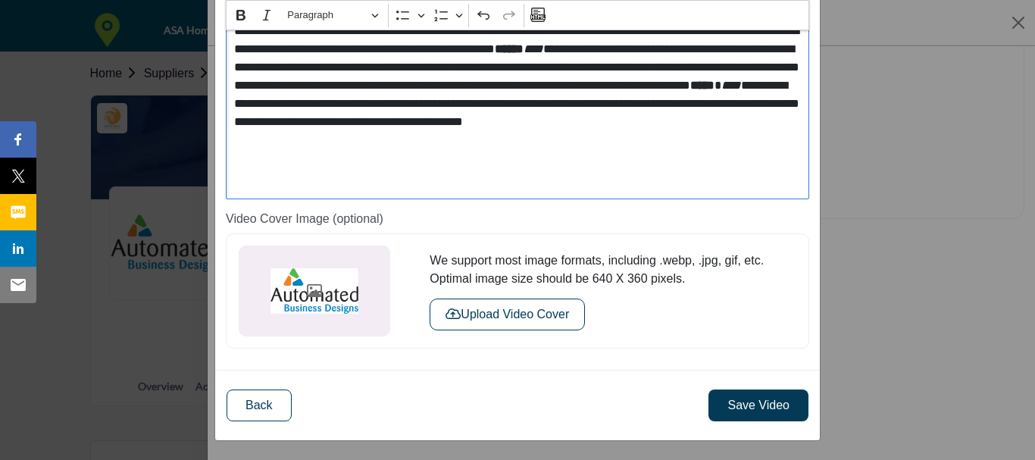
click at [463, 314] on button "Upload Video Cover" at bounding box center [507, 315] width 155 height 32
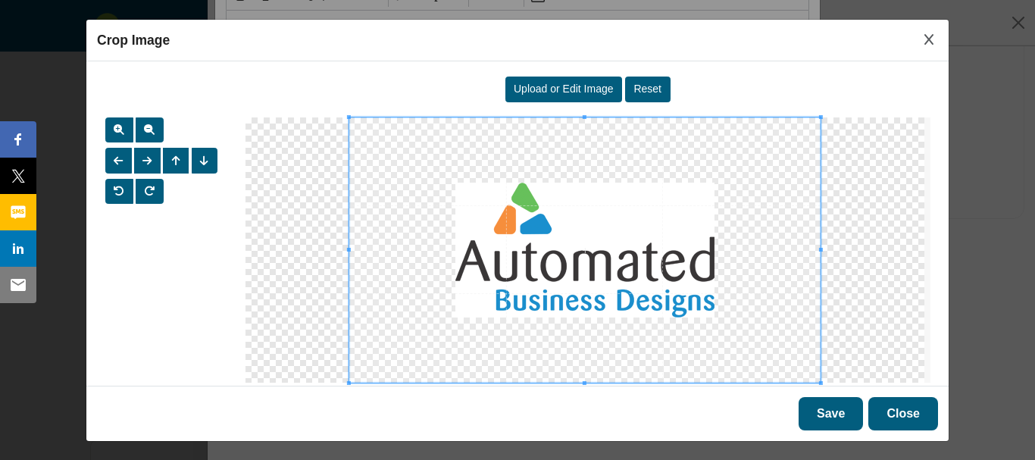
click at [581, 92] on span "Upload or Edit Image" at bounding box center [564, 89] width 100 height 12
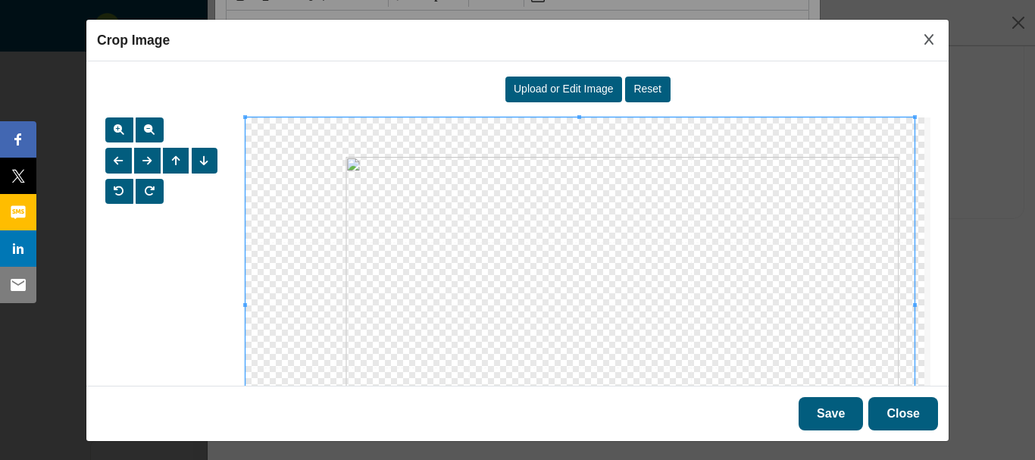
click at [712, 237] on span at bounding box center [581, 305] width 670 height 377
click at [682, 243] on span at bounding box center [581, 305] width 670 height 377
click at [580, 92] on span "Upload or Edit Image" at bounding box center [564, 89] width 100 height 12
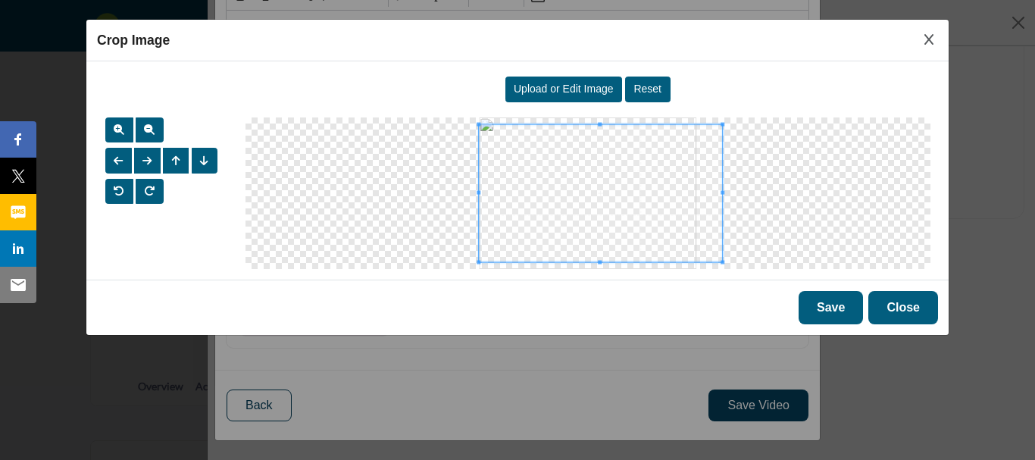
click at [477, 192] on span at bounding box center [479, 193] width 4 height 4
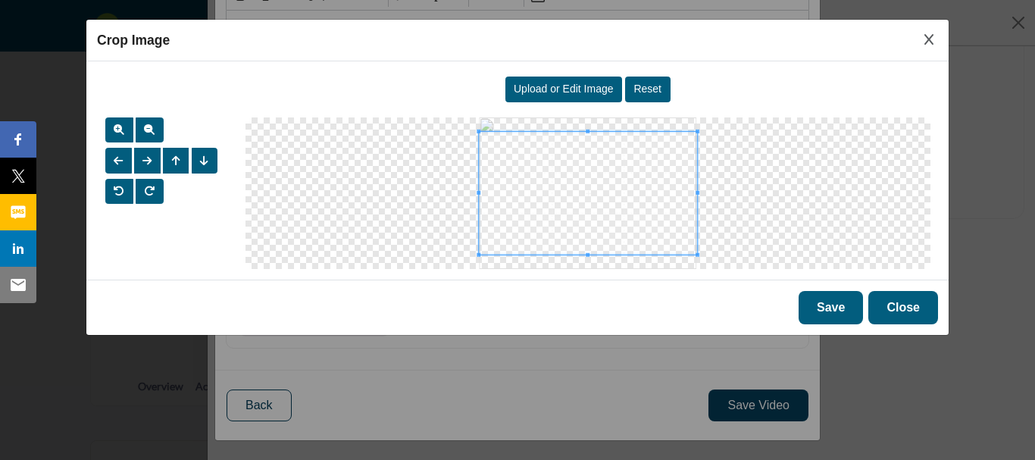
click at [699, 191] on span at bounding box center [698, 193] width 4 height 4
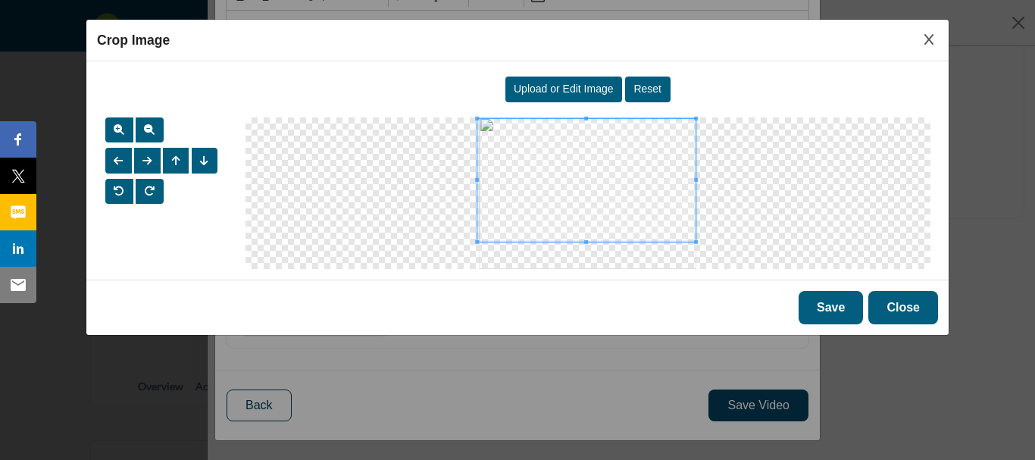
click at [621, 146] on span at bounding box center [586, 180] width 219 height 123
click at [480, 180] on span at bounding box center [479, 180] width 4 height 4
click at [837, 305] on button "Save" at bounding box center [831, 307] width 64 height 33
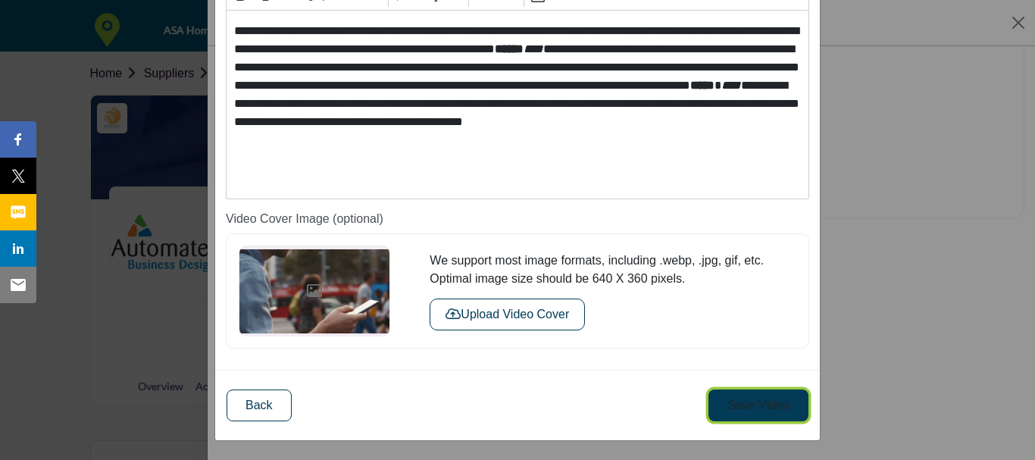
click at [773, 405] on button "Save Video" at bounding box center [759, 406] width 100 height 32
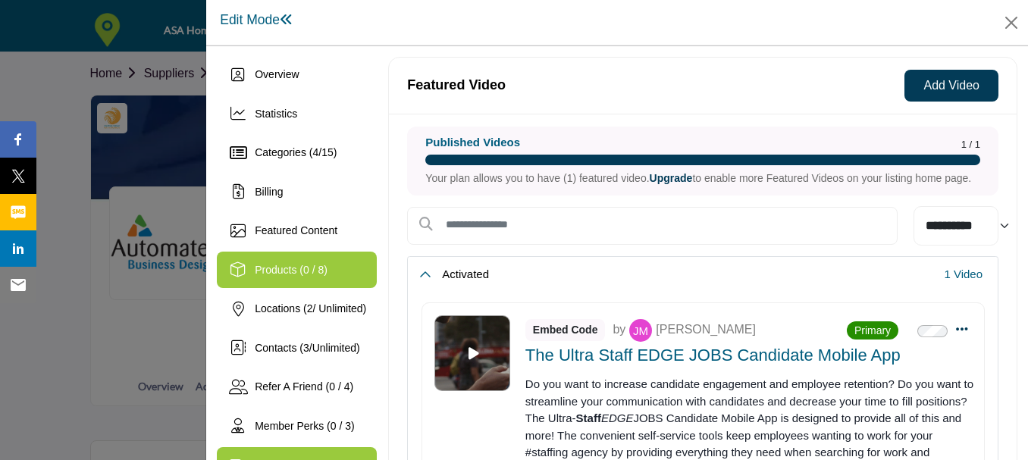
click at [286, 277] on div "Products (0 / 8)" at bounding box center [291, 270] width 73 height 16
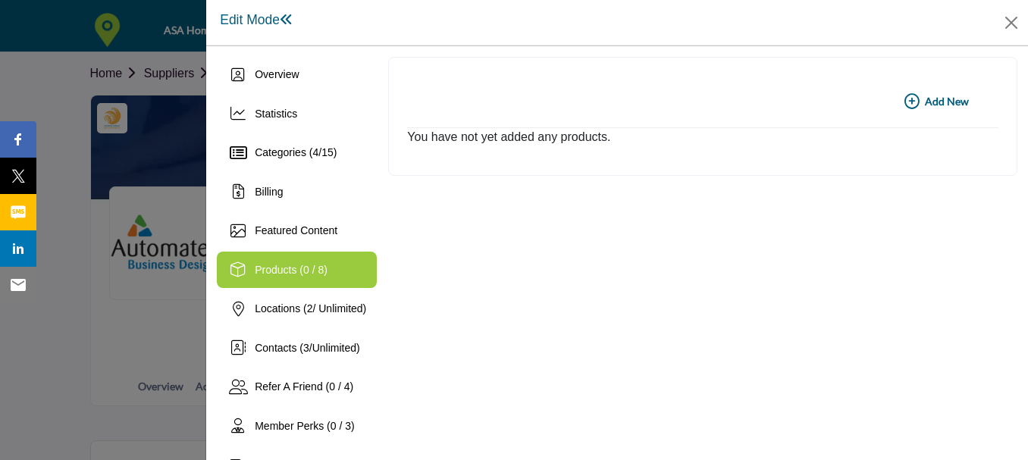
click at [917, 96] on b "Add New Add New" at bounding box center [936, 101] width 64 height 15
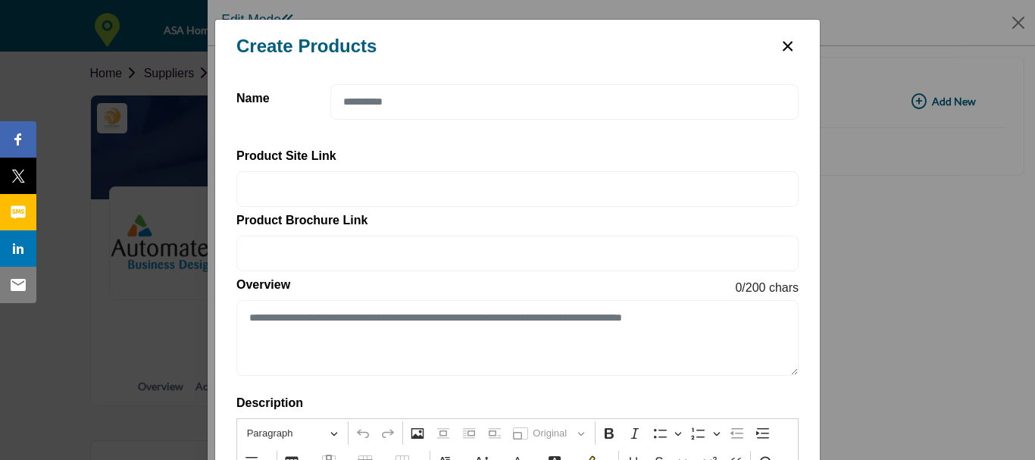
click at [789, 45] on button "×" at bounding box center [788, 44] width 22 height 29
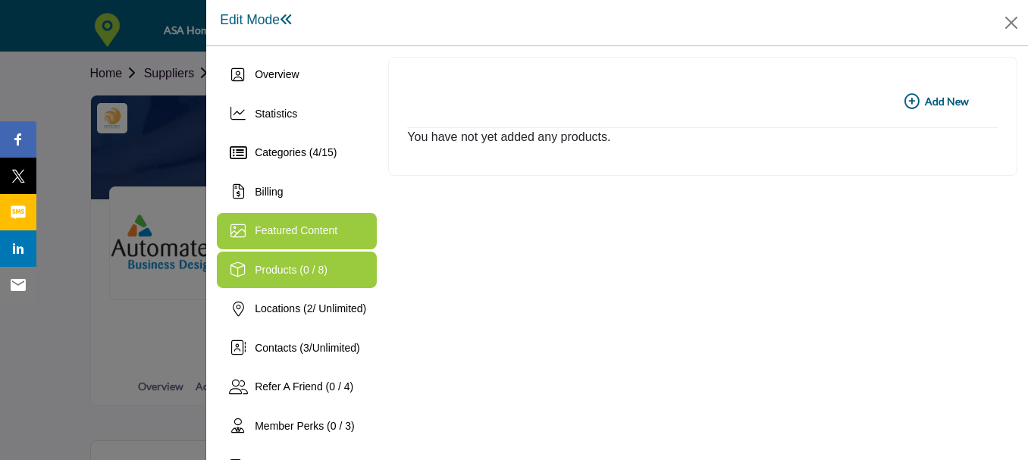
click at [297, 224] on span "Featured Content" at bounding box center [296, 230] width 83 height 12
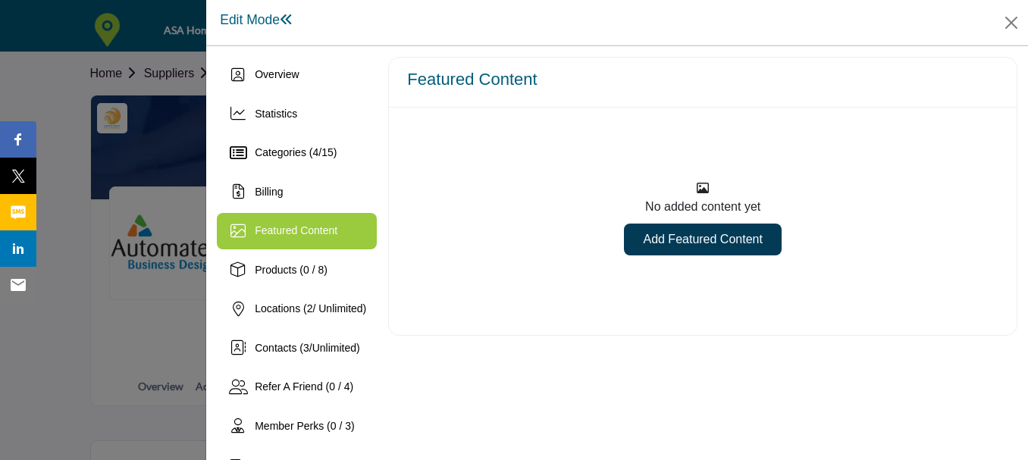
click at [693, 240] on link "Add Featured Content" at bounding box center [702, 240] width 157 height 32
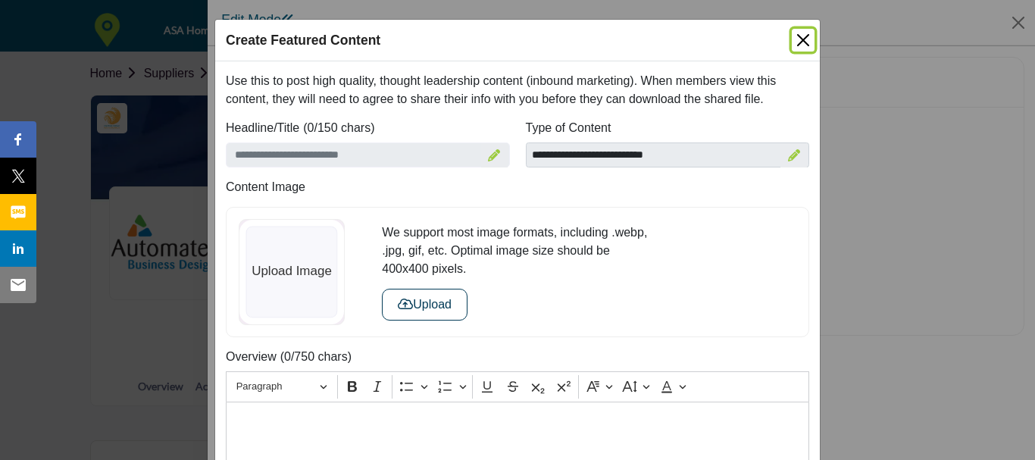
click at [802, 39] on button "Close" at bounding box center [803, 40] width 23 height 23
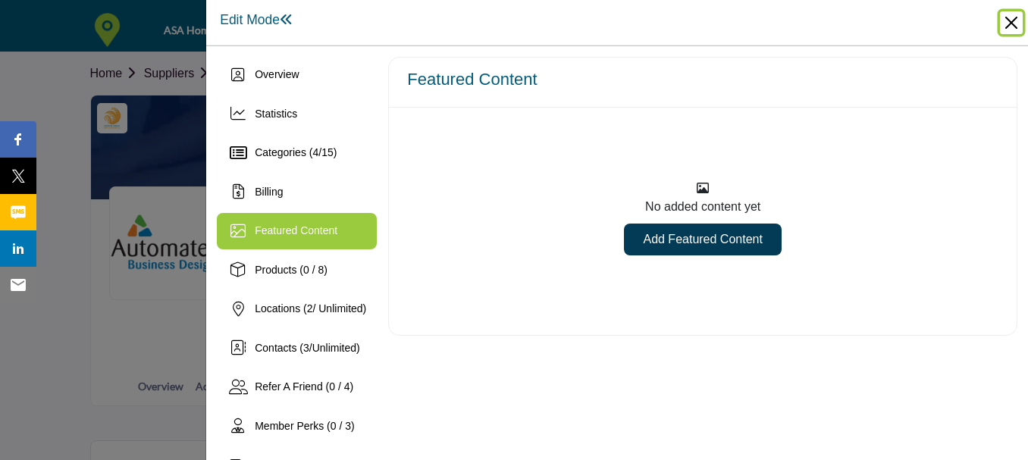
click at [1015, 17] on button "Close" at bounding box center [1011, 22] width 23 height 23
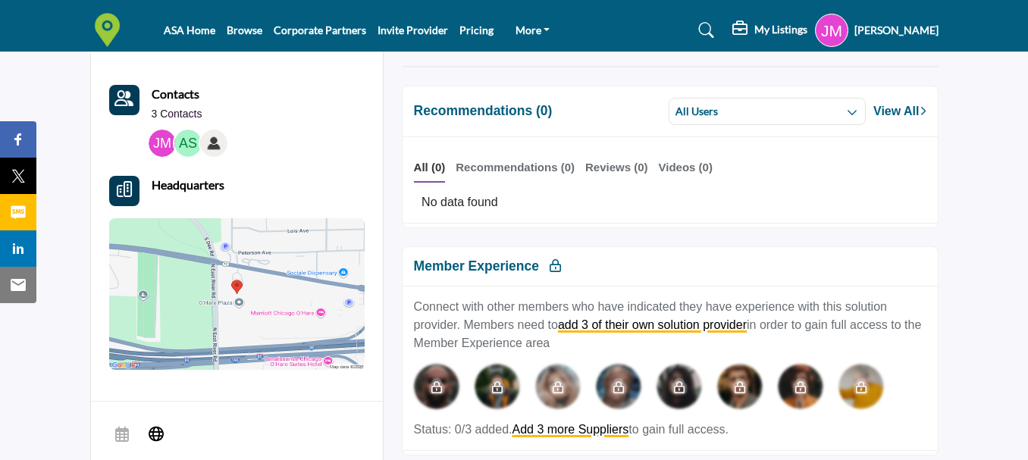
scroll to position [606, 0]
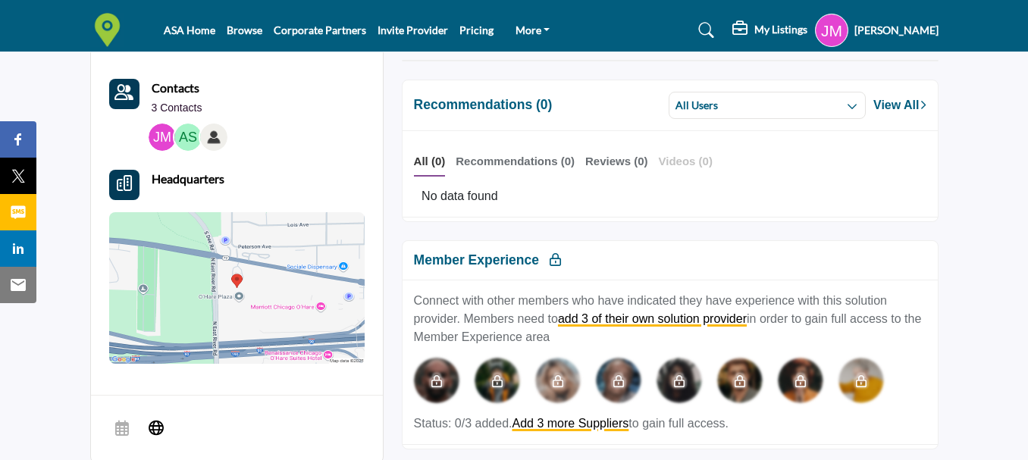
click at [672, 160] on b "Videos (0)" at bounding box center [686, 161] width 54 height 13
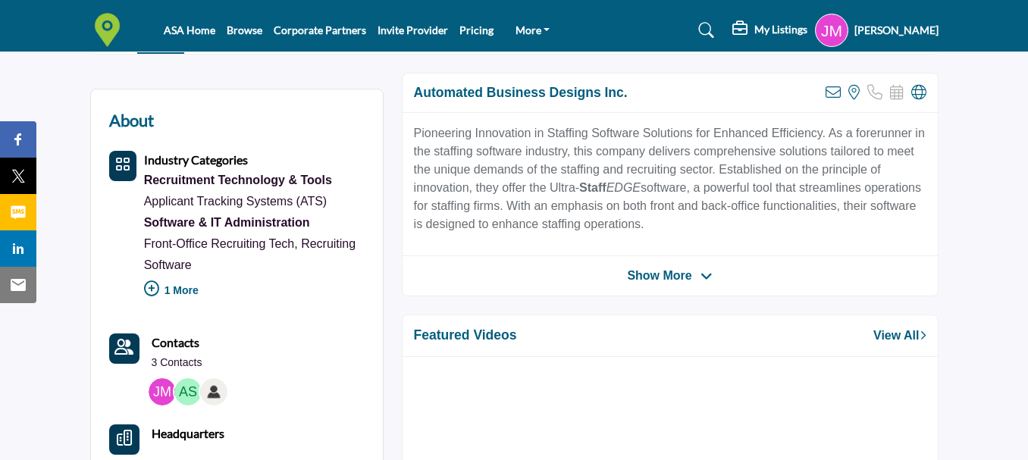
scroll to position [379, 0]
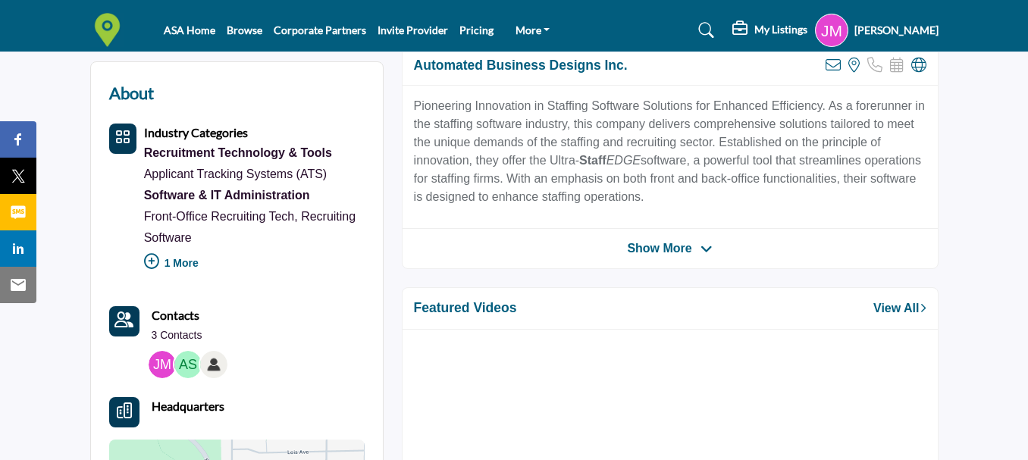
click at [693, 240] on span "Show More" at bounding box center [669, 248] width 85 height 18
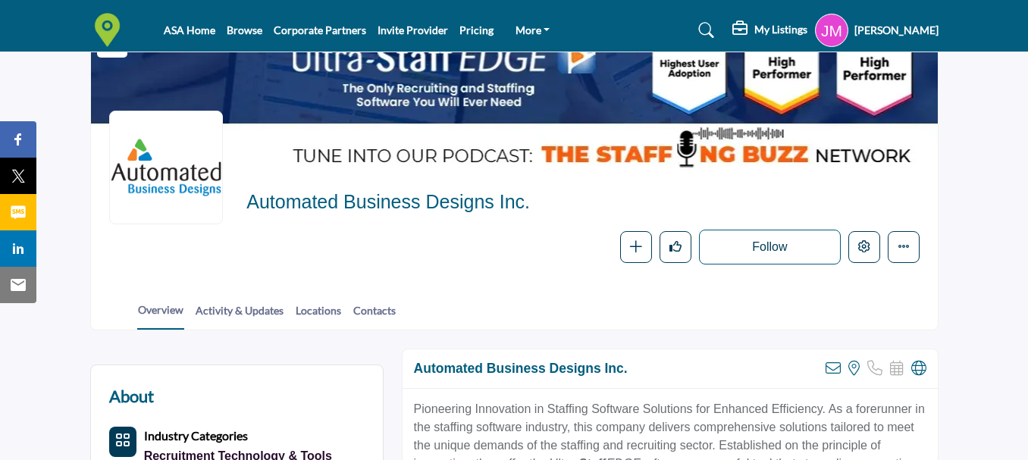
scroll to position [0, 0]
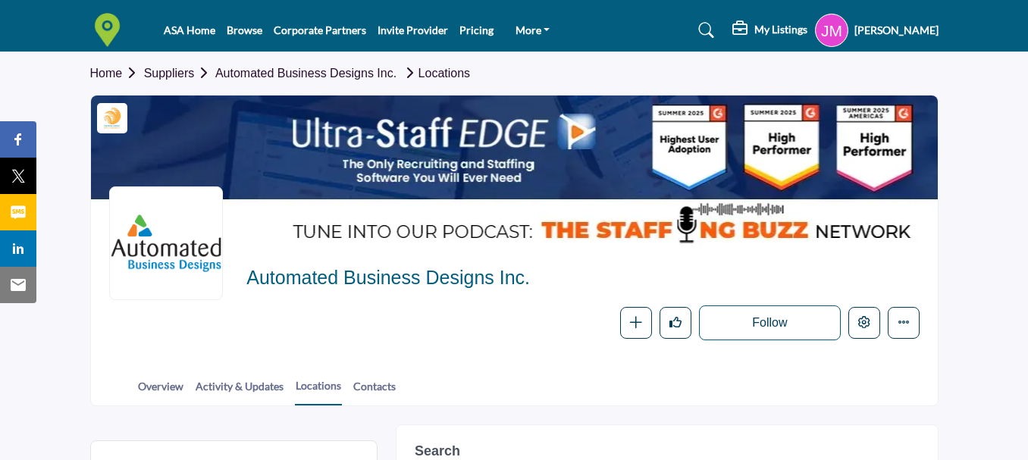
click at [754, 27] on h5 "My Listings" at bounding box center [780, 30] width 53 height 14
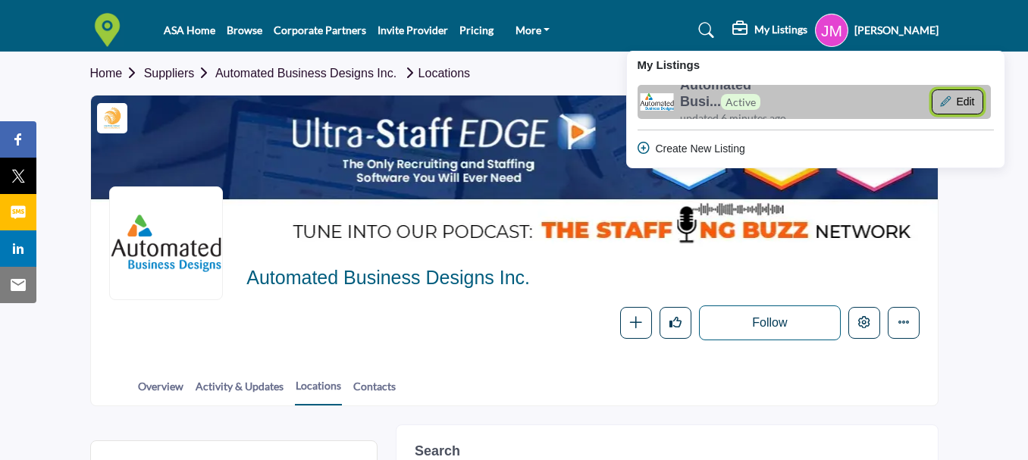
click at [931, 103] on button "Edit" at bounding box center [957, 102] width 52 height 26
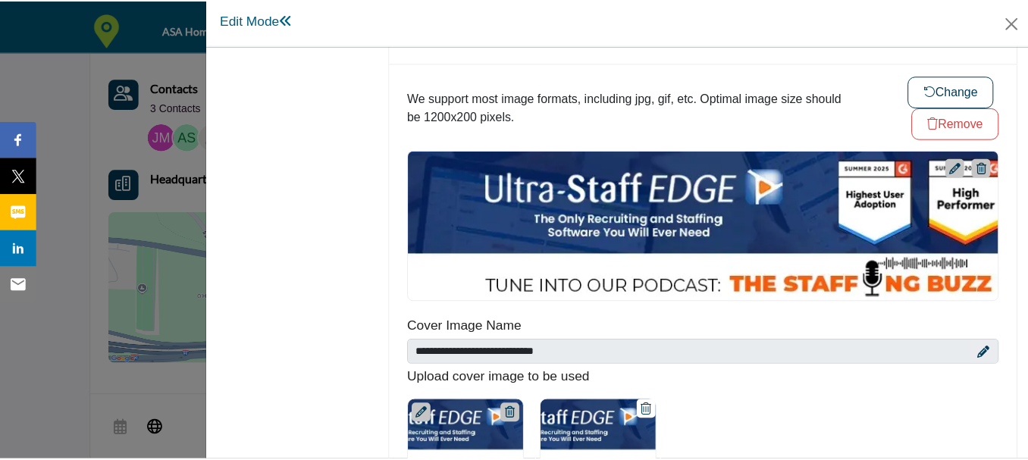
scroll to position [758, 0]
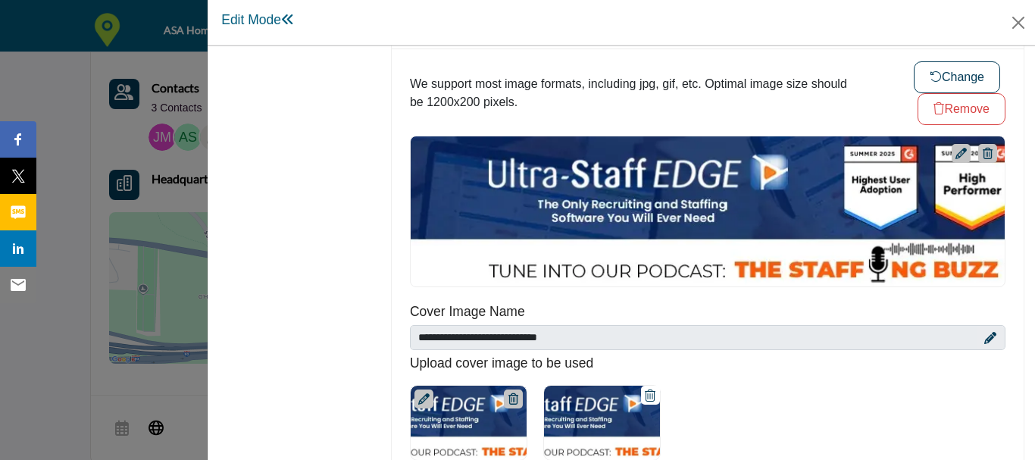
click at [956, 151] on icon at bounding box center [961, 153] width 11 height 11
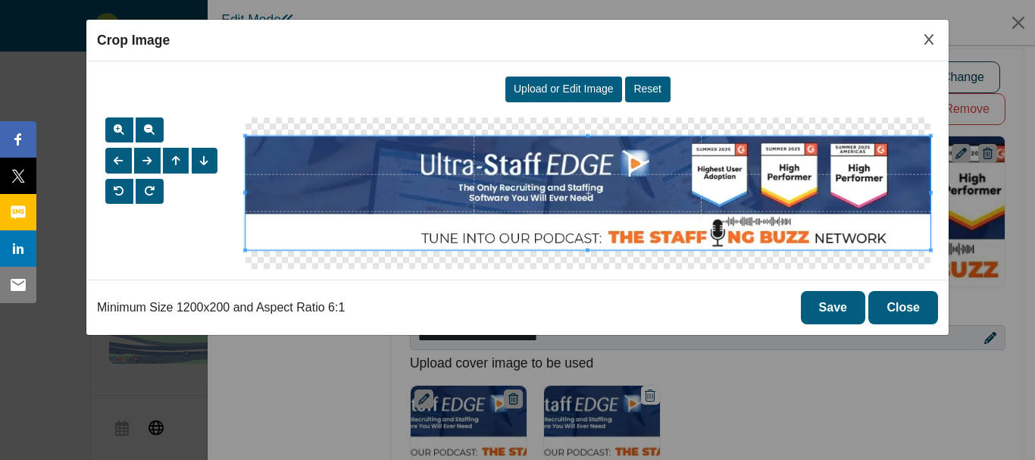
click at [928, 39] on icon "Close Image Upload Modal" at bounding box center [929, 39] width 9 height 12
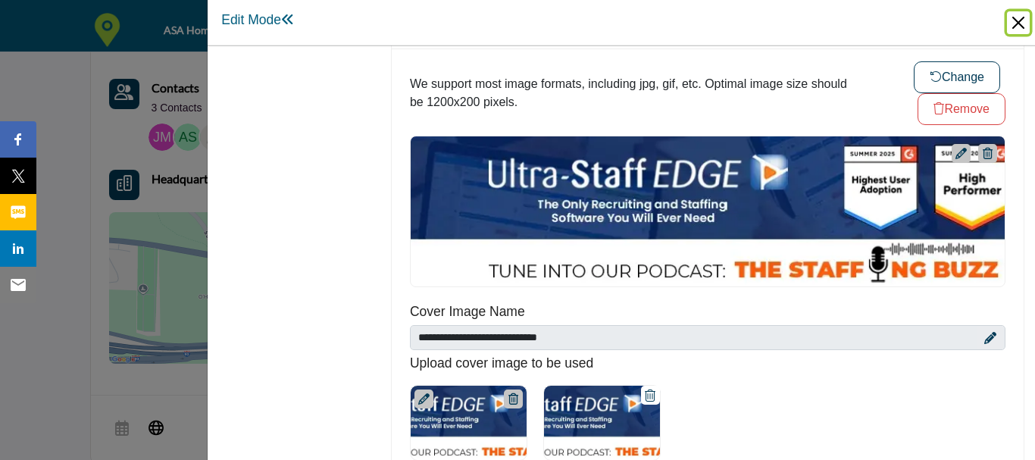
click at [1015, 22] on button "Close" at bounding box center [1018, 22] width 23 height 23
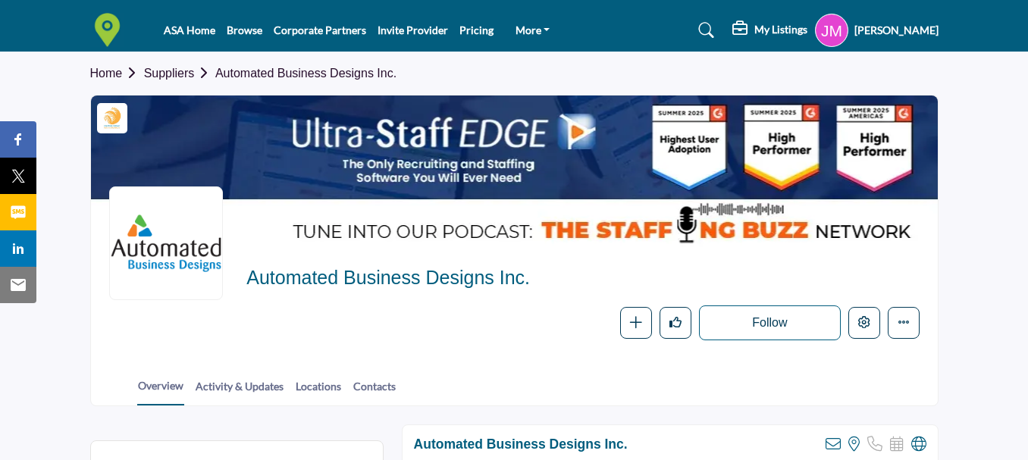
click at [754, 27] on h5 "My Listings" at bounding box center [780, 30] width 53 height 14
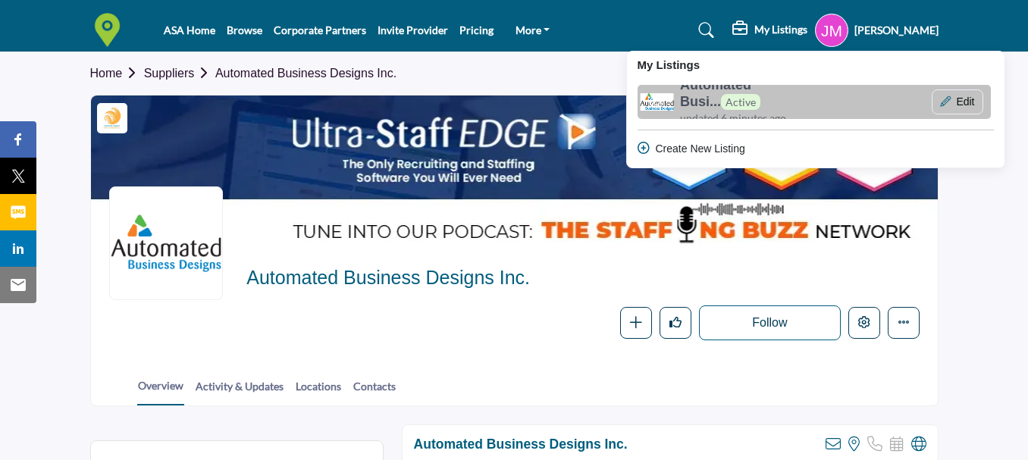
click at [724, 89] on h6 "Automated Busi... Active" at bounding box center [750, 93] width 141 height 33
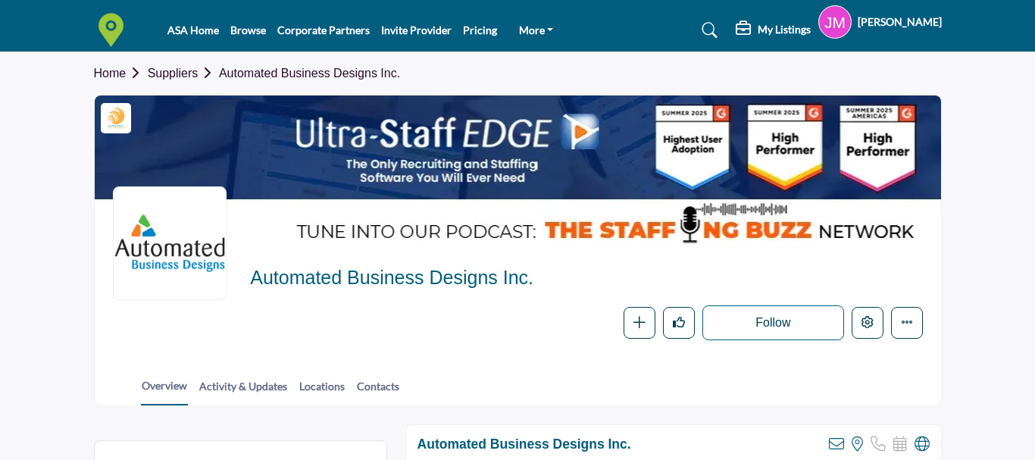
drag, startPoint x: 0, startPoint y: 0, endPoint x: 759, endPoint y: 29, distance: 759.1
click at [759, 29] on h5 "My Listings" at bounding box center [784, 30] width 53 height 14
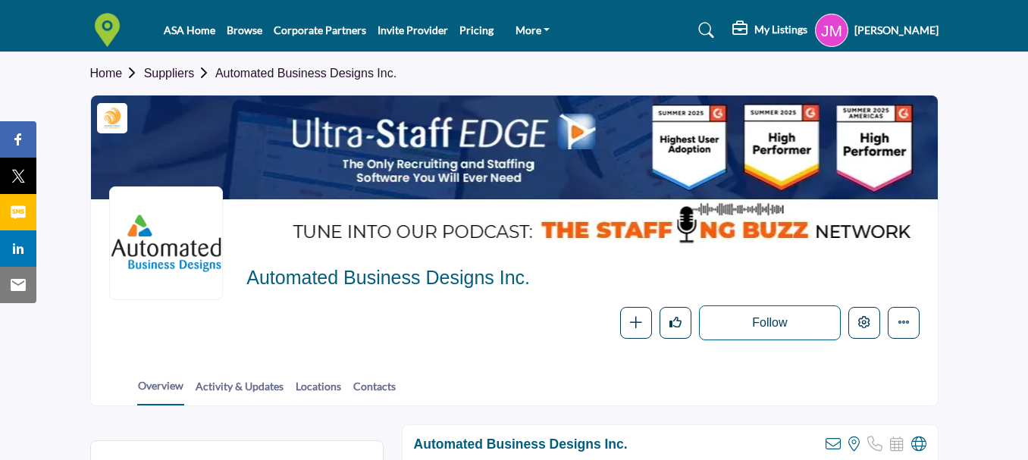
click at [754, 24] on h5 "My Listings" at bounding box center [780, 30] width 53 height 14
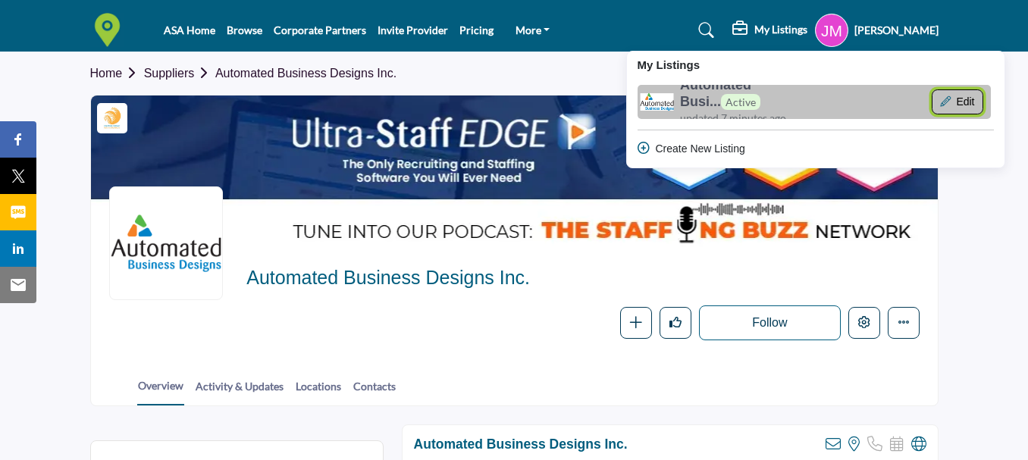
click at [931, 106] on button "Edit" at bounding box center [957, 102] width 52 height 26
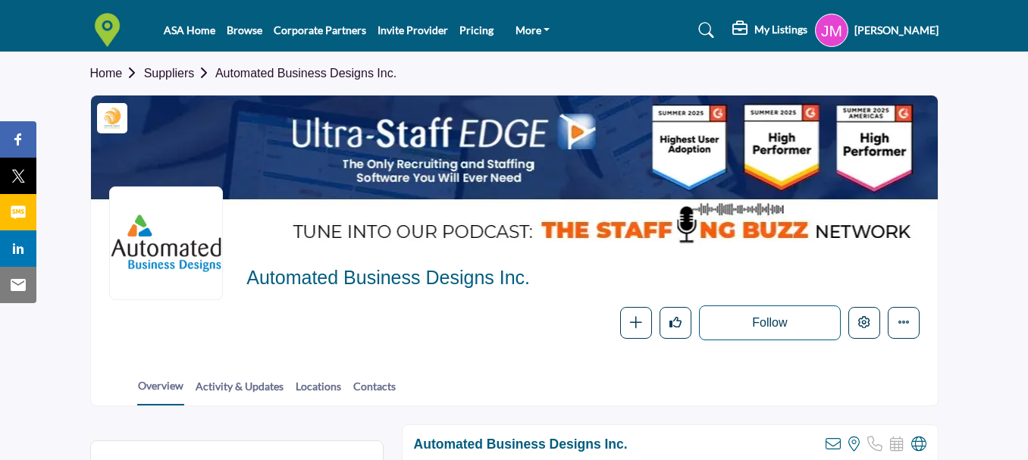
click at [754, 24] on h5 "My Listings" at bounding box center [780, 30] width 53 height 14
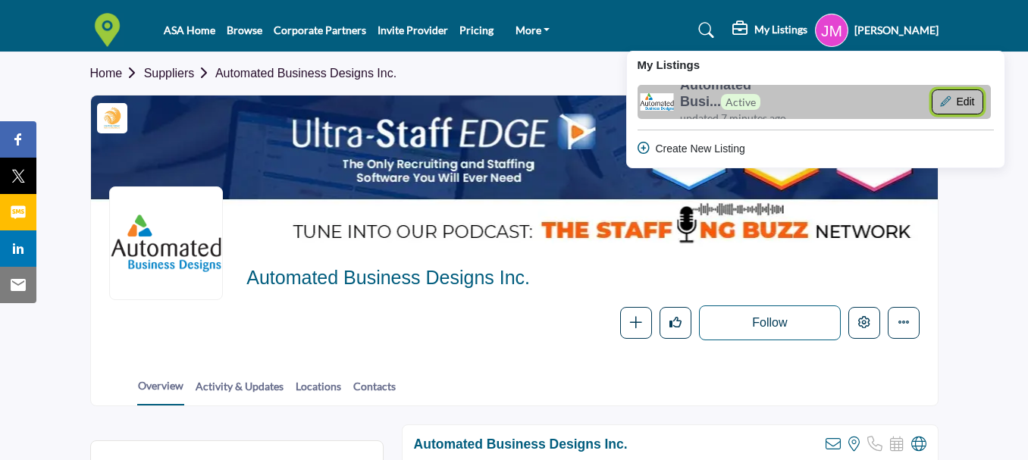
click at [931, 99] on button "Edit" at bounding box center [957, 102] width 52 height 26
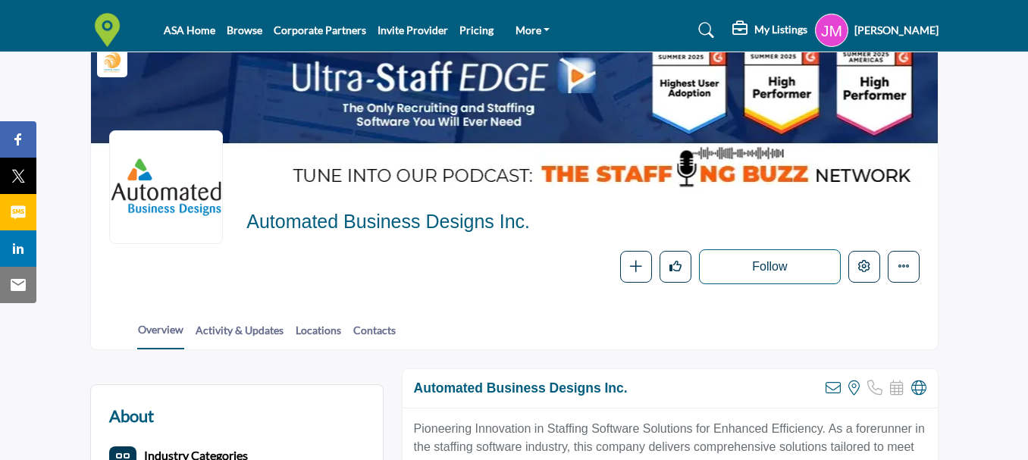
scroll to position [152, 0]
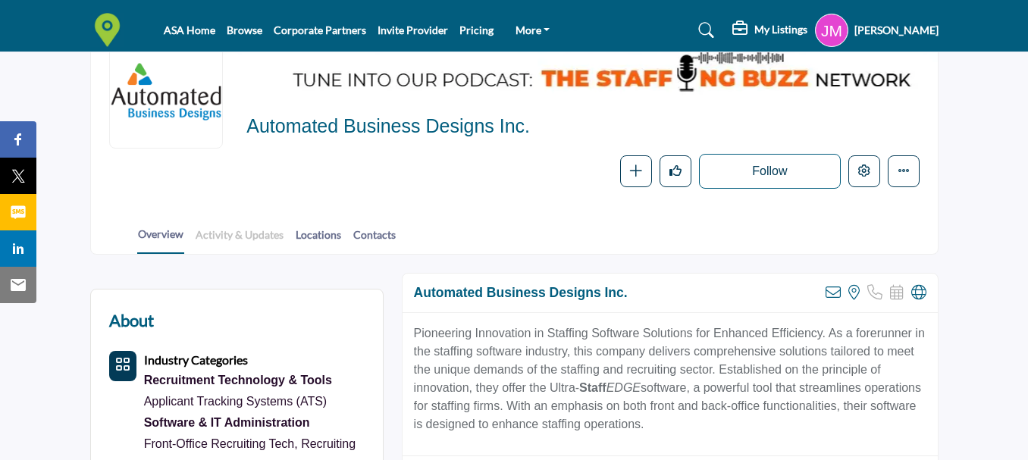
click at [238, 236] on link "Activity & Updates" at bounding box center [239, 240] width 89 height 27
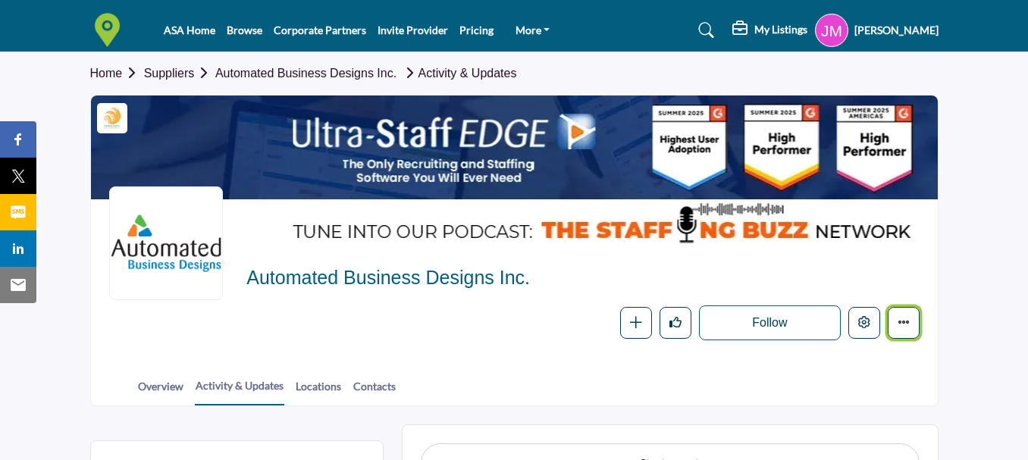
click at [900, 327] on icon "More details" at bounding box center [903, 322] width 12 height 12
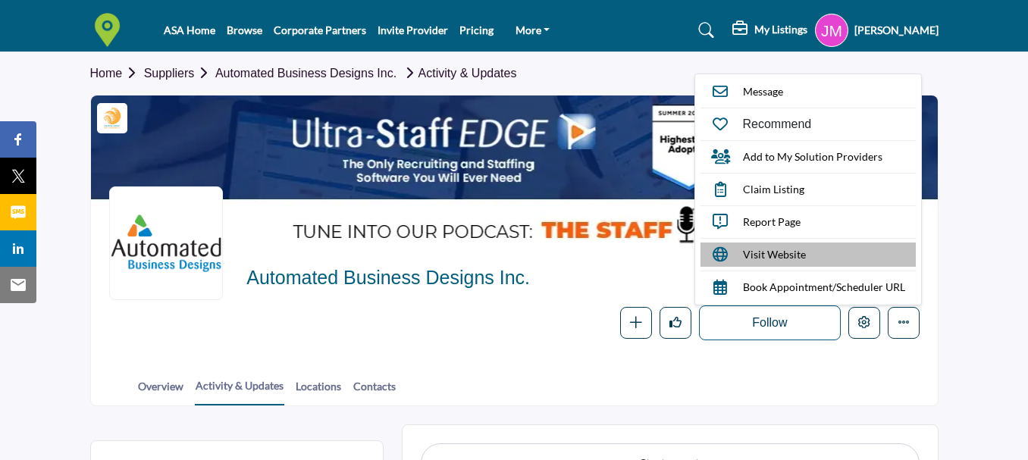
click at [803, 261] on span "Visit Website" at bounding box center [774, 254] width 63 height 16
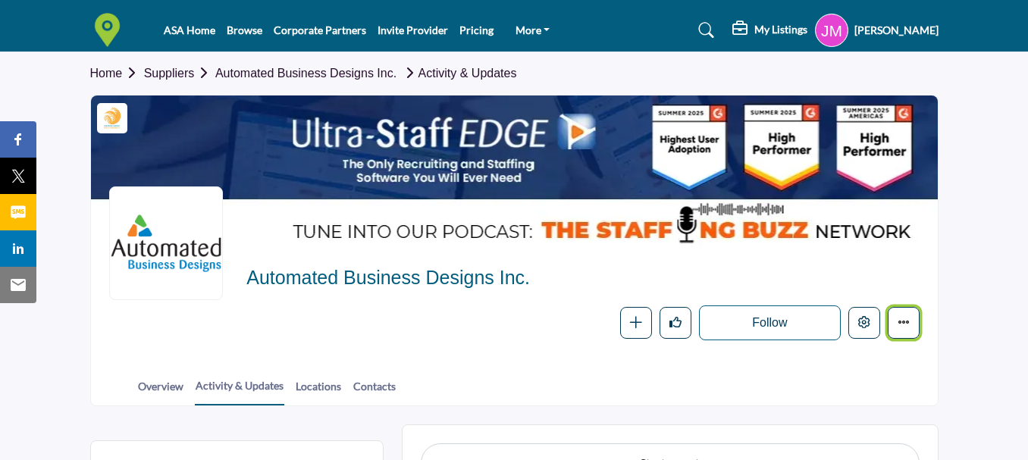
click at [911, 328] on button "More details" at bounding box center [903, 323] width 32 height 32
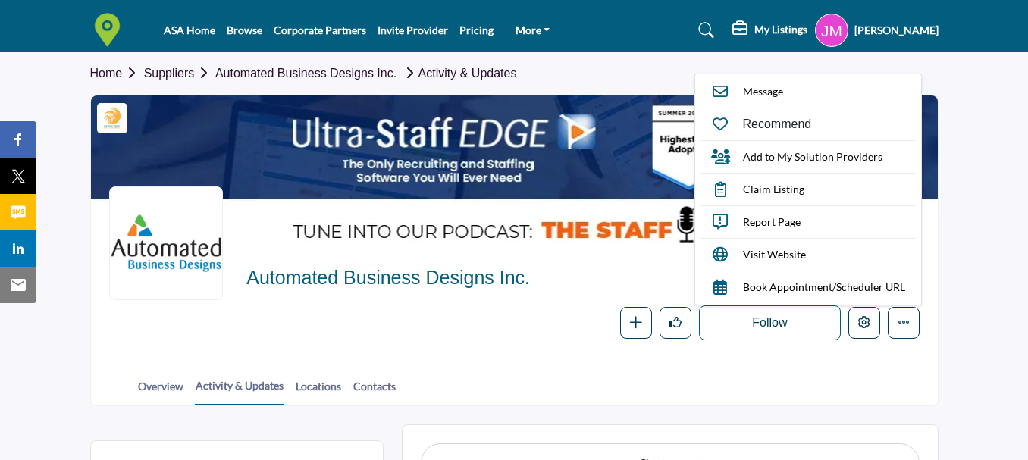
click at [602, 298] on div "Automated Business Designs Inc. Follow Following Message Recommend Add to My So…" at bounding box center [582, 302] width 672 height 75
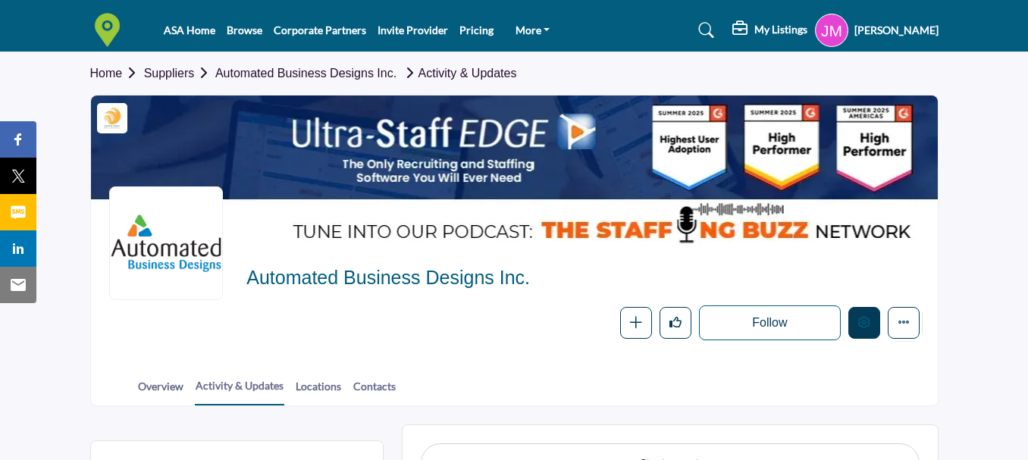
click at [863, 321] on icon "Edit company" at bounding box center [864, 322] width 12 height 12
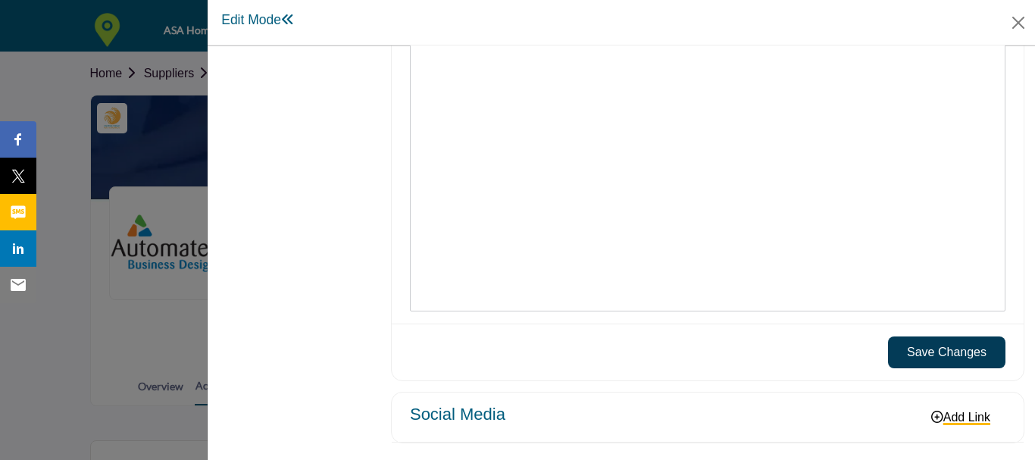
scroll to position [1779, 0]
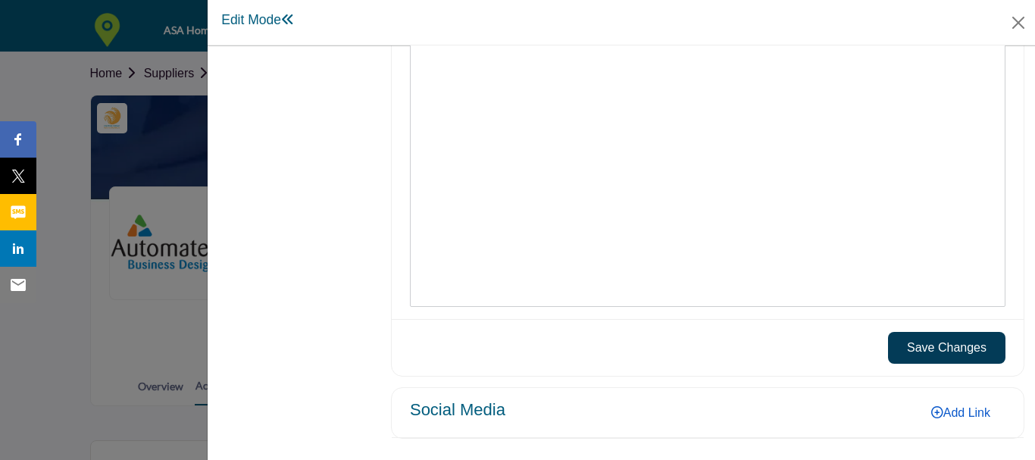
click at [965, 418] on link "Add Link" at bounding box center [960, 412] width 89 height 25
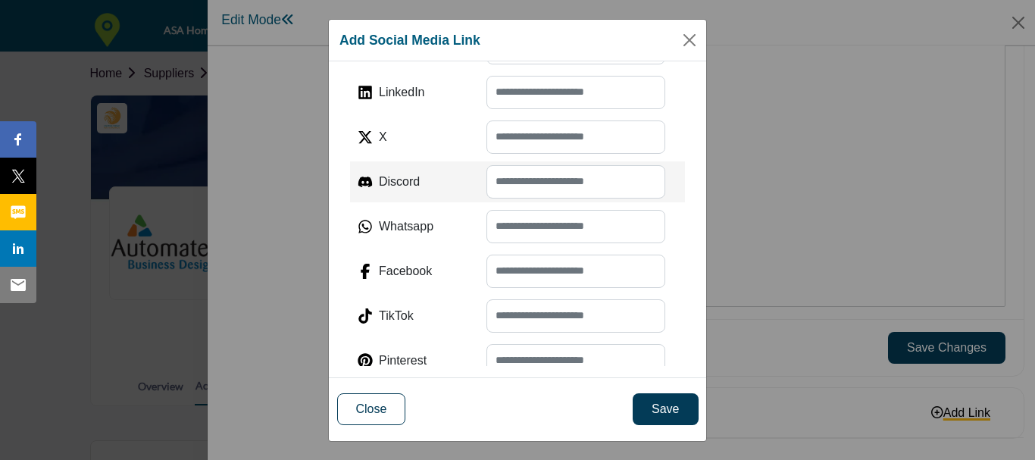
scroll to position [227, 0]
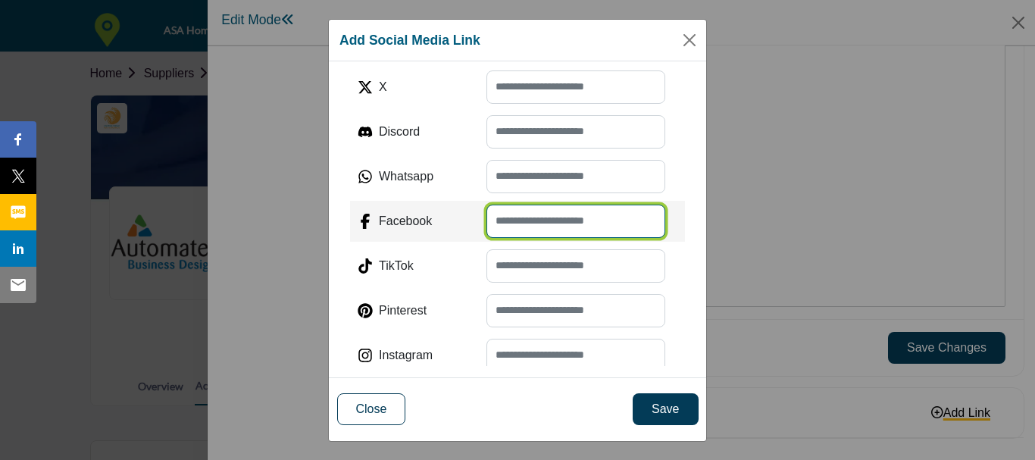
click at [546, 213] on input "text" at bounding box center [576, 221] width 179 height 33
paste input "**********"
type input "**********"
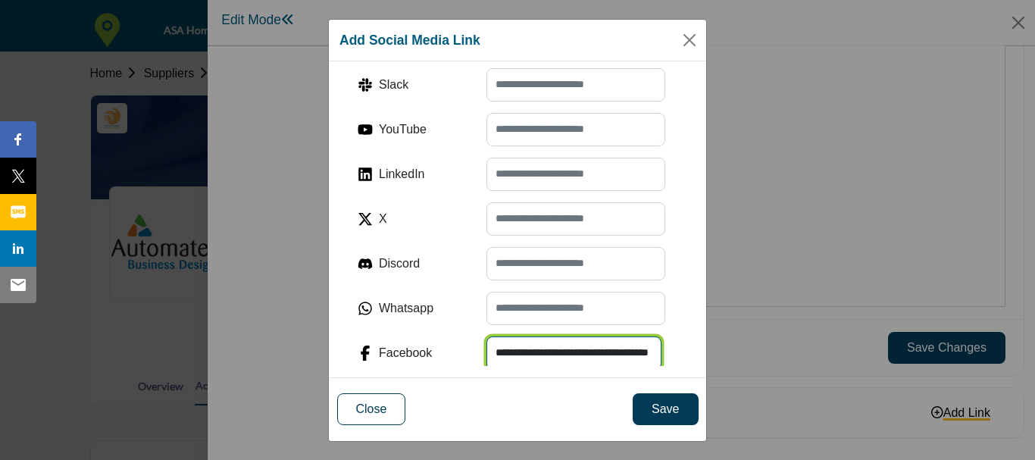
scroll to position [69, 0]
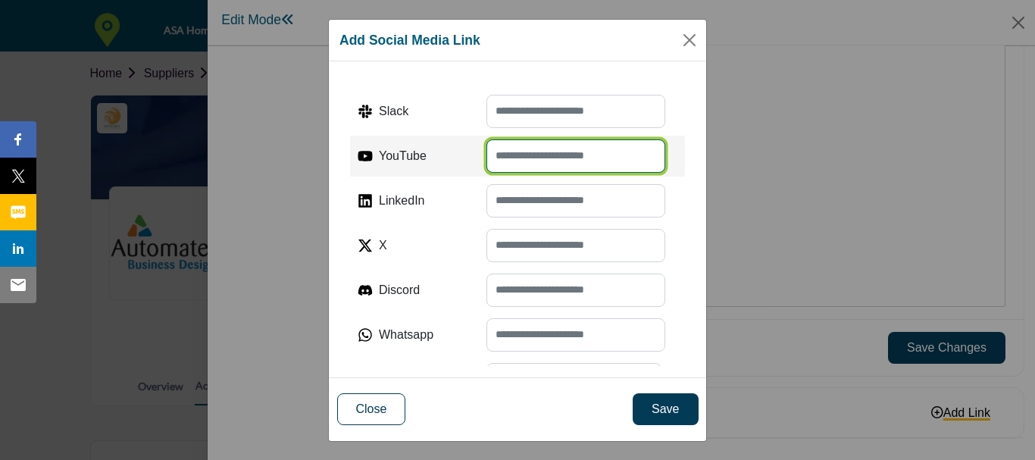
click at [518, 147] on input "text" at bounding box center [576, 155] width 179 height 33
paste input "**********"
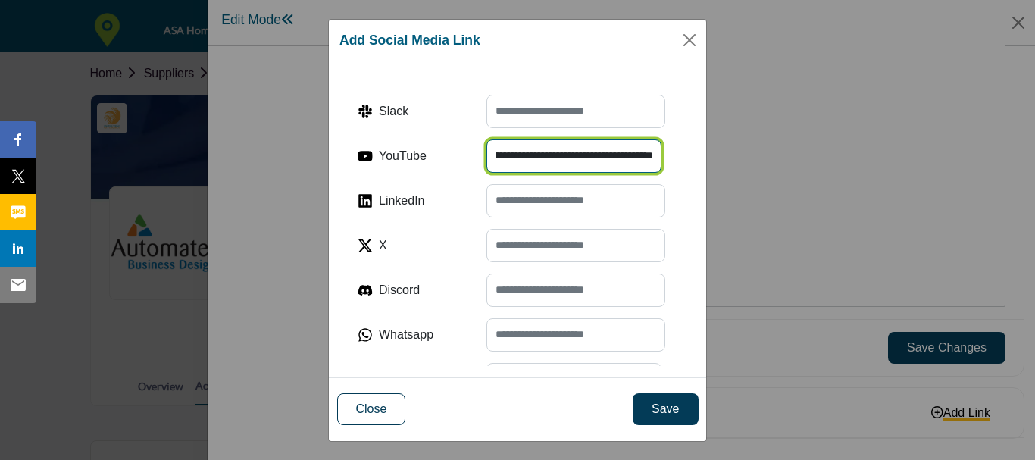
type input "**********"
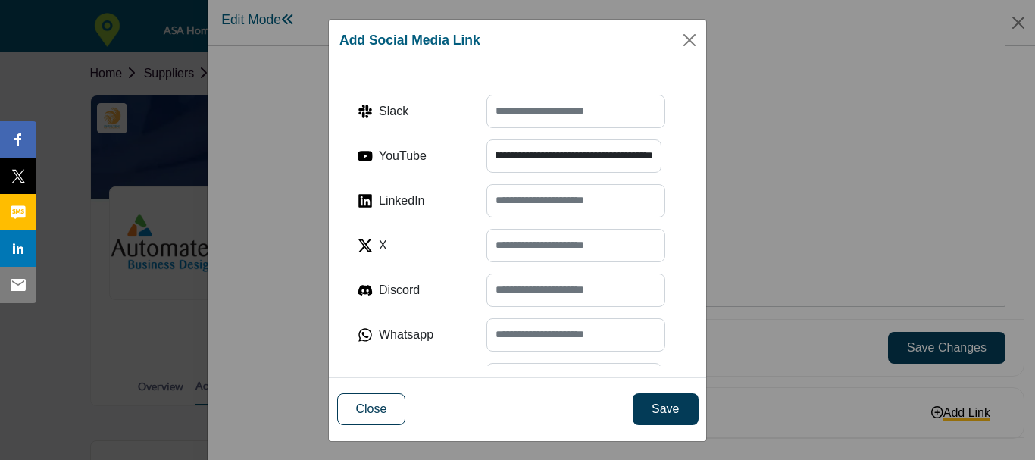
scroll to position [0, 0]
click at [684, 155] on div "**********" at bounding box center [517, 213] width 377 height 305
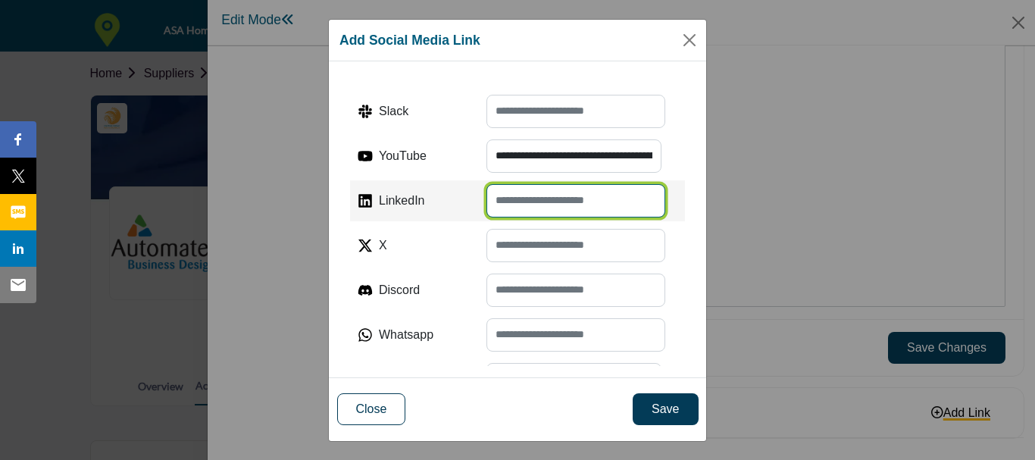
click at [568, 201] on input "text" at bounding box center [576, 200] width 179 height 33
paste input "**********"
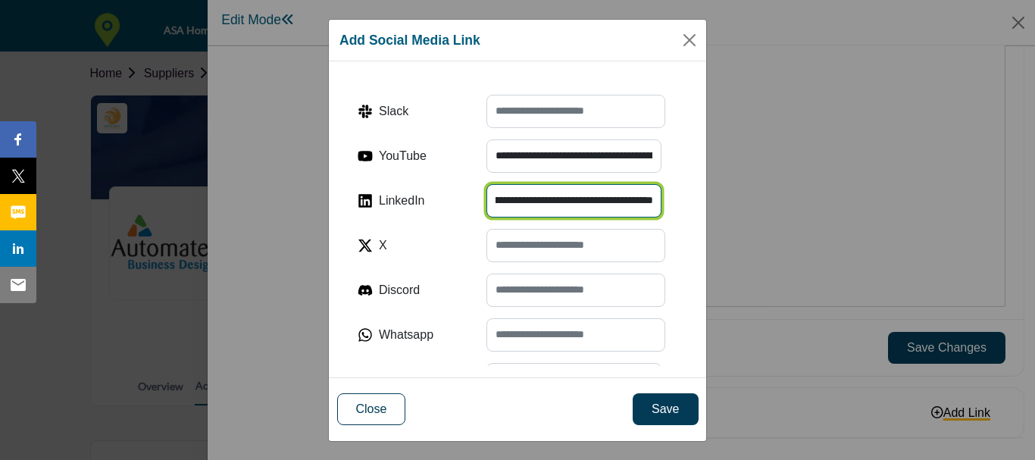
type input "**********"
click at [684, 189] on div "**********" at bounding box center [517, 213] width 377 height 305
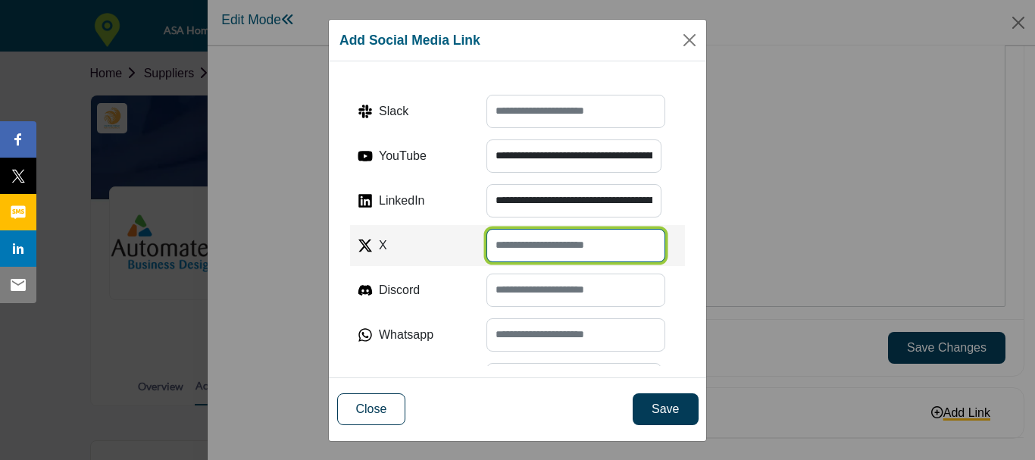
click at [568, 238] on input "text" at bounding box center [576, 245] width 179 height 33
paste input "**********"
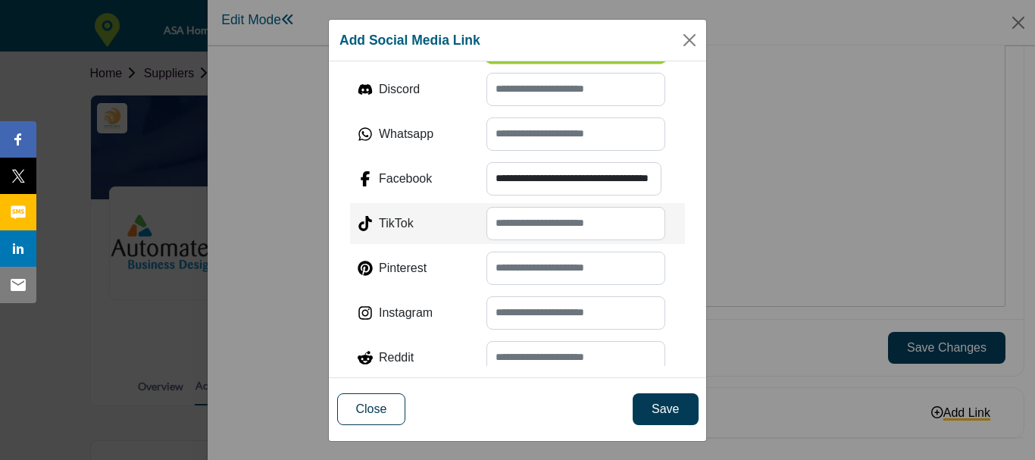
scroll to position [296, 0]
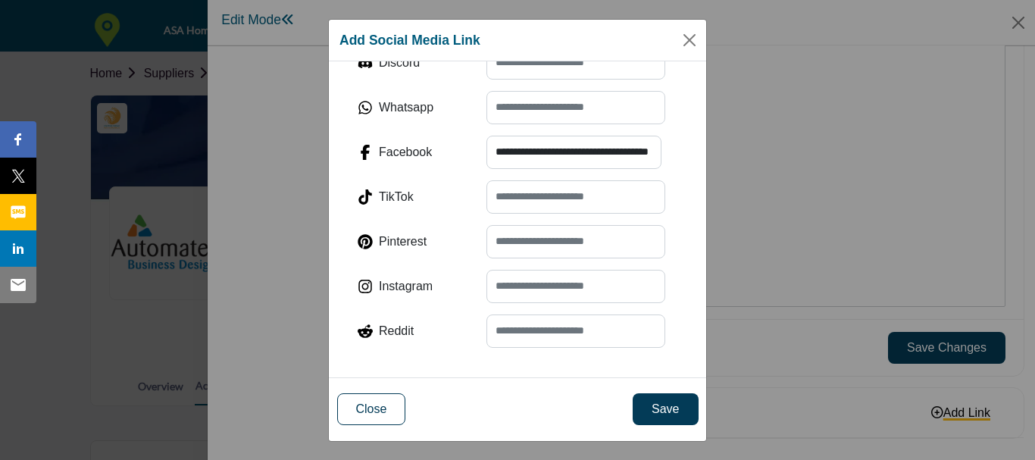
type input "**********"
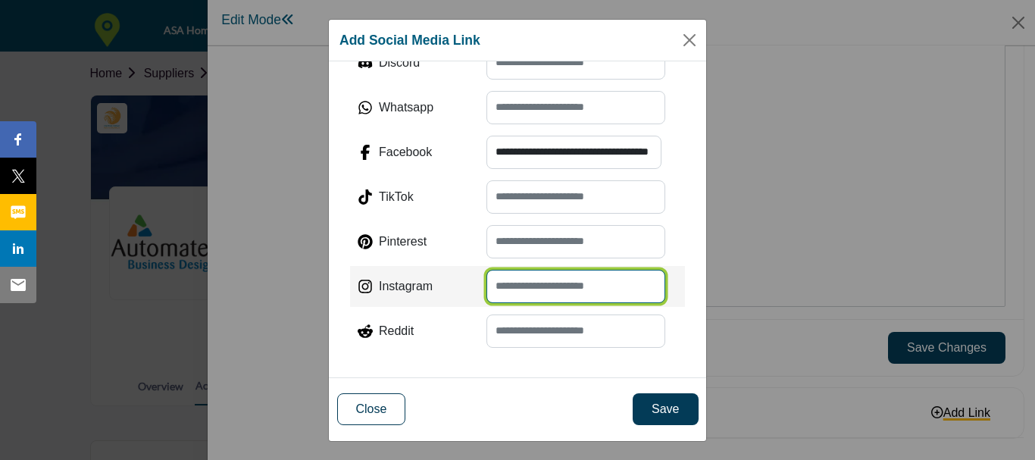
click at [549, 271] on input "text" at bounding box center [576, 286] width 179 height 33
paste input "**********"
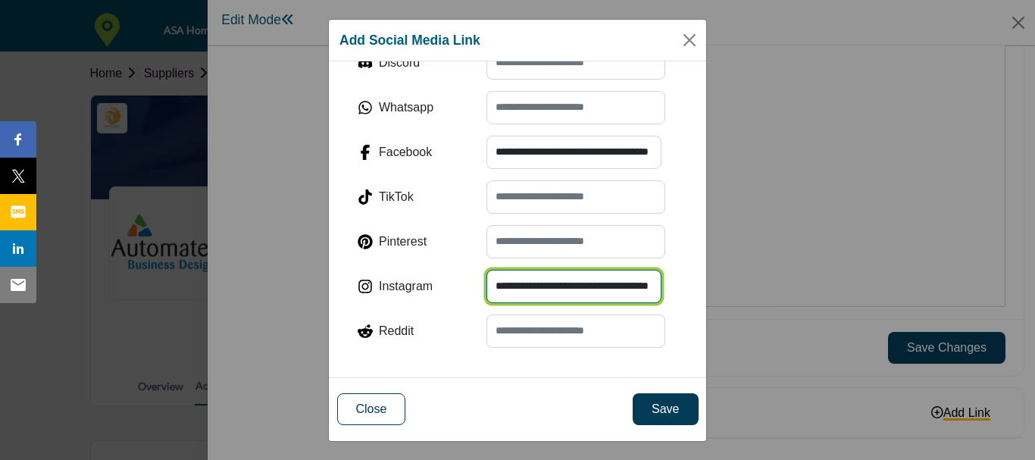
type input "**********"
click at [682, 241] on div "**********" at bounding box center [517, 213] width 377 height 305
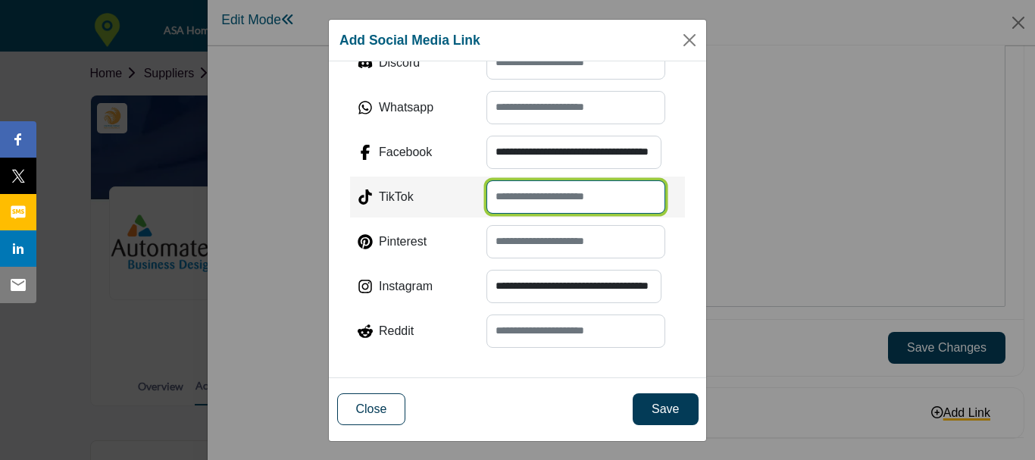
click at [546, 208] on input "text" at bounding box center [576, 196] width 179 height 33
paste input "**********"
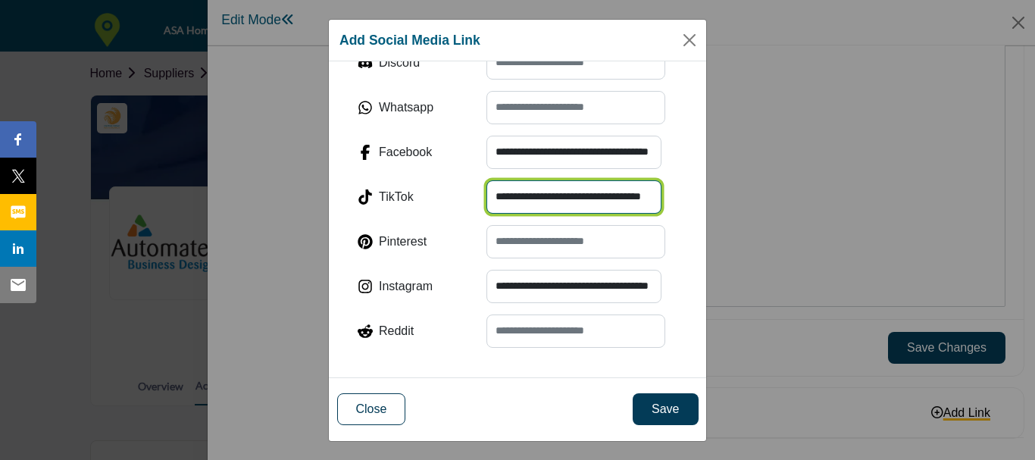
type input "**********"
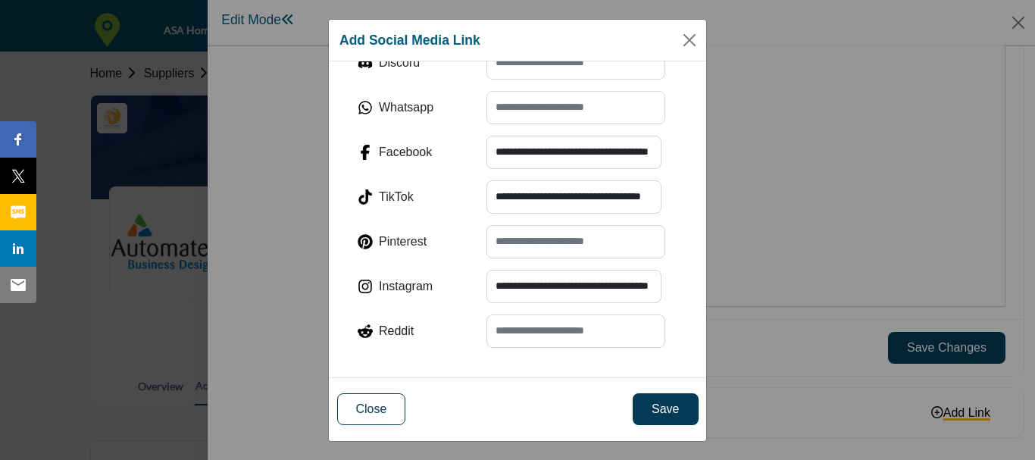
scroll to position [0, 0]
click at [680, 224] on div "**********" at bounding box center [517, 213] width 377 height 305
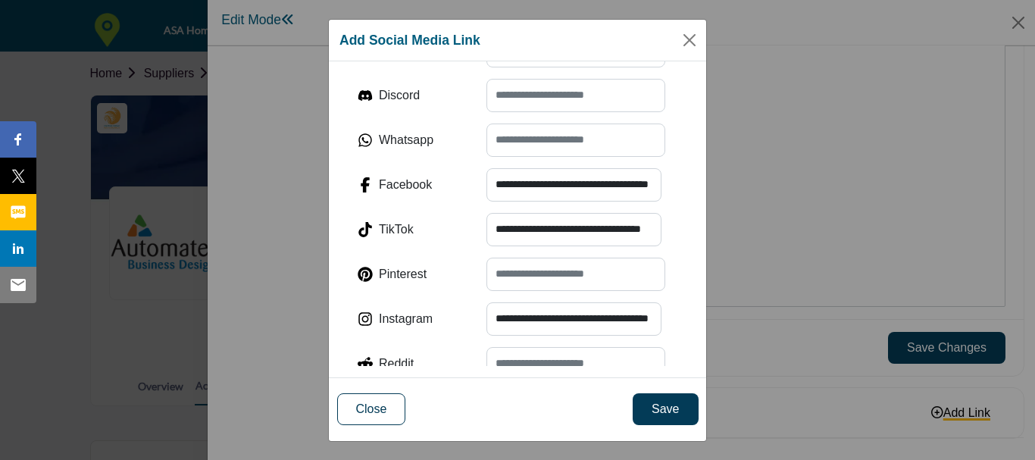
scroll to position [296, 0]
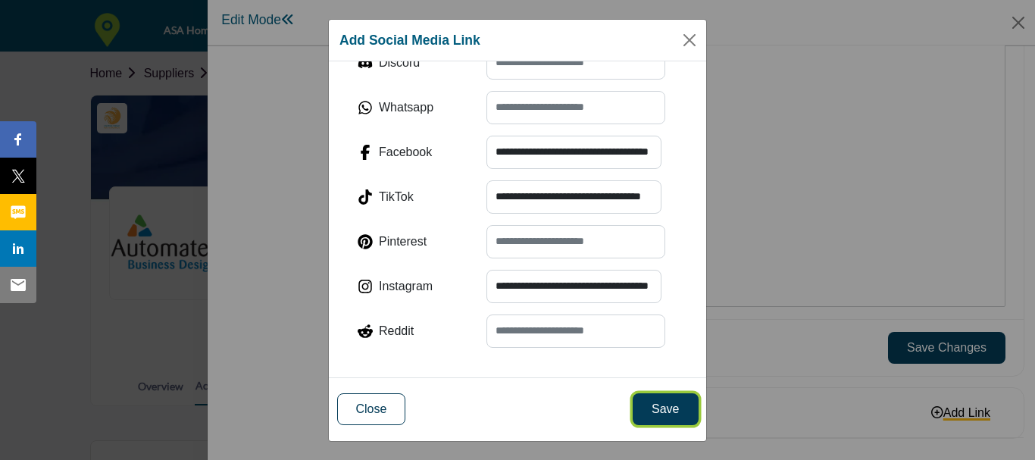
click at [682, 407] on button "Save" at bounding box center [665, 409] width 65 height 32
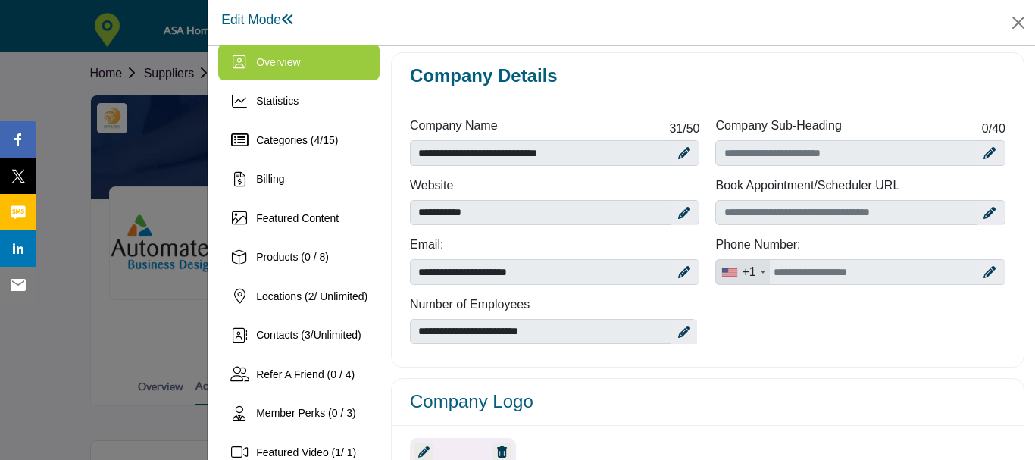
scroll to position [11, 0]
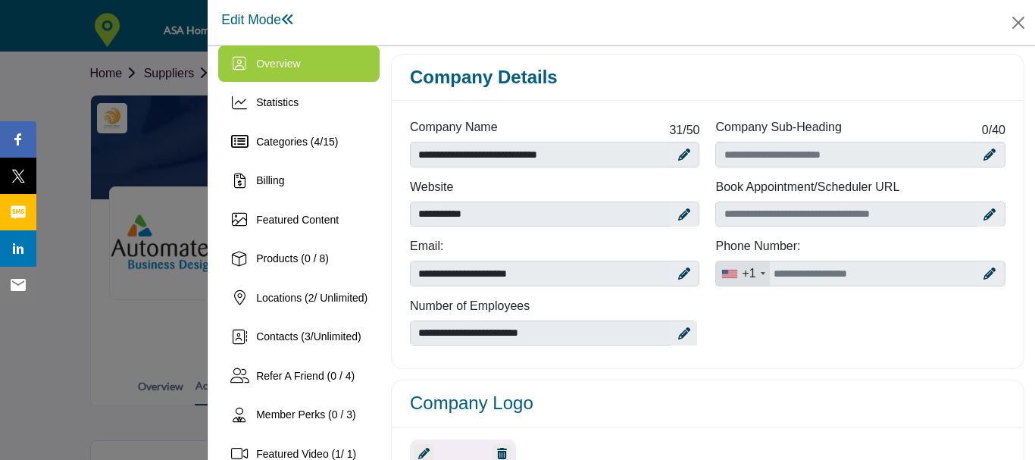
click at [678, 213] on icon at bounding box center [684, 214] width 12 height 12
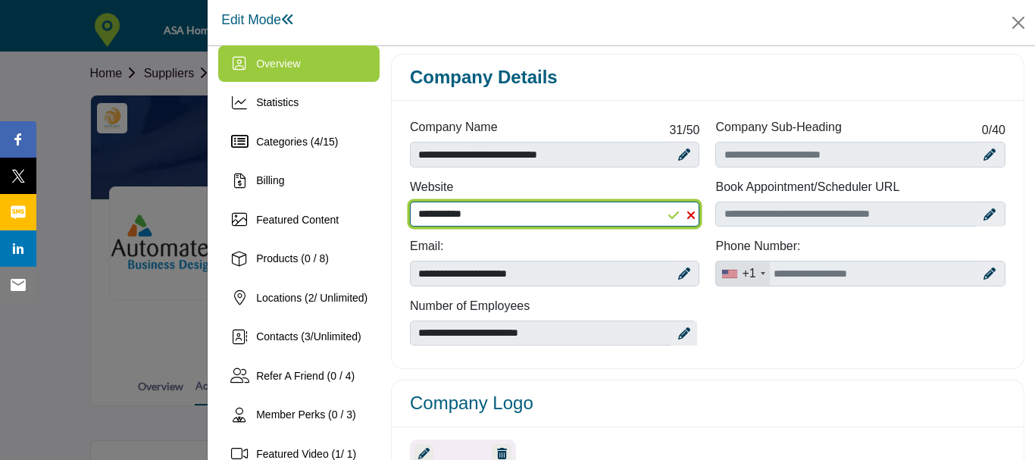
click at [426, 219] on input "**********" at bounding box center [555, 215] width 290 height 26
drag, startPoint x: 499, startPoint y: 208, endPoint x: 393, endPoint y: 205, distance: 106.1
click at [393, 205] on div "**********" at bounding box center [708, 237] width 632 height 262
paste input "*********"
type input "**********"
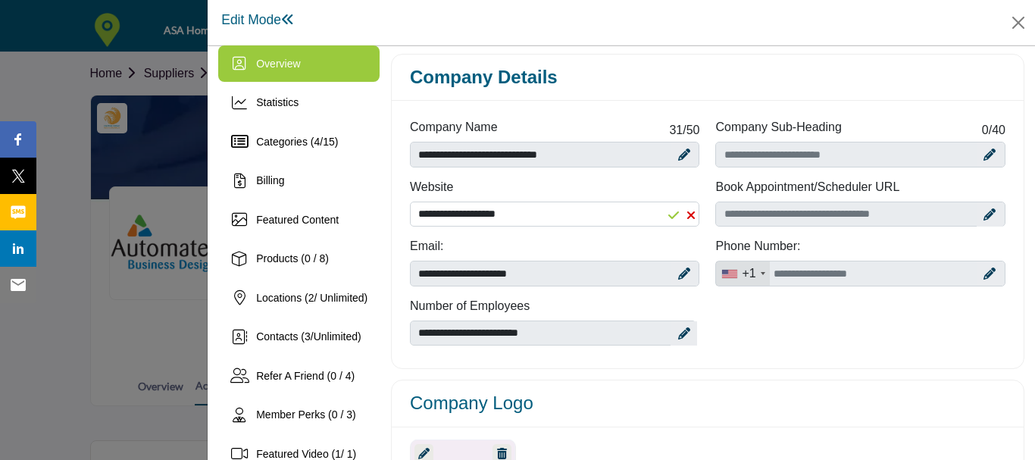
click at [838, 330] on div "**********" at bounding box center [708, 237] width 612 height 238
click at [671, 216] on icon at bounding box center [673, 215] width 11 height 12
click at [682, 274] on icon at bounding box center [684, 274] width 12 height 12
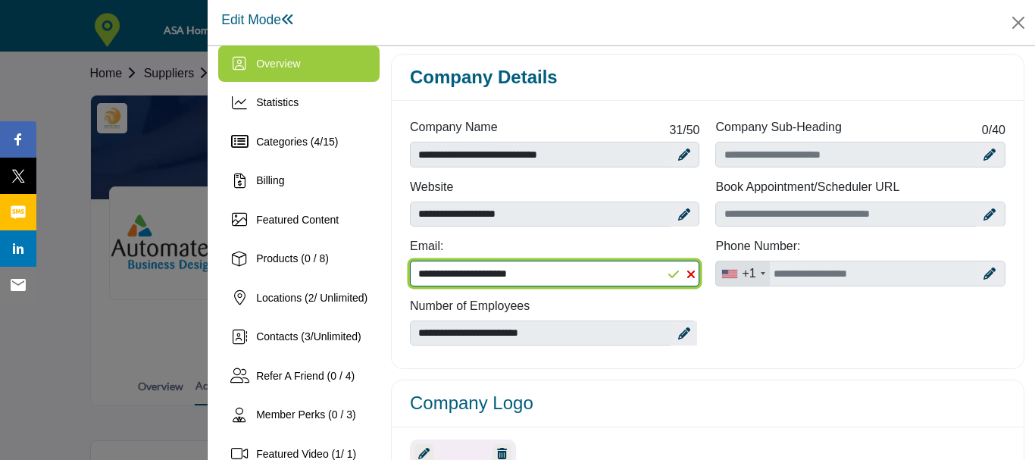
click at [577, 281] on input "**********" at bounding box center [555, 274] width 290 height 26
drag, startPoint x: 489, startPoint y: 274, endPoint x: 378, endPoint y: 266, distance: 110.9
type input "**********"
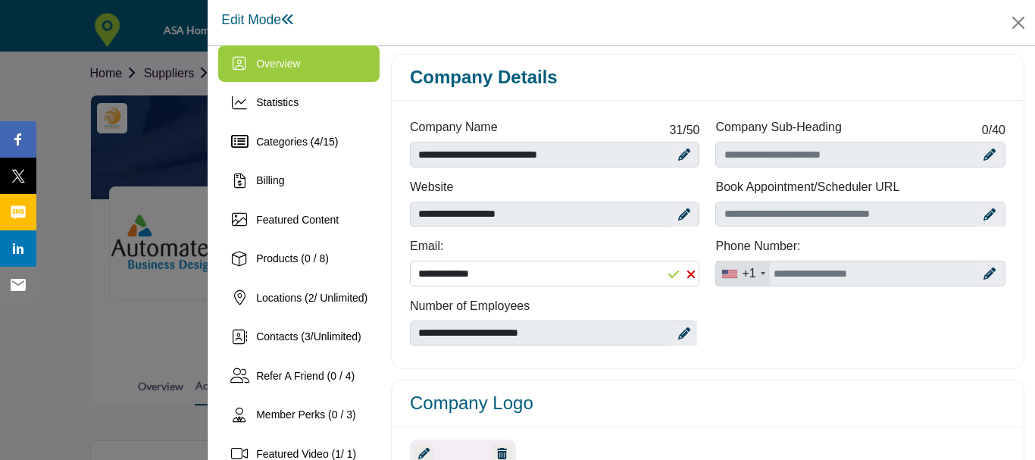
click at [493, 301] on label "Number of Employees" at bounding box center [555, 306] width 290 height 18
click at [984, 272] on icon at bounding box center [990, 274] width 12 height 12
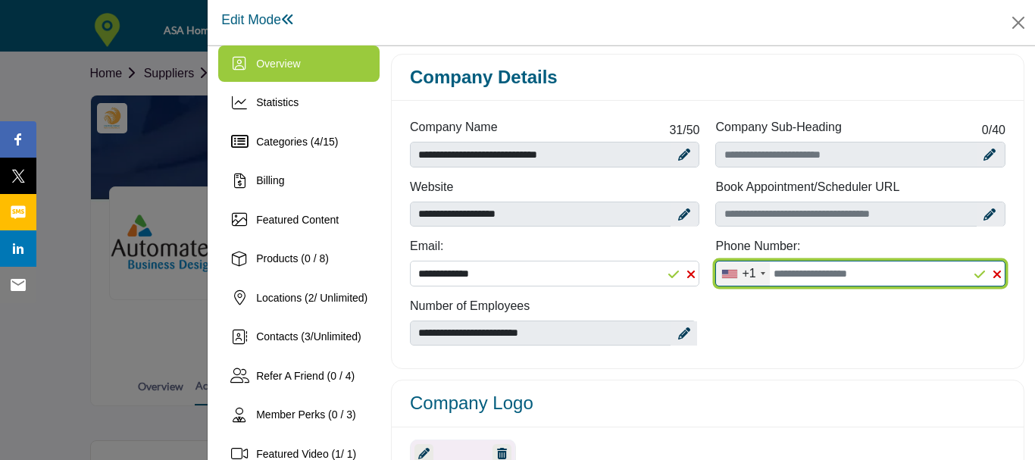
click at [949, 271] on input "Office Number" at bounding box center [860, 274] width 290 height 26
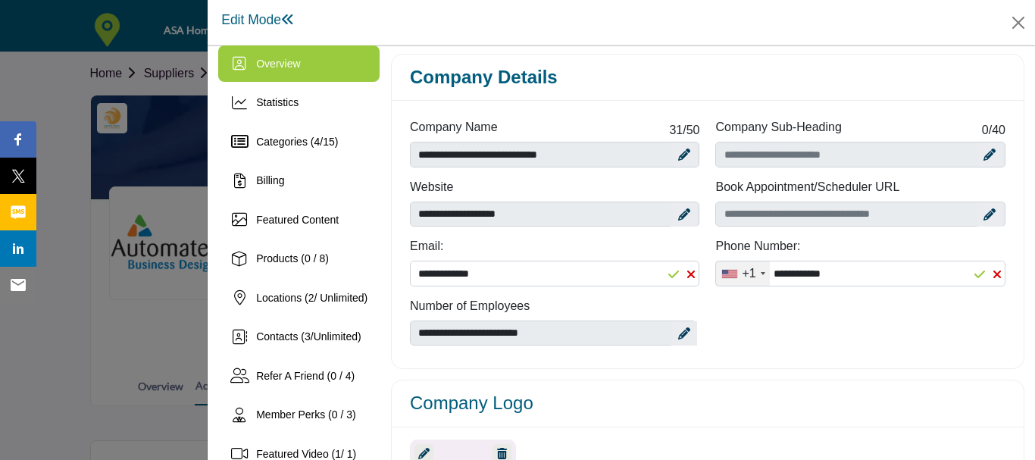
click at [975, 270] on icon at bounding box center [980, 274] width 11 height 12
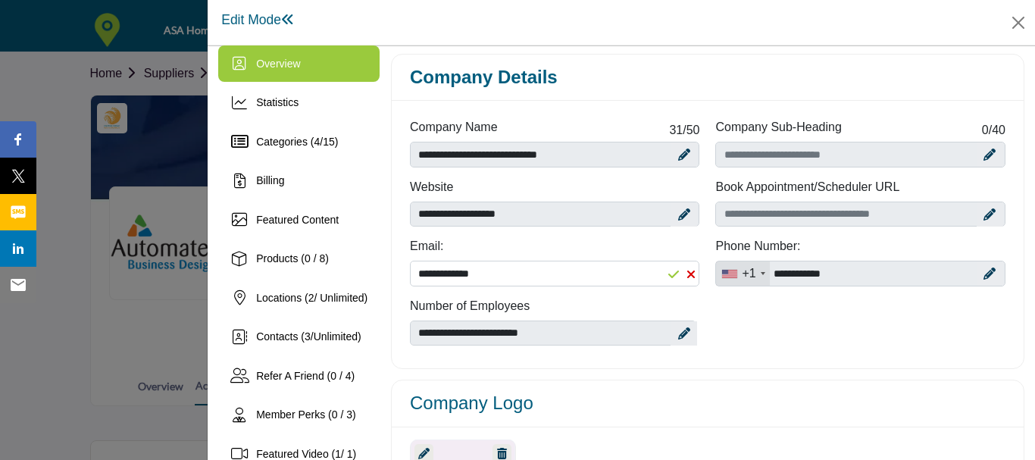
click at [984, 276] on icon at bounding box center [990, 274] width 12 height 12
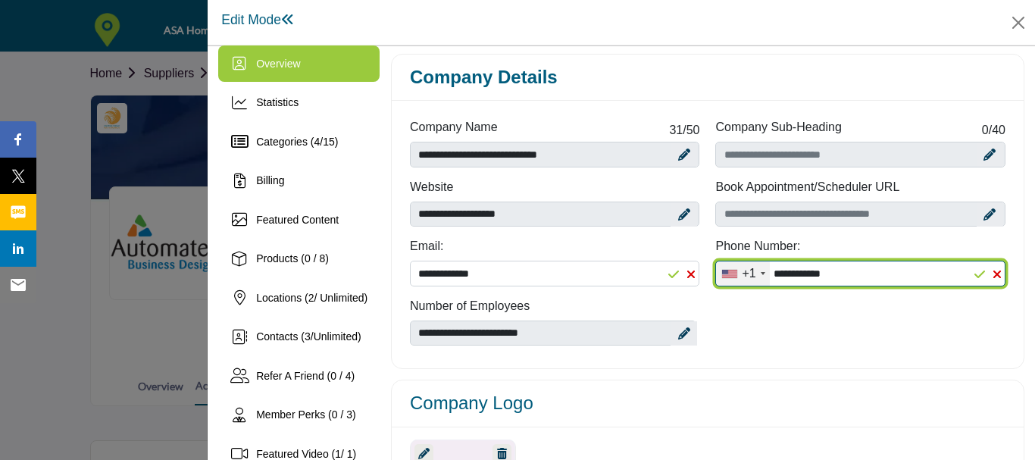
drag, startPoint x: 930, startPoint y: 276, endPoint x: 672, endPoint y: 259, distance: 258.2
click at [672, 259] on div "**********" at bounding box center [708, 237] width 612 height 238
paste input "Office Number"
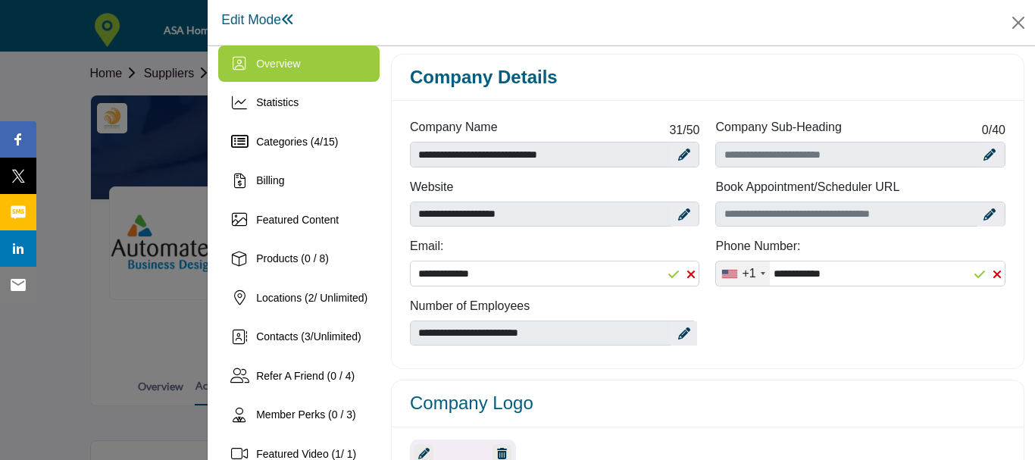
click at [821, 320] on div "**********" at bounding box center [708, 237] width 612 height 238
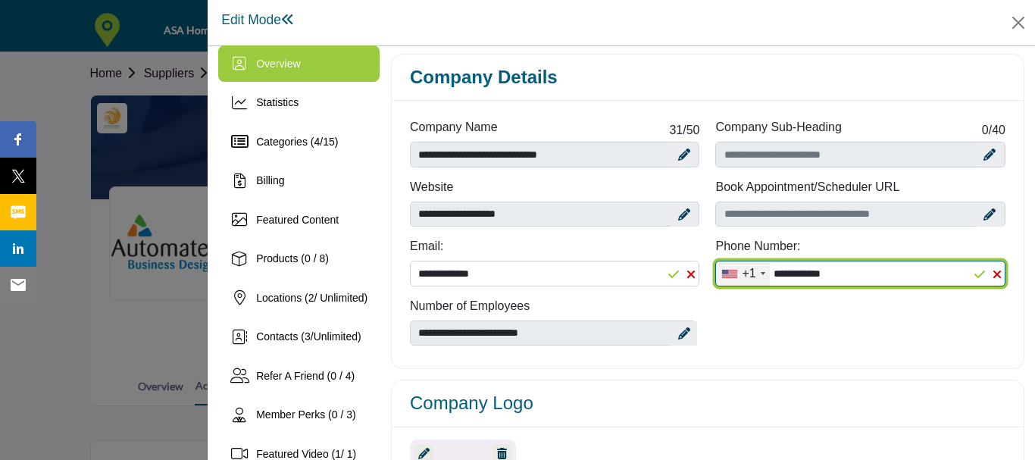
click at [791, 275] on input "**********" at bounding box center [860, 274] width 290 height 26
click at [812, 282] on input "**********" at bounding box center [860, 274] width 290 height 26
type input "**********"
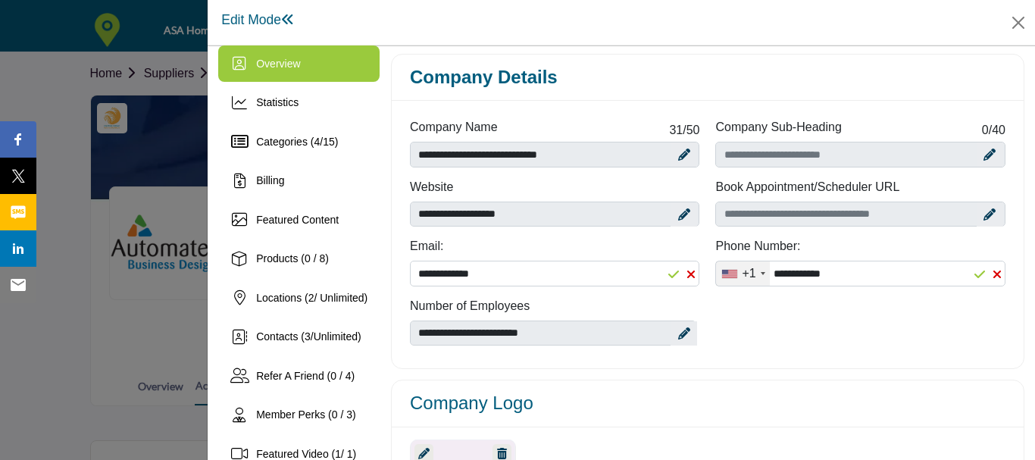
click at [975, 276] on icon at bounding box center [980, 274] width 11 height 12
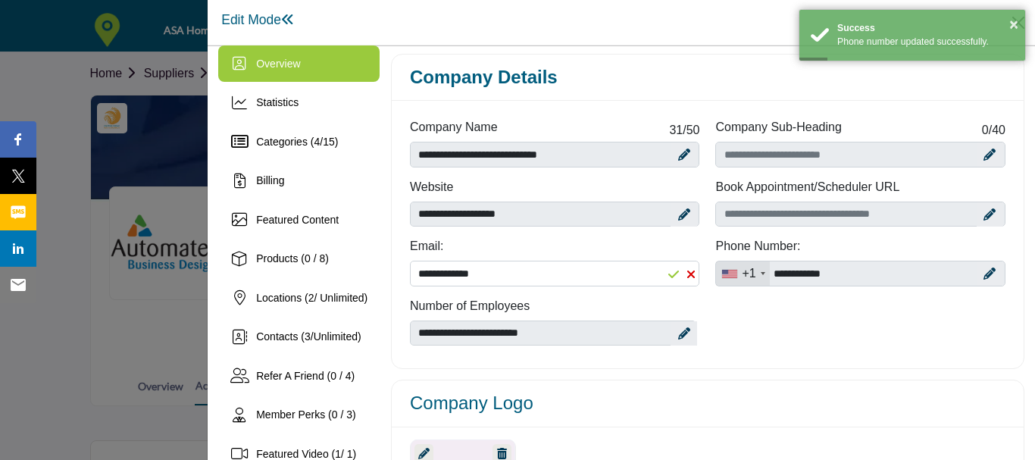
click at [984, 156] on icon at bounding box center [990, 155] width 12 height 12
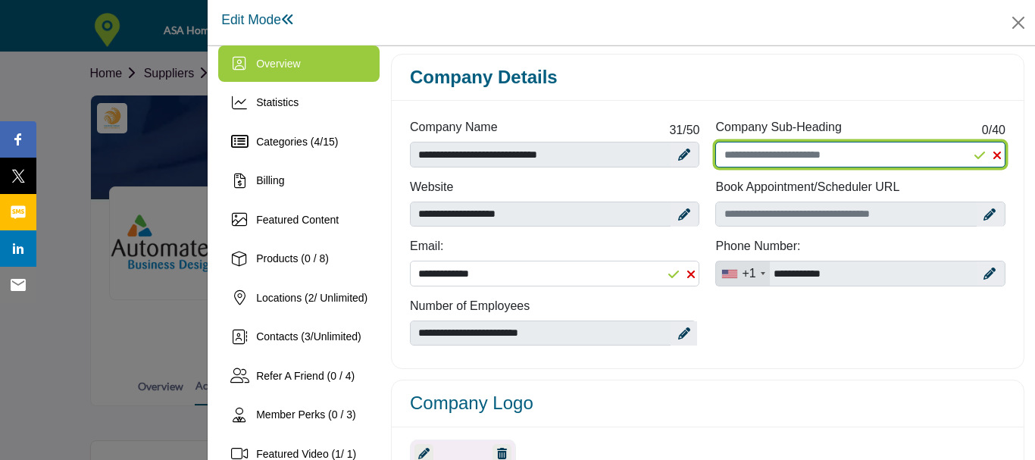
click at [946, 155] on input "Enter Company Sub-Heading" at bounding box center [860, 155] width 290 height 26
type input "**********"
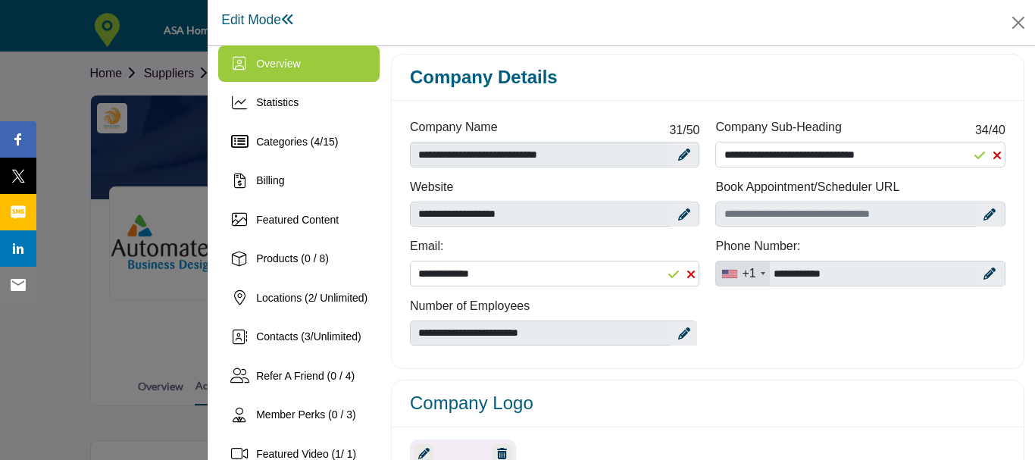
click at [975, 155] on icon at bounding box center [980, 155] width 11 height 12
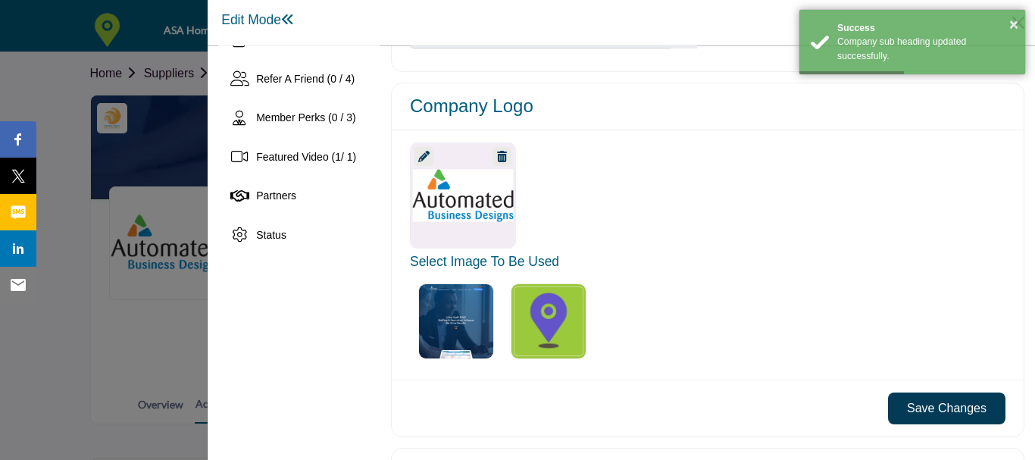
scroll to position [314, 0]
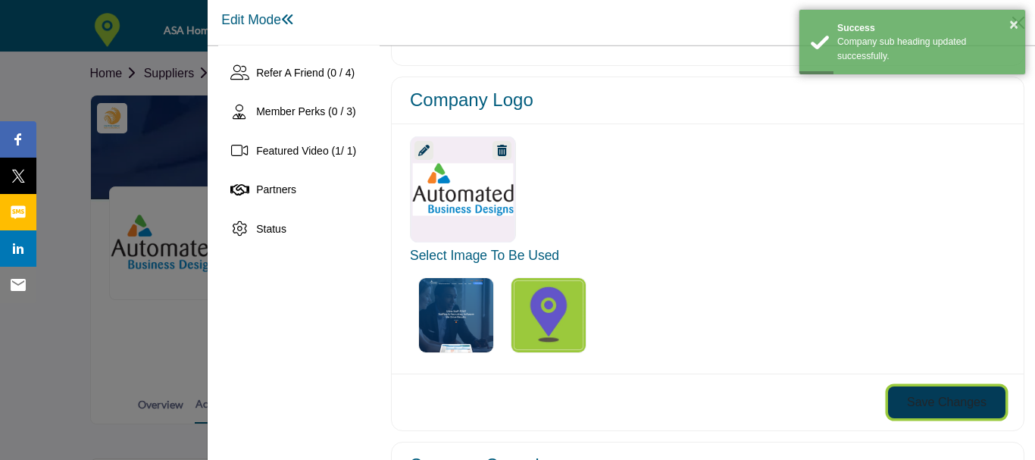
click at [965, 395] on button "Save Changes" at bounding box center [946, 402] width 117 height 32
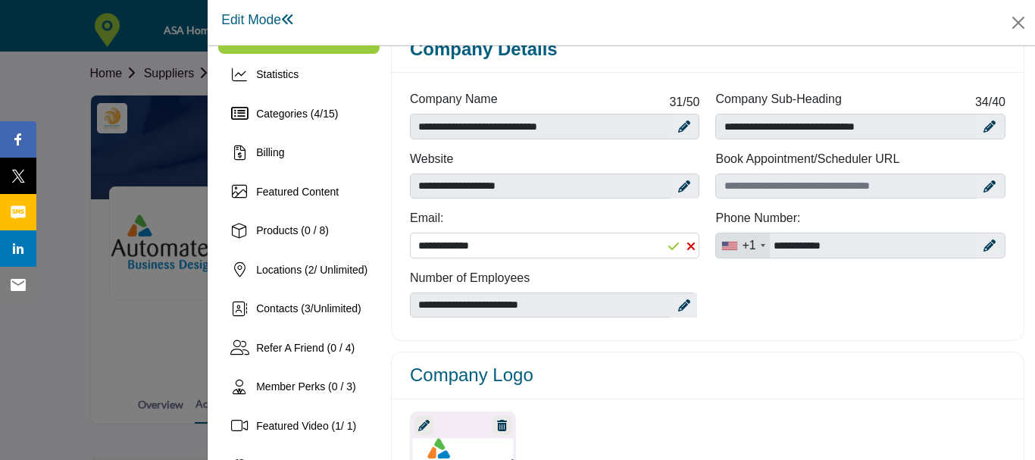
scroll to position [11, 0]
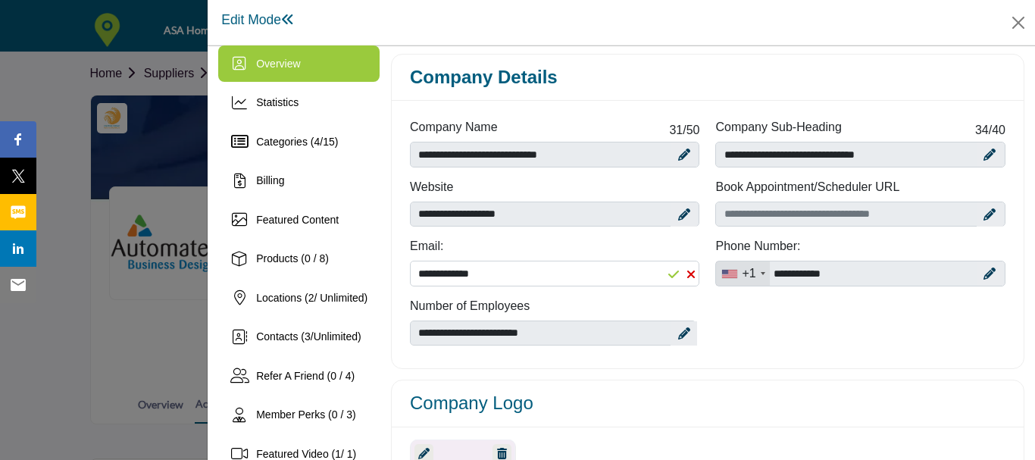
click at [984, 151] on icon at bounding box center [990, 155] width 12 height 12
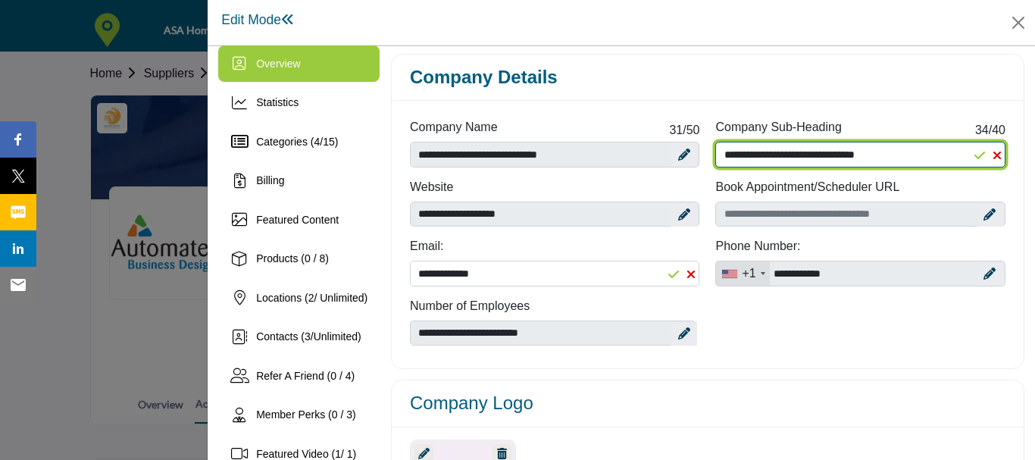
drag, startPoint x: 921, startPoint y: 155, endPoint x: 616, endPoint y: 141, distance: 304.9
click at [616, 141] on div "**********" at bounding box center [708, 237] width 612 height 238
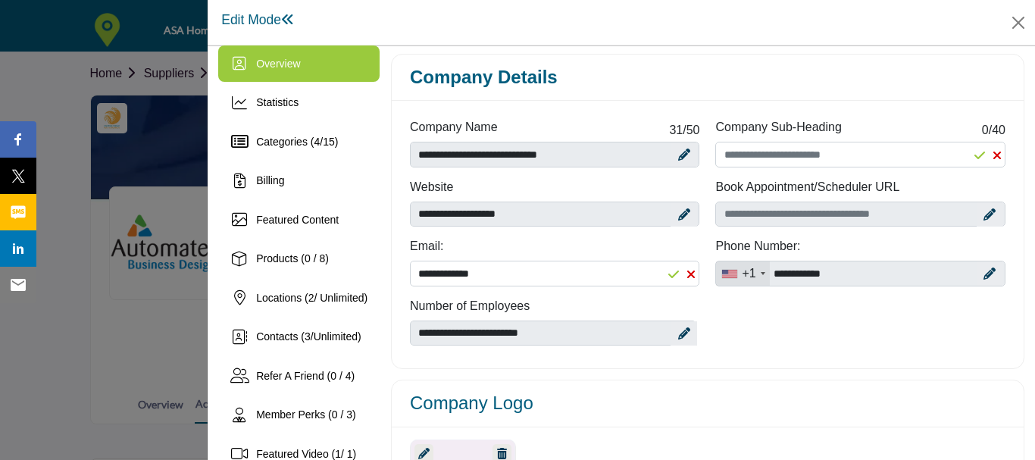
click at [834, 357] on div "**********" at bounding box center [708, 237] width 632 height 262
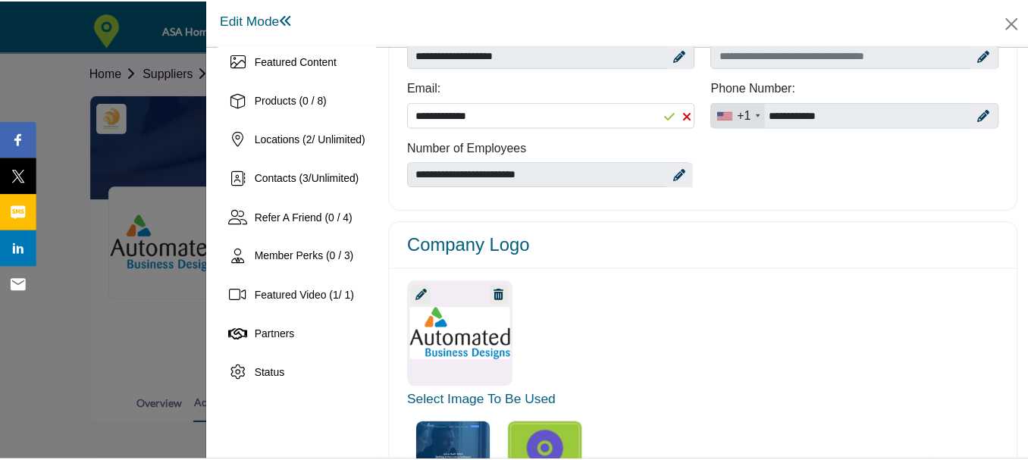
scroll to position [379, 0]
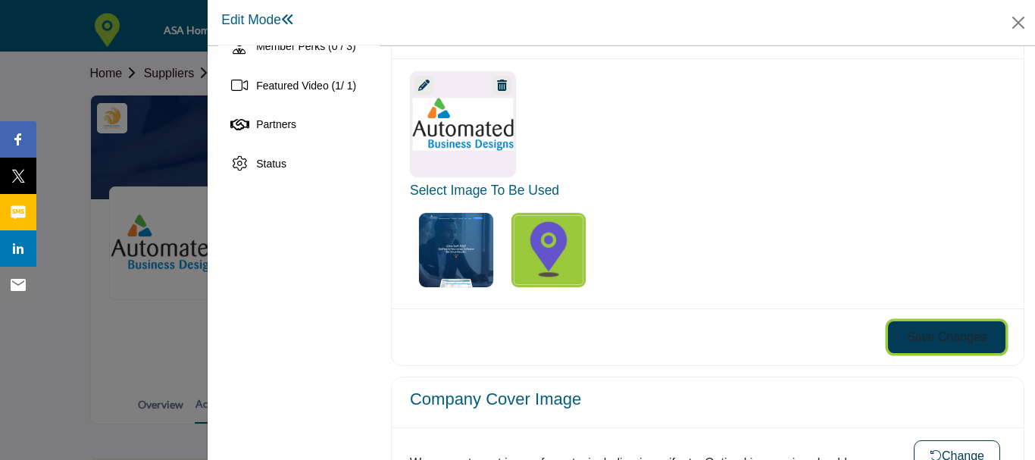
click at [928, 346] on button "Save Changes" at bounding box center [946, 337] width 117 height 32
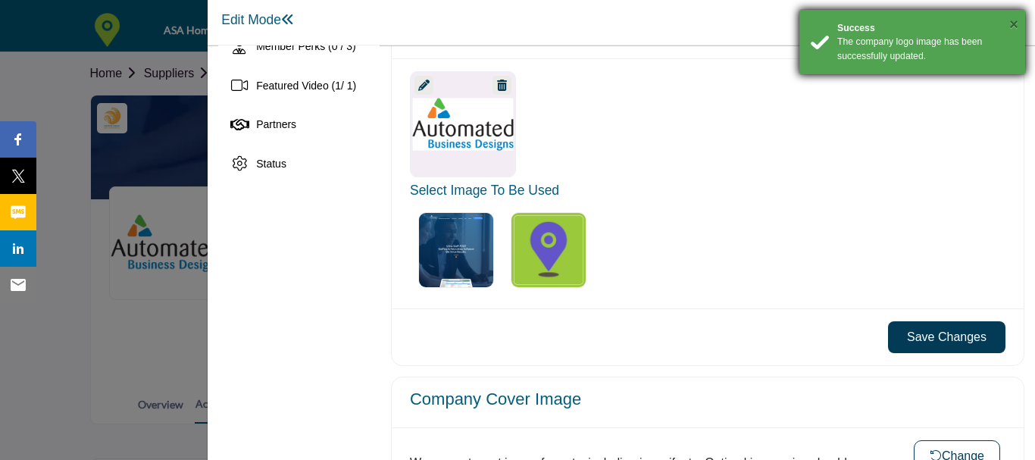
click at [1015, 26] on button "×" at bounding box center [1013, 24] width 9 height 15
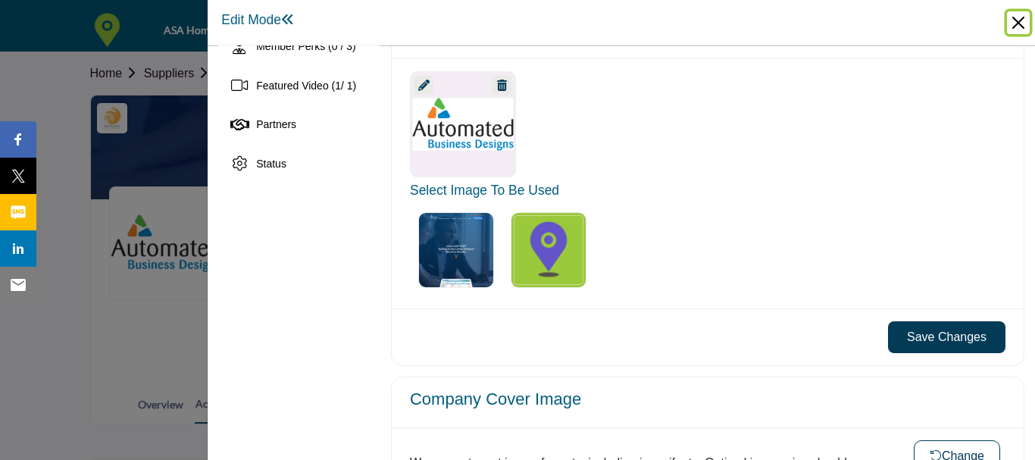
click at [1015, 18] on button "Close" at bounding box center [1018, 22] width 23 height 23
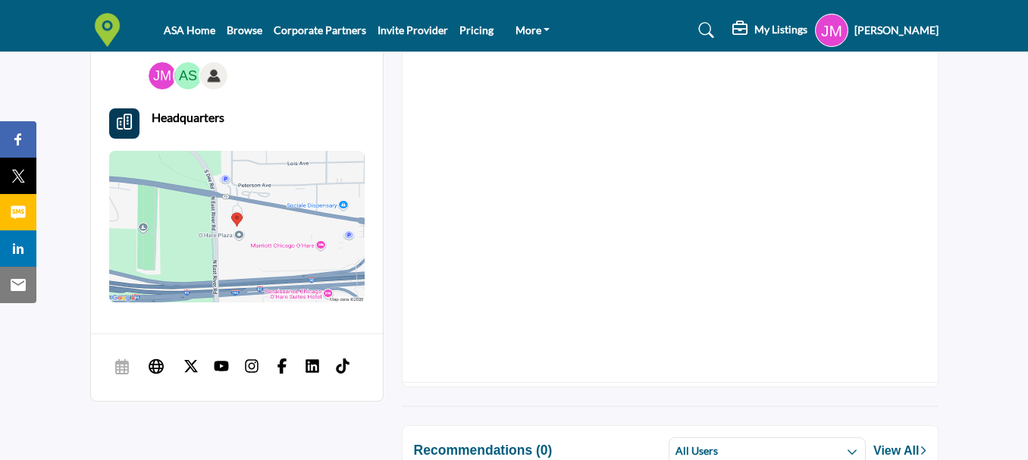
scroll to position [668, 0]
click at [159, 365] on icon at bounding box center [156, 364] width 15 height 18
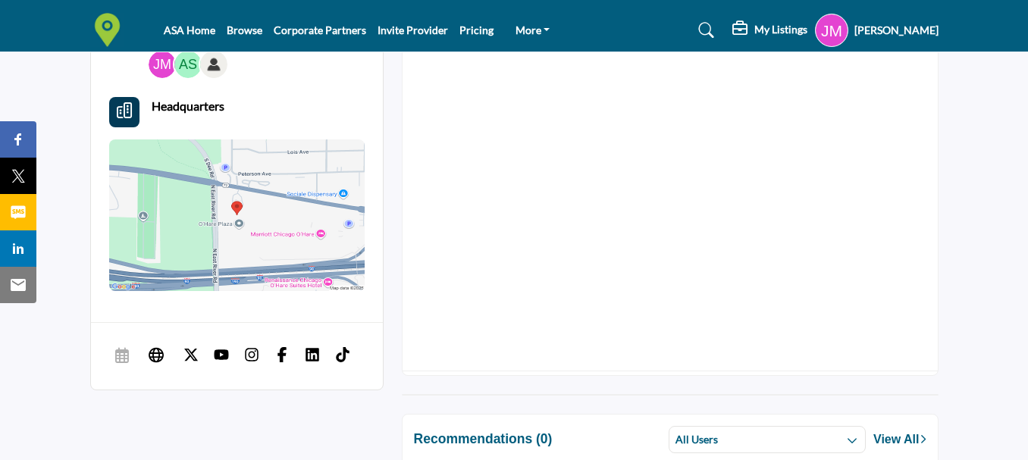
scroll to position [668, 0]
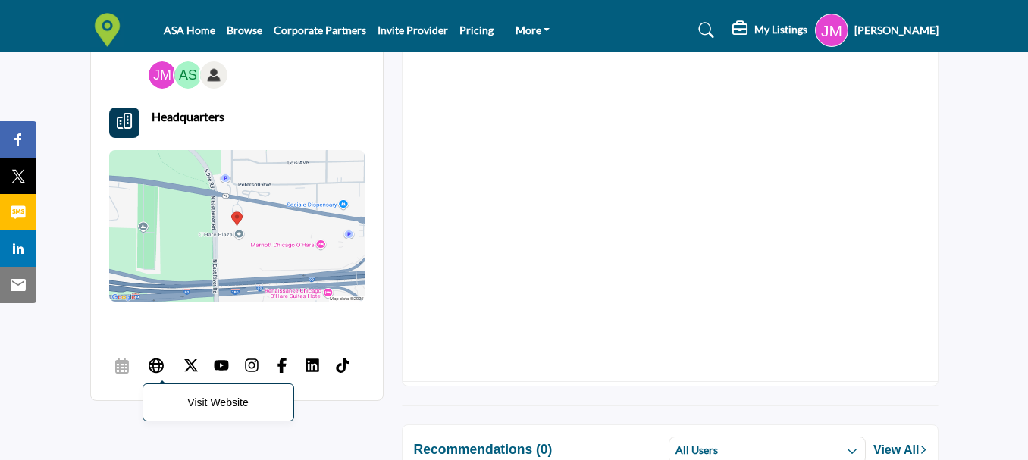
click at [158, 366] on icon at bounding box center [156, 364] width 15 height 18
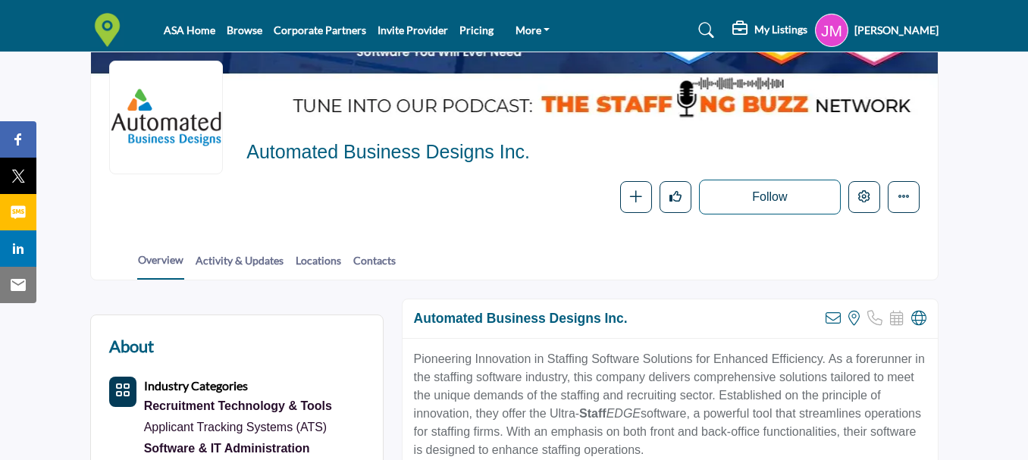
scroll to position [152, 0]
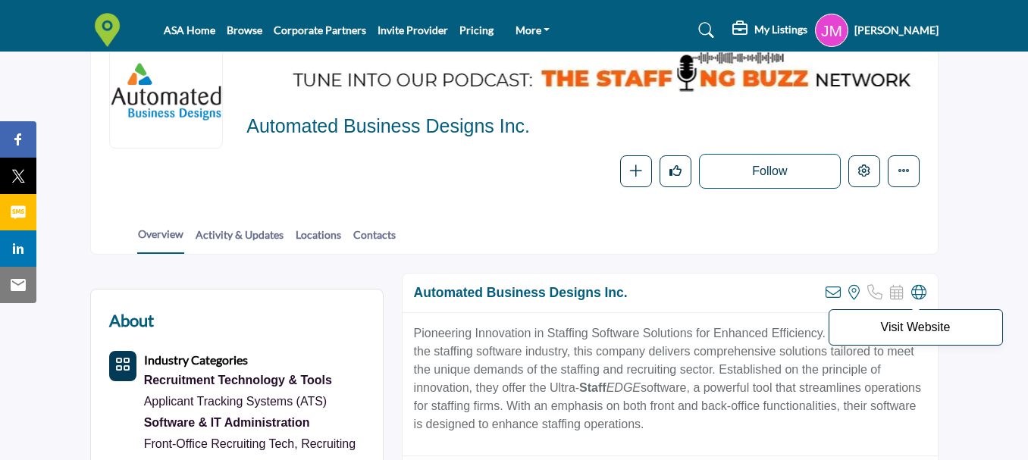
click at [915, 286] on icon at bounding box center [918, 292] width 15 height 15
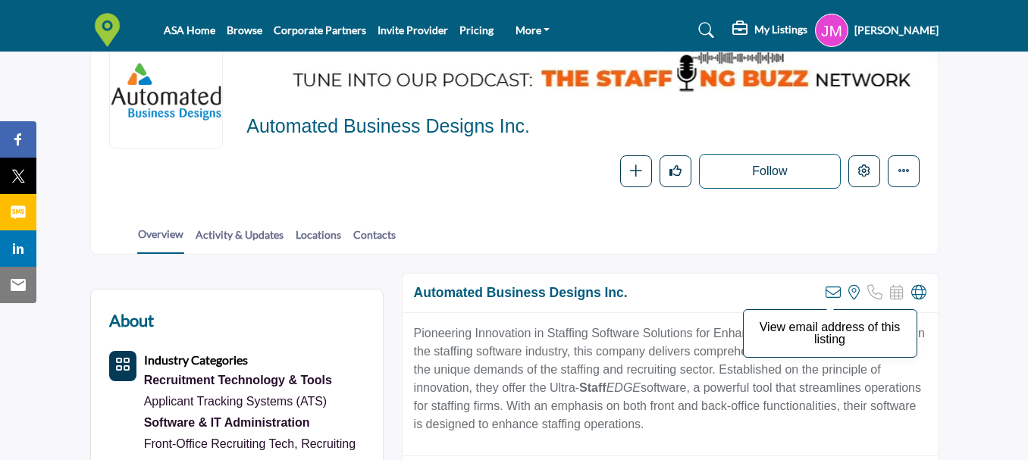
click at [838, 293] on icon at bounding box center [832, 292] width 15 height 15
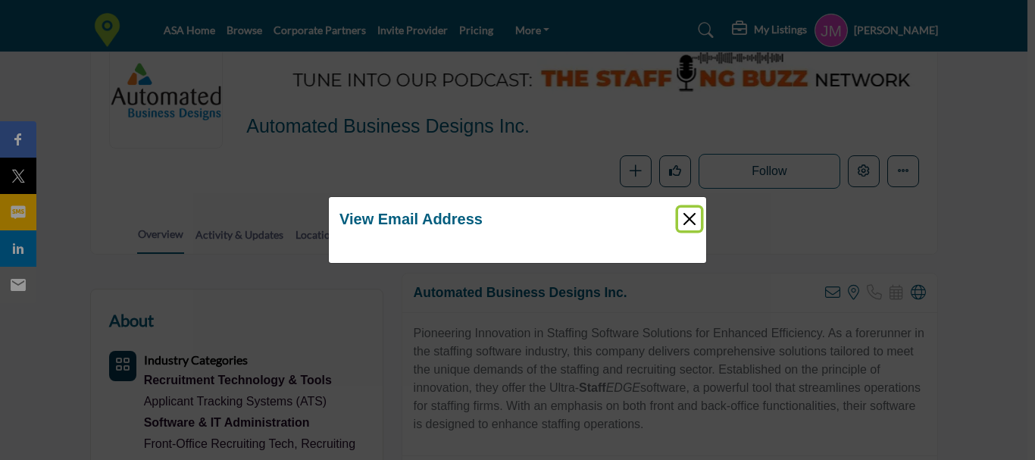
click at [687, 217] on button "Close" at bounding box center [689, 219] width 23 height 23
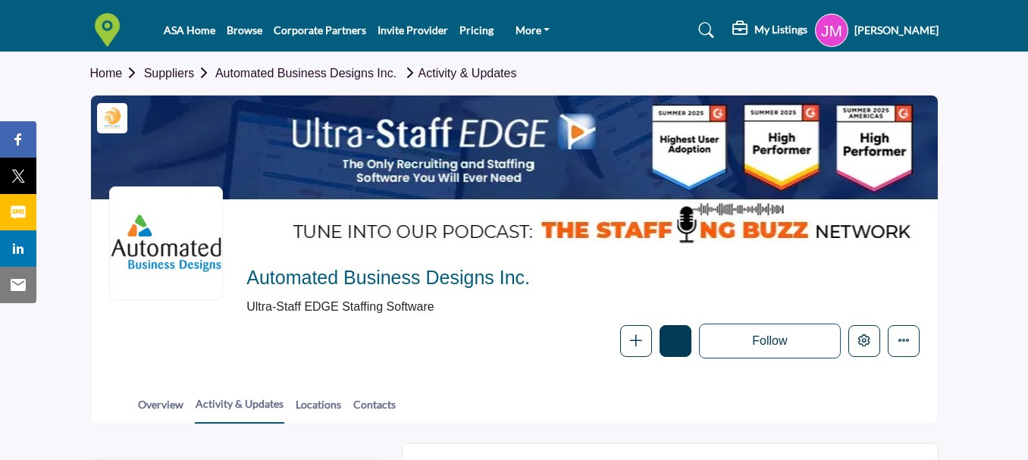
click at [680, 341] on icon "Like" at bounding box center [675, 340] width 12 height 12
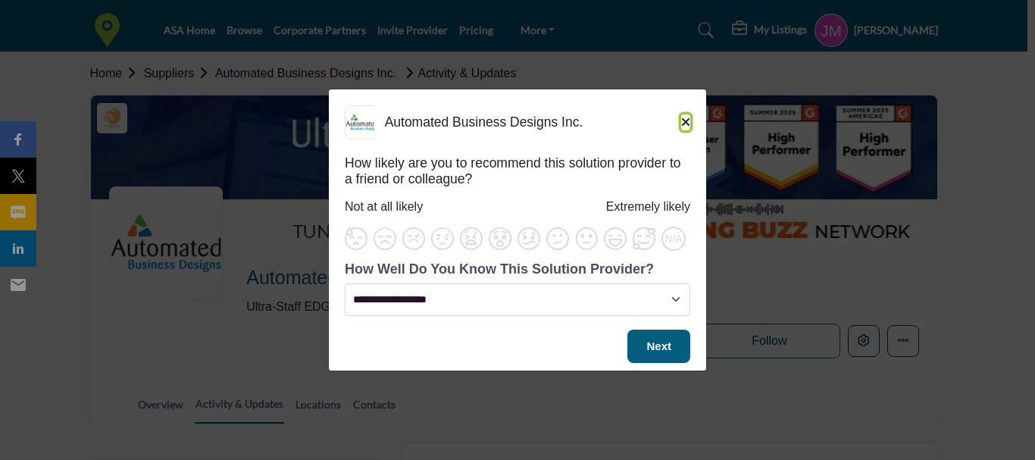
click at [686, 119] on icon "Close" at bounding box center [685, 122] width 9 height 12
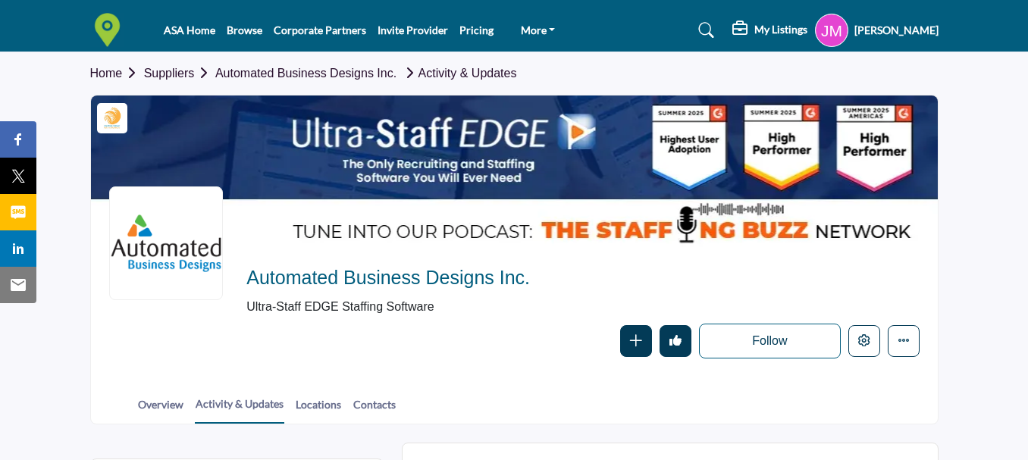
click at [631, 341] on icon "button" at bounding box center [636, 340] width 12 height 12
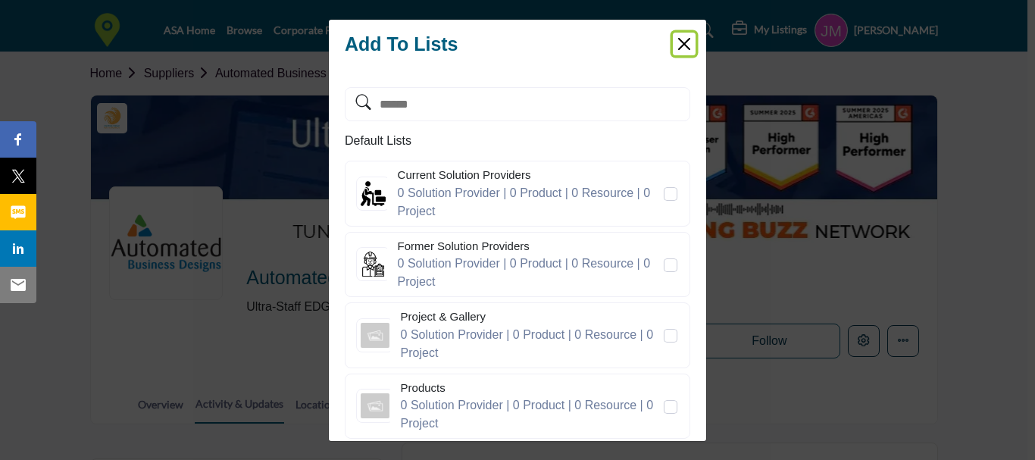
click at [687, 43] on button "Close" at bounding box center [684, 44] width 23 height 23
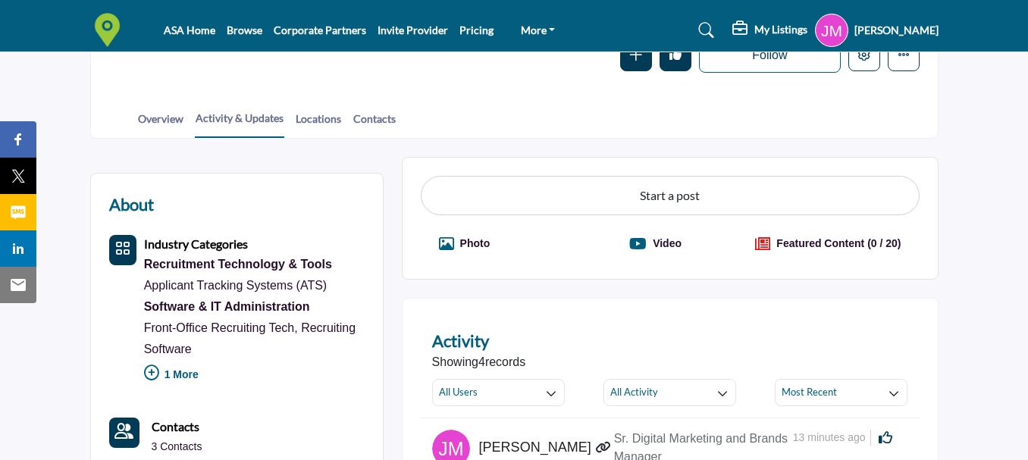
scroll to position [303, 0]
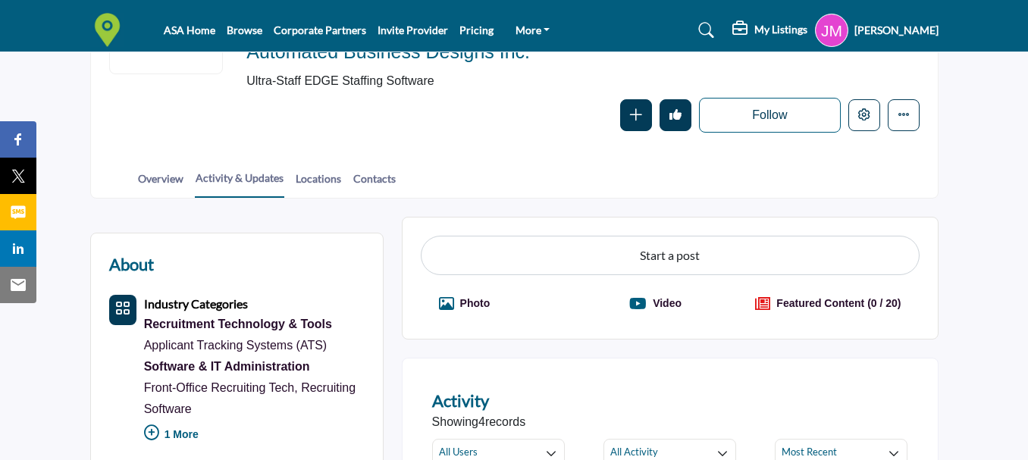
scroll to position [225, 0]
click at [359, 182] on link "Contacts" at bounding box center [374, 184] width 44 height 27
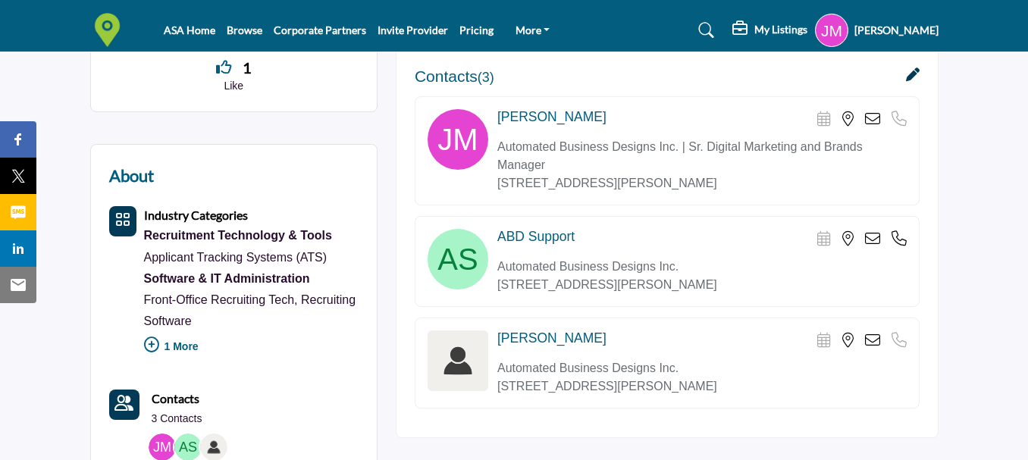
scroll to position [379, 0]
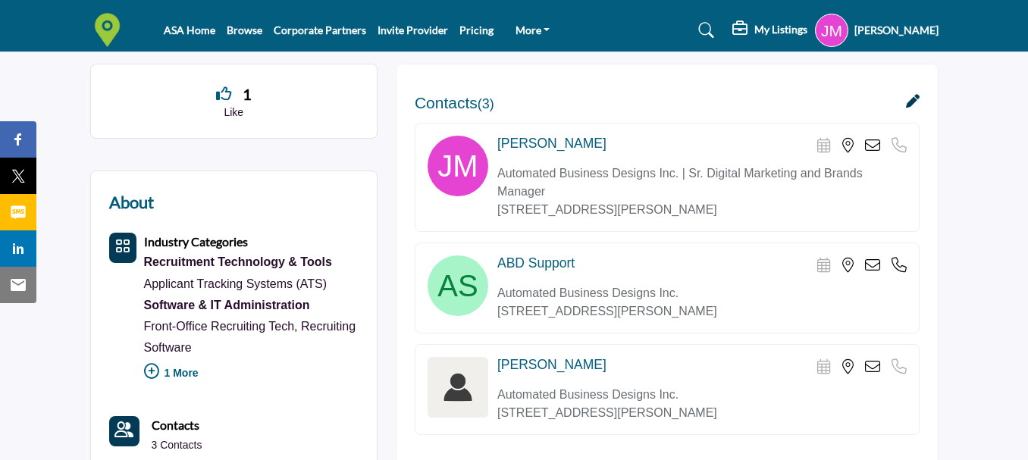
click at [915, 99] on icon at bounding box center [913, 101] width 14 height 14
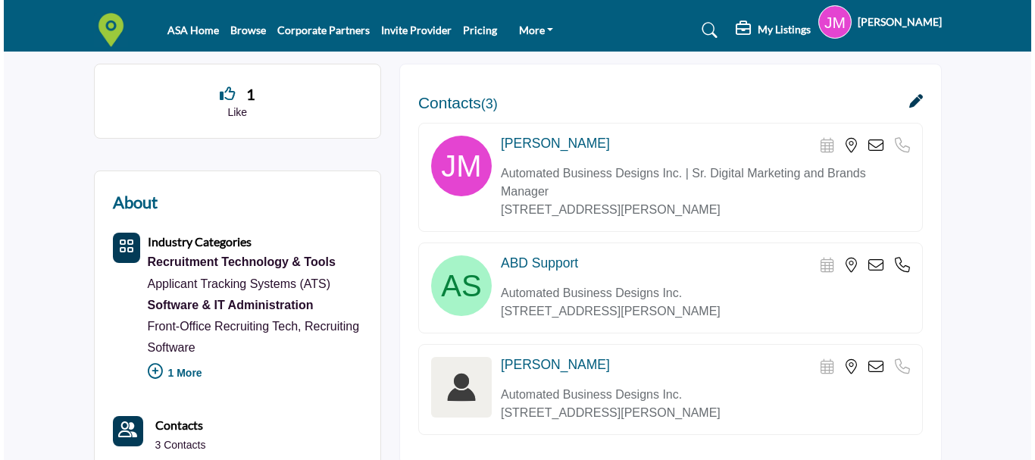
scroll to position [379, 0]
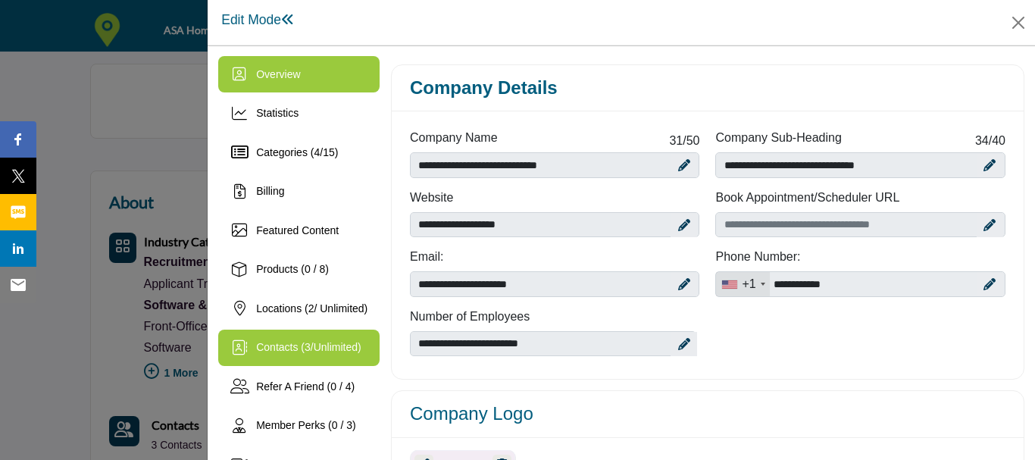
click at [319, 352] on span "Unlimited" at bounding box center [336, 347] width 44 height 12
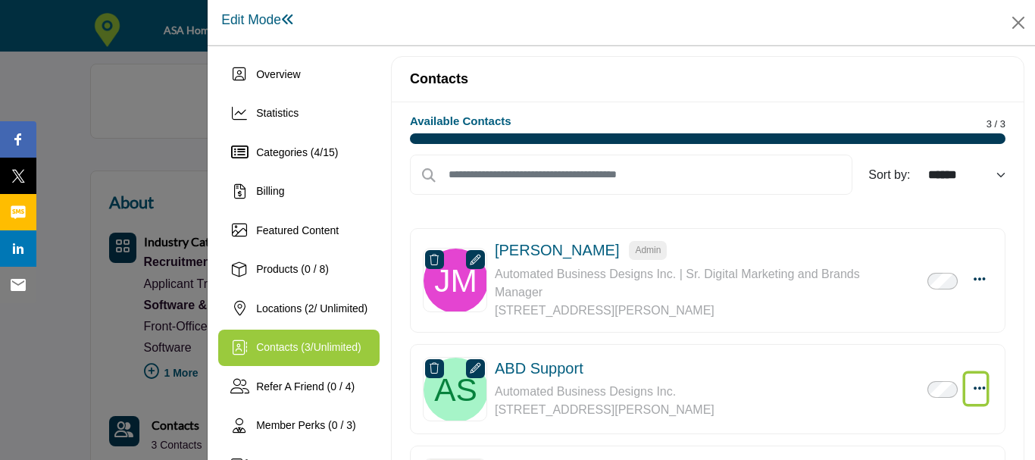
click at [974, 390] on icon "Select Droddown options" at bounding box center [980, 388] width 12 height 14
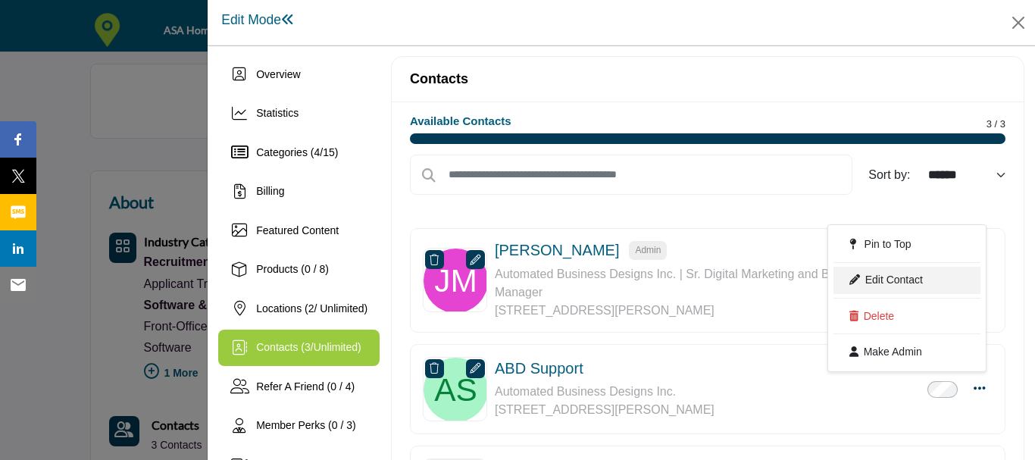
click at [903, 281] on link "Edit Contact" at bounding box center [907, 280] width 147 height 27
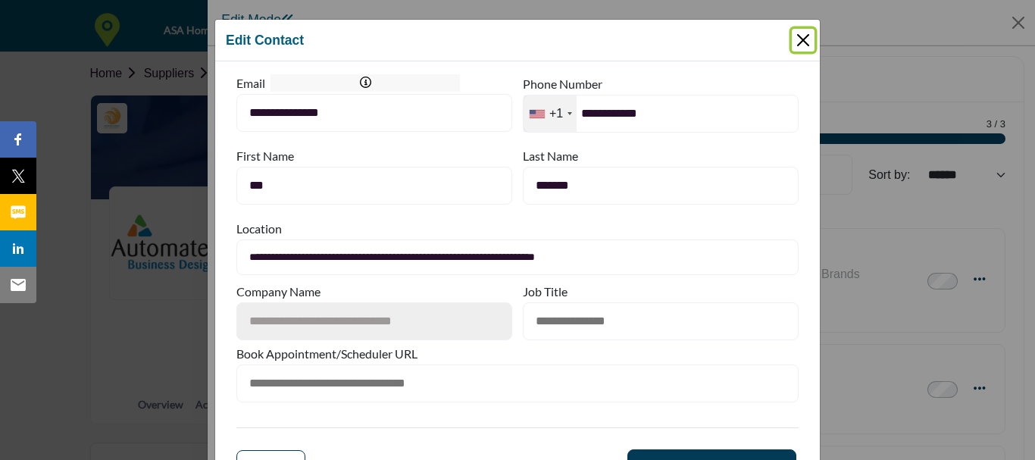
click at [792, 40] on button "Close Modal" at bounding box center [803, 40] width 23 height 23
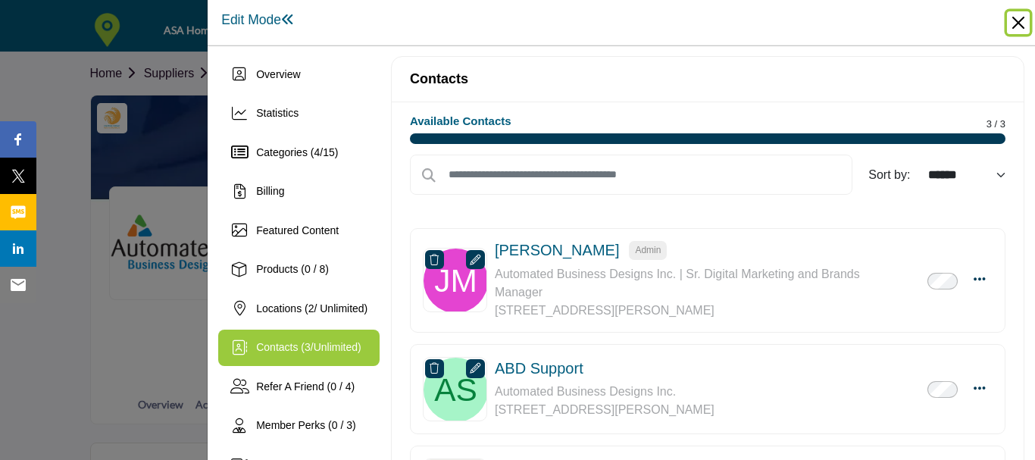
click at [1025, 27] on button "Close" at bounding box center [1018, 22] width 23 height 23
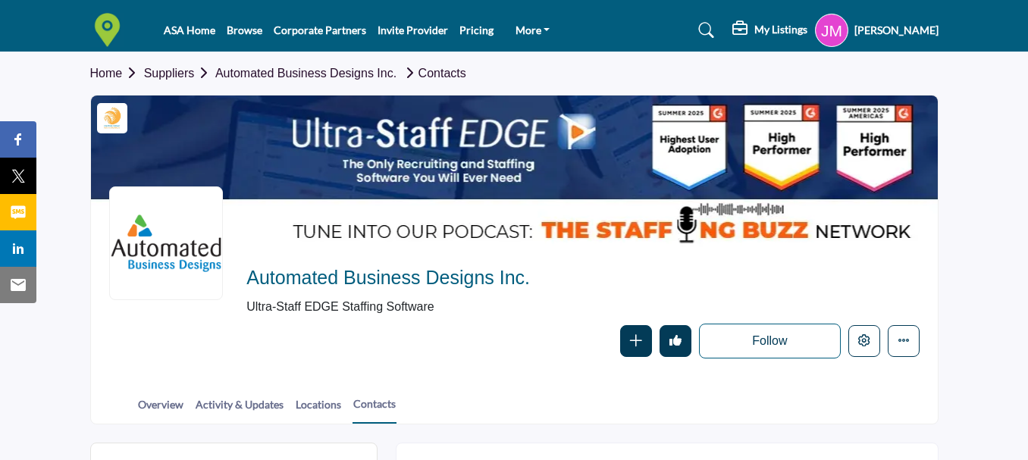
click at [860, 30] on h5 "Jennifer Roeslmeier" at bounding box center [896, 30] width 84 height 15
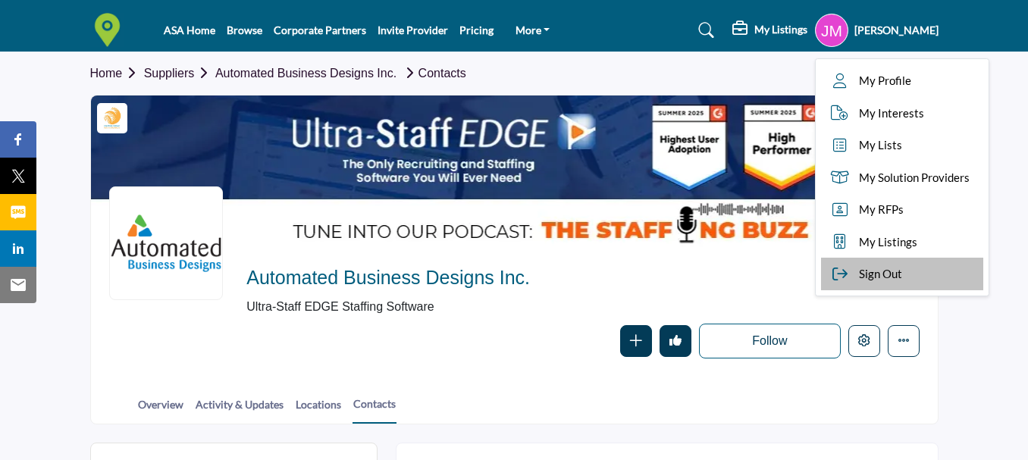
click at [859, 271] on span "Sign Out" at bounding box center [880, 273] width 43 height 17
